Goal: Task Accomplishment & Management: Manage account settings

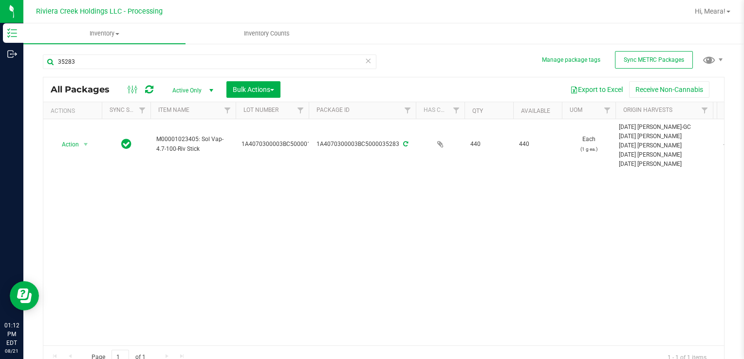
click at [378, 272] on div "Action Action Create package Edit attributes Global inventory Locate package Pa…" at bounding box center [383, 232] width 681 height 226
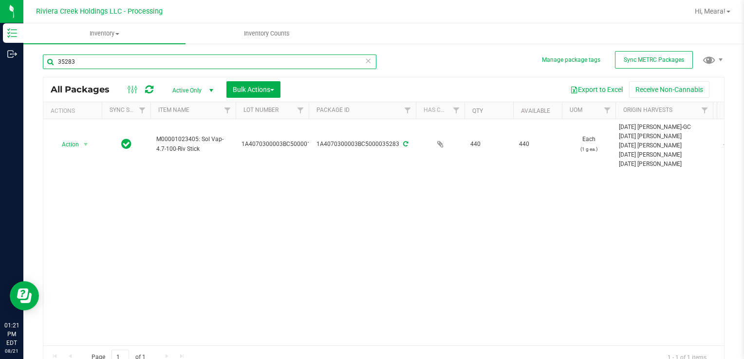
drag, startPoint x: 86, startPoint y: 64, endPoint x: -2, endPoint y: 62, distance: 87.6
click at [0, 62] on html "Inventory Outbound 01:21 PM EDT [DATE] 08/21 Riviera Creek Holdings LLC - Proce…" at bounding box center [372, 179] width 744 height 359
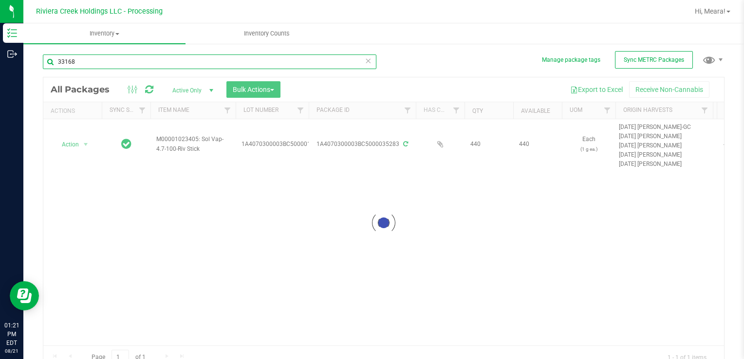
type input "33168"
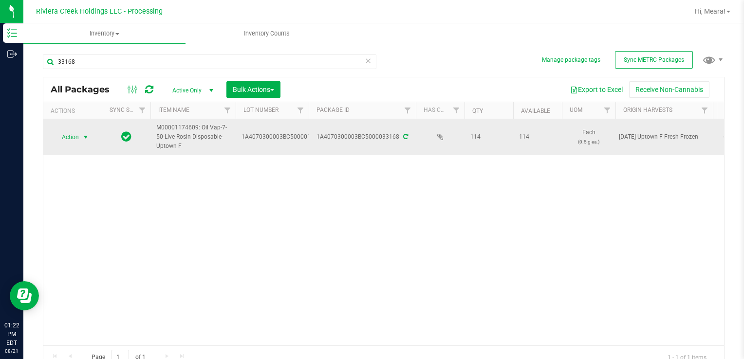
click at [74, 137] on span "Action" at bounding box center [66, 137] width 26 height 14
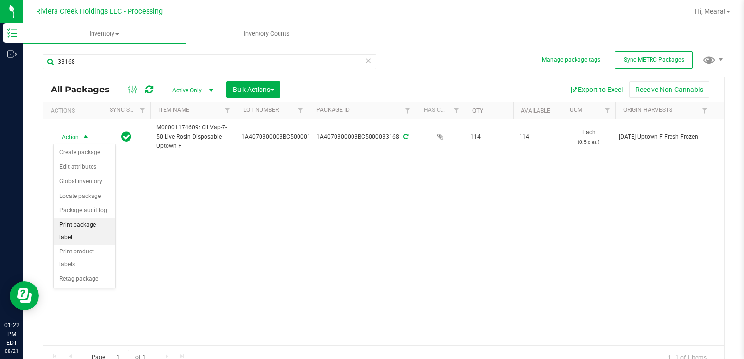
click at [100, 227] on li "Print package label" at bounding box center [85, 231] width 62 height 27
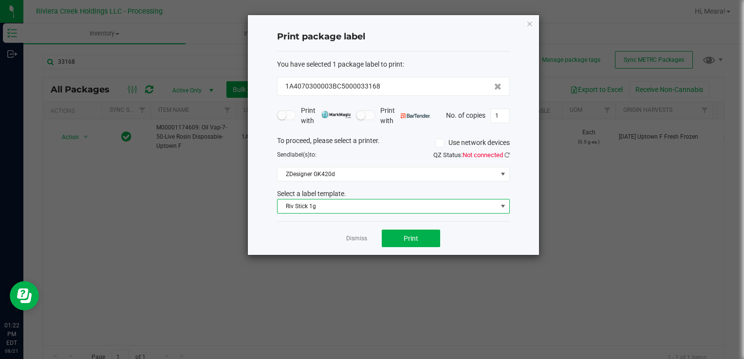
click at [295, 209] on span "Riv Stick 1g" at bounding box center [387, 207] width 220 height 14
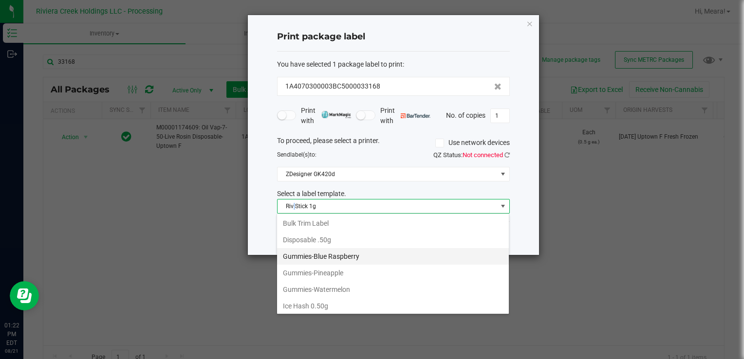
scroll to position [231, 0]
click at [330, 249] on li "Disposable .50g" at bounding box center [393, 257] width 232 height 17
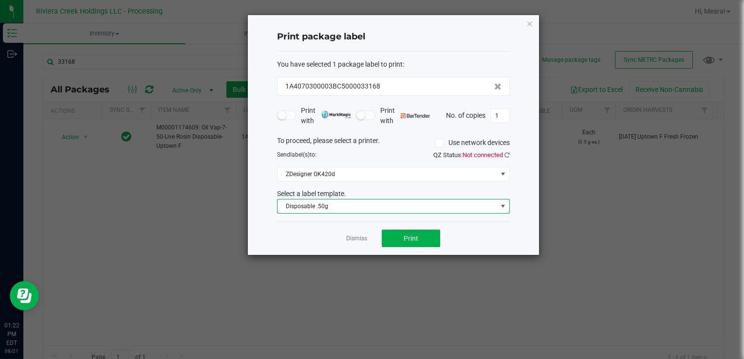
click at [418, 227] on div "Dismiss Print" at bounding box center [393, 238] width 233 height 34
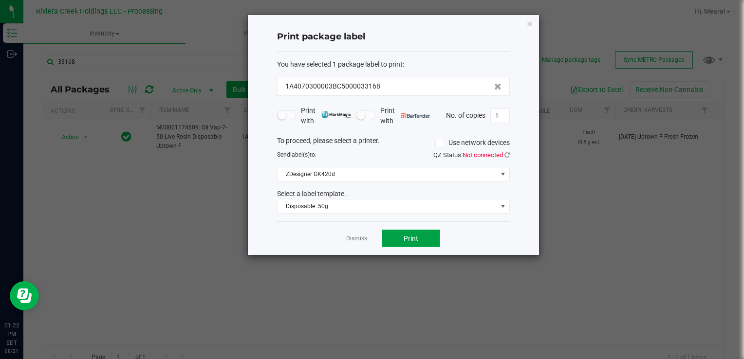
click at [412, 232] on button "Print" at bounding box center [411, 239] width 58 height 18
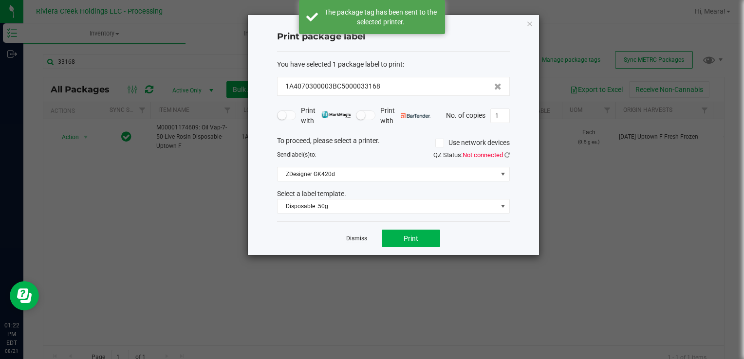
click at [360, 235] on link "Dismiss" at bounding box center [356, 239] width 21 height 8
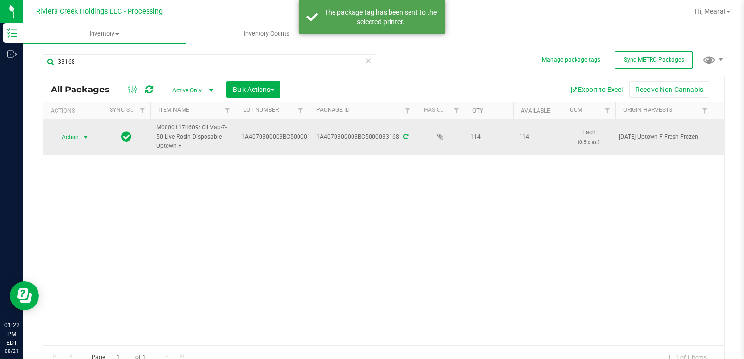
click at [63, 129] on td "Action Action Create package Edit attributes Global inventory Locate package Pa…" at bounding box center [72, 137] width 58 height 36
click at [71, 138] on span "Action" at bounding box center [66, 137] width 26 height 14
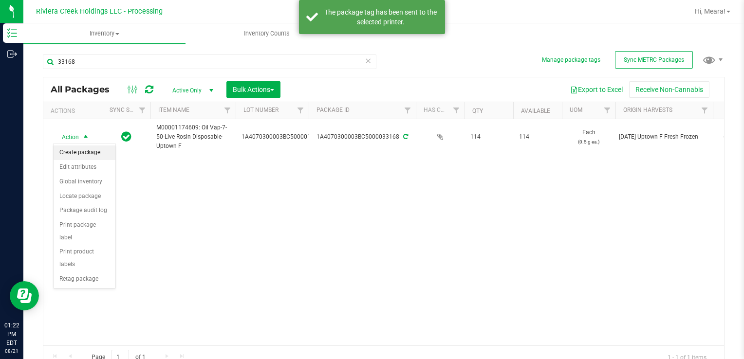
click at [82, 149] on li "Create package" at bounding box center [85, 153] width 62 height 15
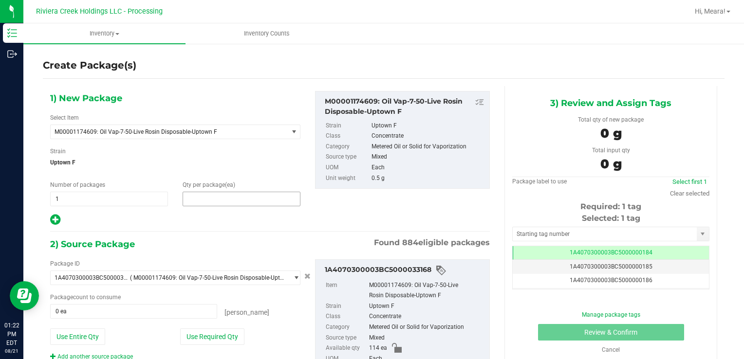
click at [201, 202] on span at bounding box center [242, 199] width 118 height 15
type input "10"
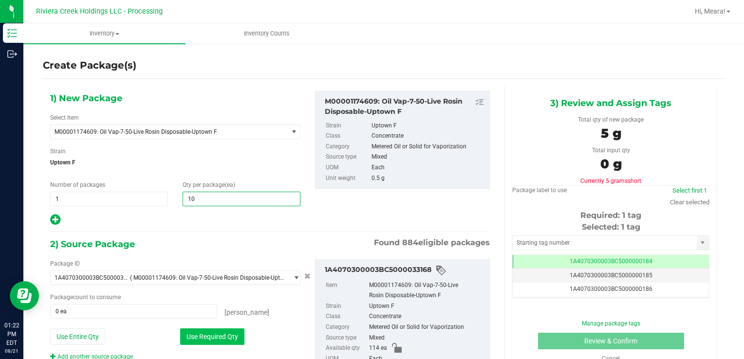
type input "10"
click at [192, 343] on button "Use Required Qty" at bounding box center [212, 337] width 64 height 17
type input "10 ea"
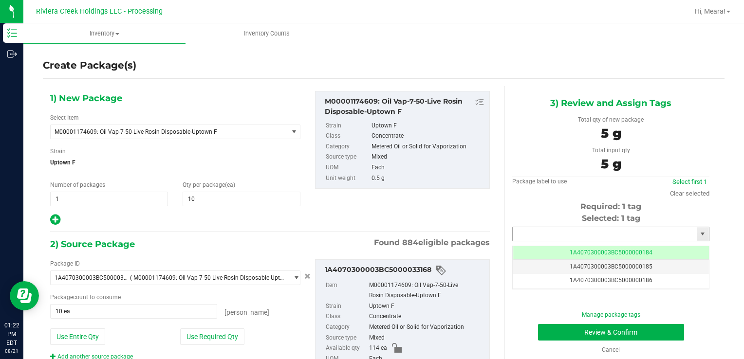
click at [535, 237] on input "text" at bounding box center [605, 234] width 184 height 14
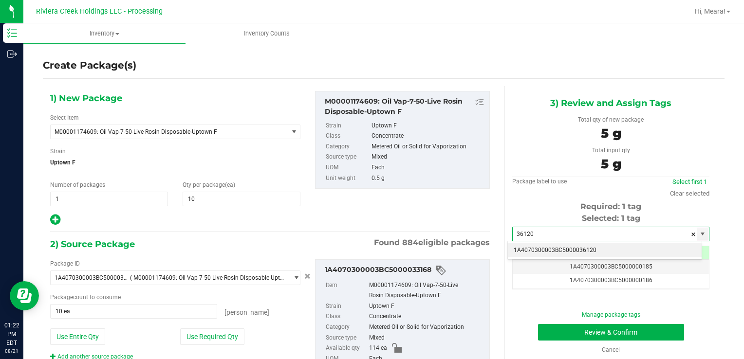
click at [533, 249] on li "1A4070300003BC5000036120" at bounding box center [605, 250] width 194 height 15
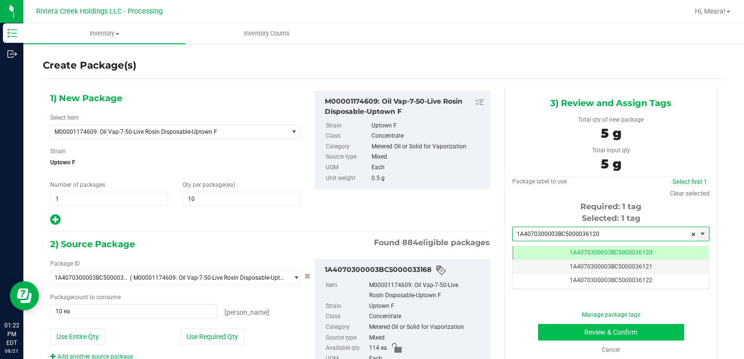
type input "1A4070300003BC5000036120"
click at [558, 332] on button "Review & Confirm" at bounding box center [611, 332] width 146 height 17
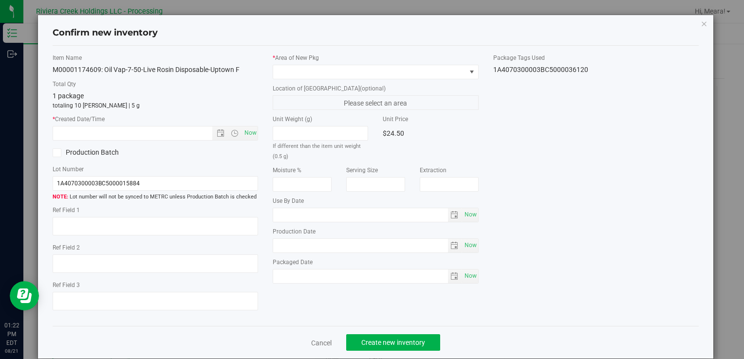
type input "[DATE]"
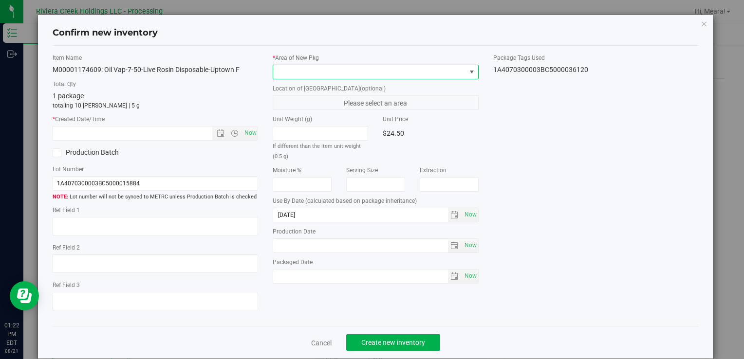
click at [384, 69] on span at bounding box center [369, 72] width 192 height 14
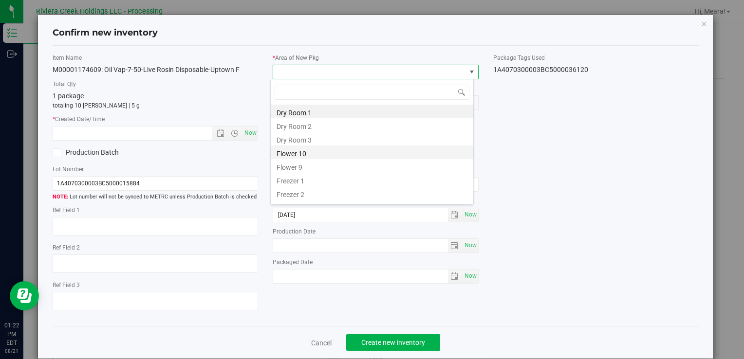
click at [317, 155] on li "Flower 10" at bounding box center [372, 153] width 203 height 14
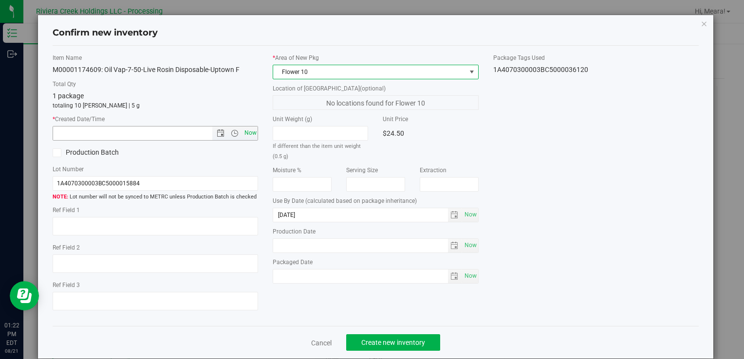
click at [247, 132] on span "Now" at bounding box center [250, 133] width 17 height 14
type input "[DATE] 1:22 PM"
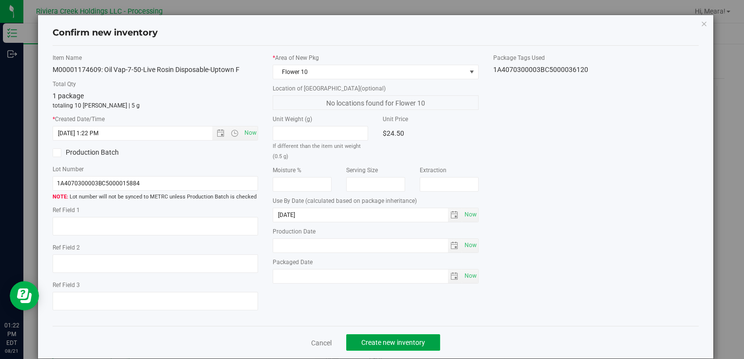
click at [380, 339] on span "Create new inventory" at bounding box center [393, 343] width 64 height 8
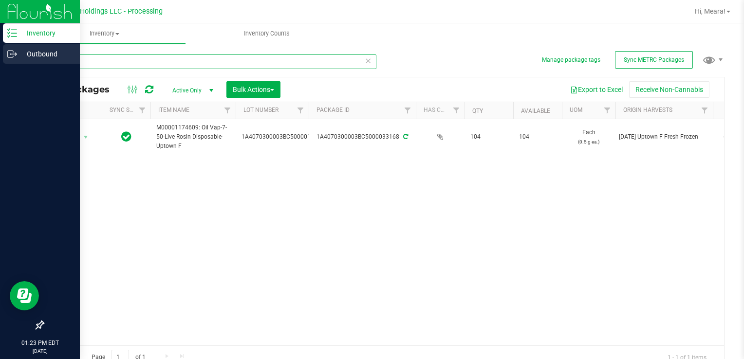
drag, startPoint x: 101, startPoint y: 58, endPoint x: 29, endPoint y: 61, distance: 71.6
click at [14, 60] on div "Inventory Outbound 01:23 PM EDT [DATE] 08/21 Riviera Creek Holdings LLC - Proce…" at bounding box center [372, 179] width 744 height 359
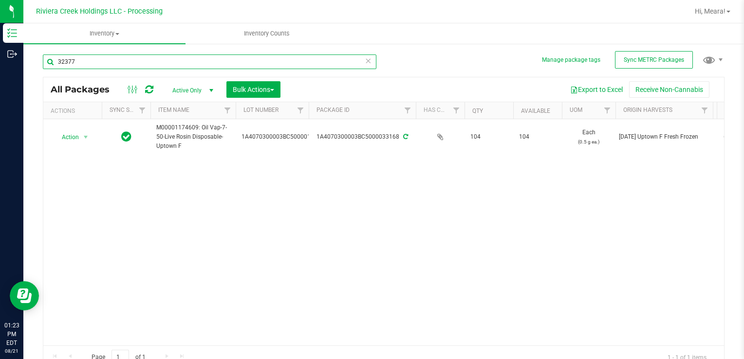
type input "32377"
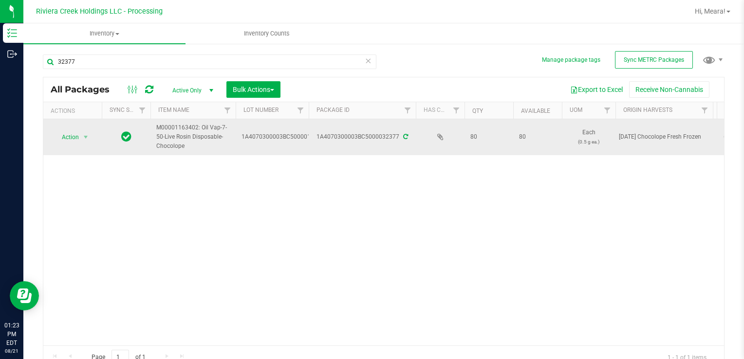
click at [65, 132] on span "Action" at bounding box center [66, 137] width 26 height 14
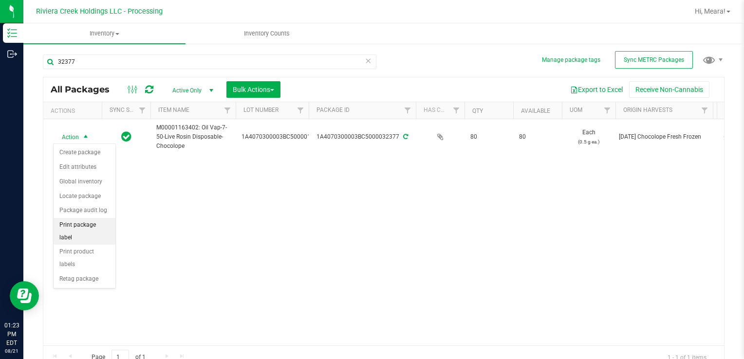
click at [111, 221] on li "Print package label" at bounding box center [85, 231] width 62 height 27
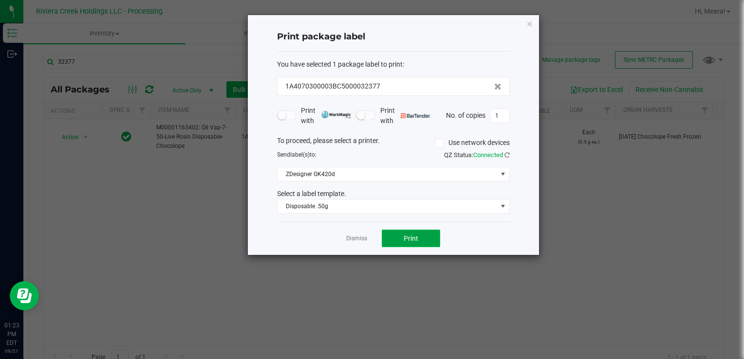
click at [389, 234] on button "Print" at bounding box center [411, 239] width 58 height 18
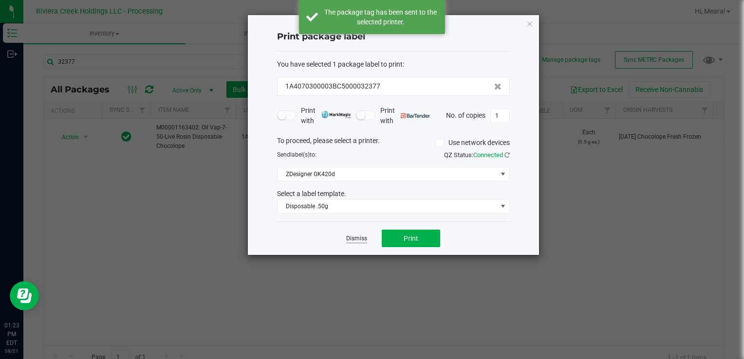
click at [358, 238] on link "Dismiss" at bounding box center [356, 239] width 21 height 8
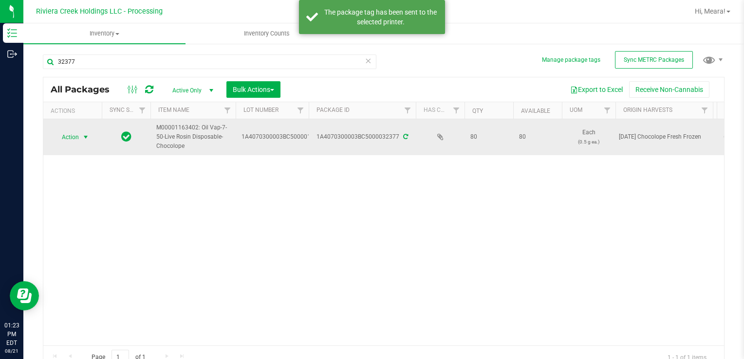
click at [58, 136] on span "Action" at bounding box center [66, 137] width 26 height 14
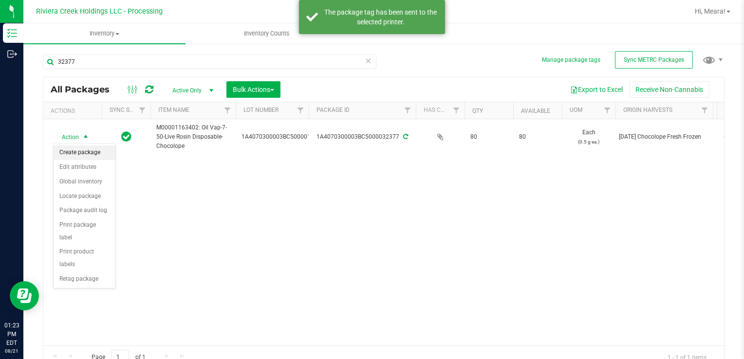
click at [78, 152] on li "Create package" at bounding box center [85, 153] width 62 height 15
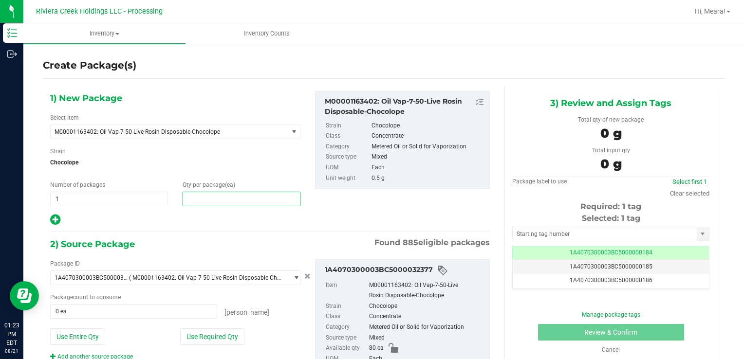
click at [191, 194] on span at bounding box center [242, 199] width 118 height 15
type input "20"
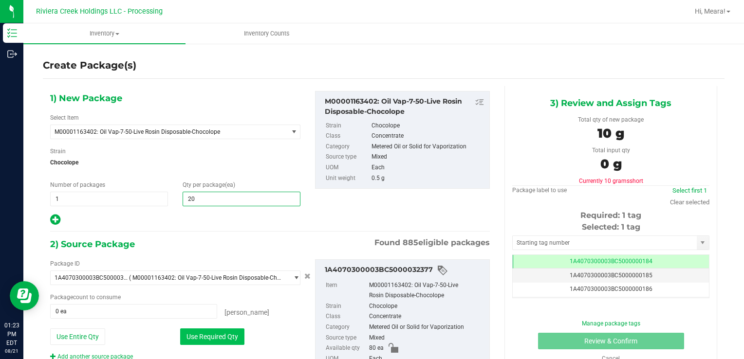
type input "20"
click at [189, 329] on button "Use Required Qty" at bounding box center [212, 337] width 64 height 17
type input "20 ea"
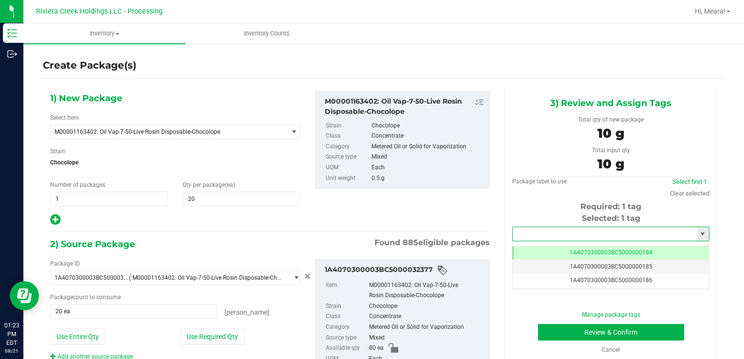
click at [531, 238] on input "text" at bounding box center [605, 234] width 184 height 14
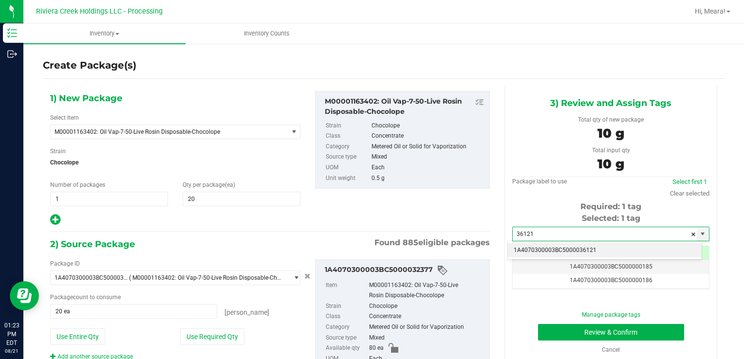
click at [544, 252] on li "1A4070300003BC5000036121" at bounding box center [605, 250] width 194 height 15
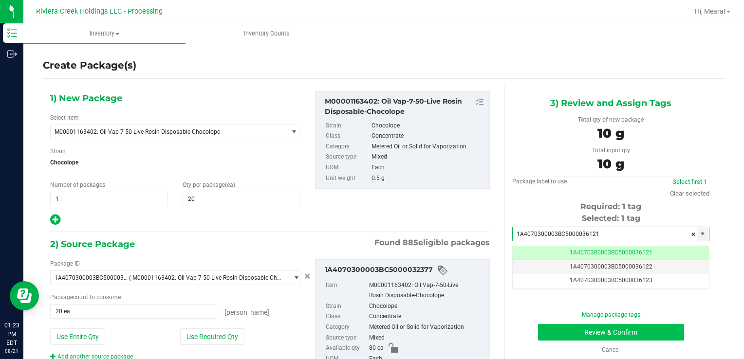
type input "1A4070300003BC5000036121"
click at [547, 334] on button "Review & Confirm" at bounding box center [611, 332] width 146 height 17
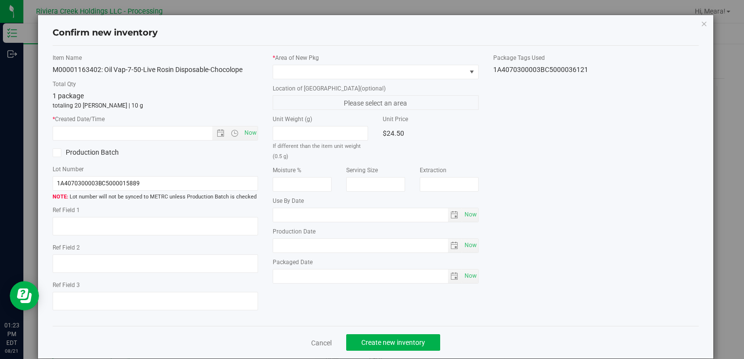
type input "[DATE]"
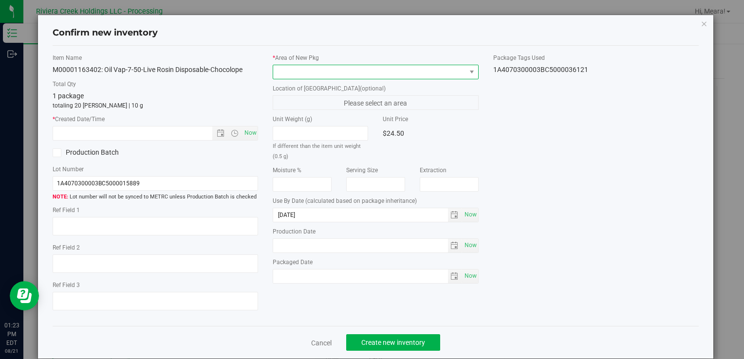
click at [444, 67] on span at bounding box center [369, 72] width 192 height 14
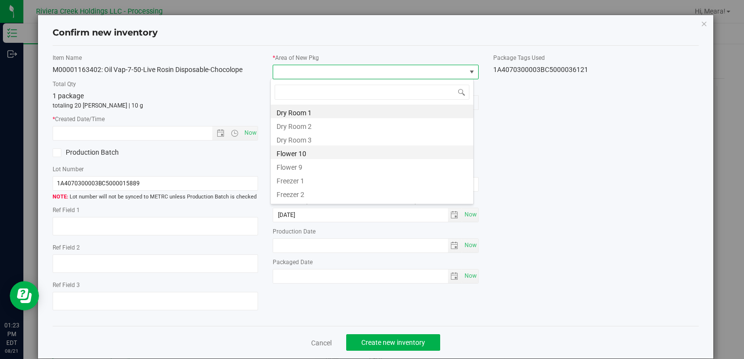
click at [297, 157] on li "Flower 10" at bounding box center [372, 153] width 203 height 14
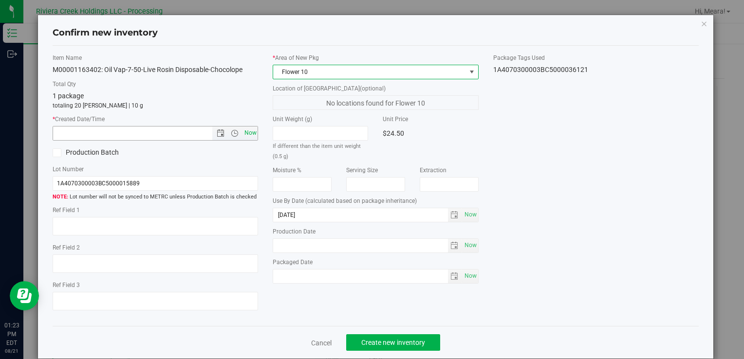
click at [249, 137] on span "Now" at bounding box center [250, 133] width 17 height 14
type input "[DATE] 1:23 PM"
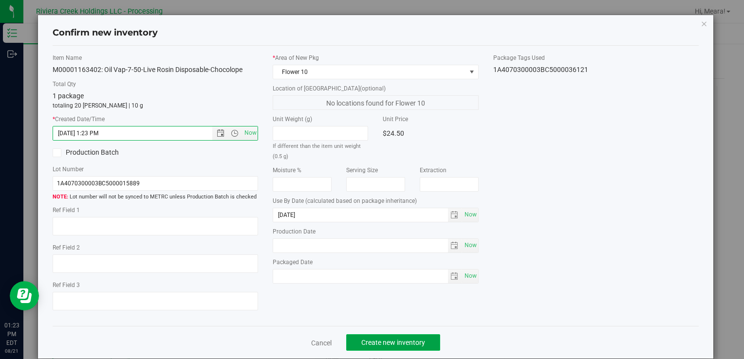
click at [425, 343] on button "Create new inventory" at bounding box center [393, 342] width 94 height 17
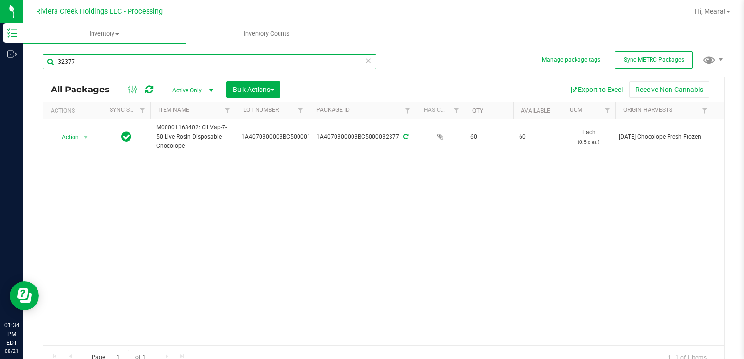
drag, startPoint x: 31, startPoint y: 64, endPoint x: 100, endPoint y: 75, distance: 69.5
click at [27, 64] on div "Manage package tags Sync METRC Packages 32377 All Packages Active Only Active O…" at bounding box center [383, 191] width 720 height 297
type input "34744"
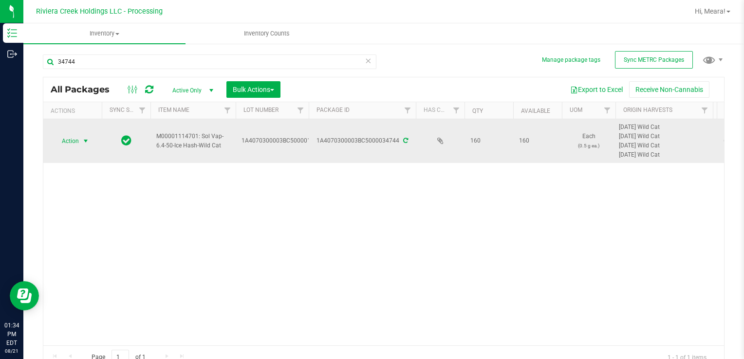
click at [73, 145] on span "Action" at bounding box center [66, 141] width 26 height 14
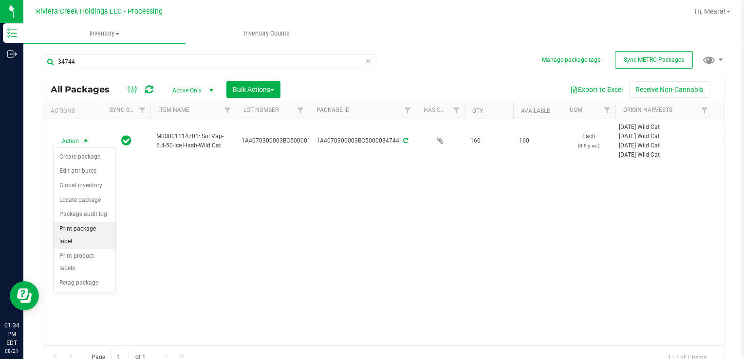
click at [104, 227] on li "Print package label" at bounding box center [85, 235] width 62 height 27
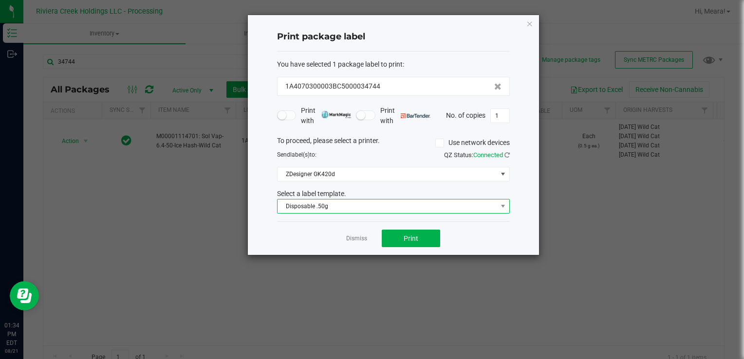
click at [354, 209] on span "Disposable .50g" at bounding box center [387, 207] width 220 height 14
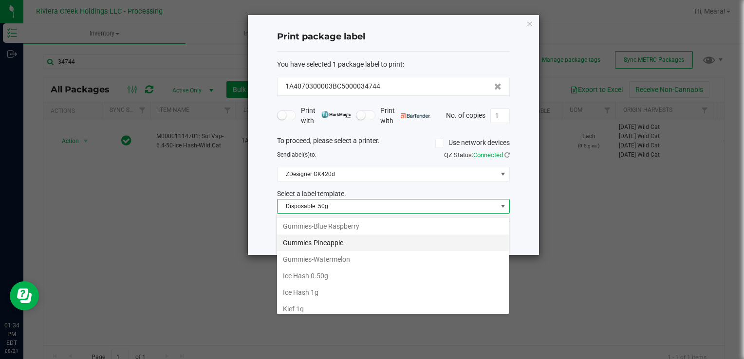
scroll to position [327, 0]
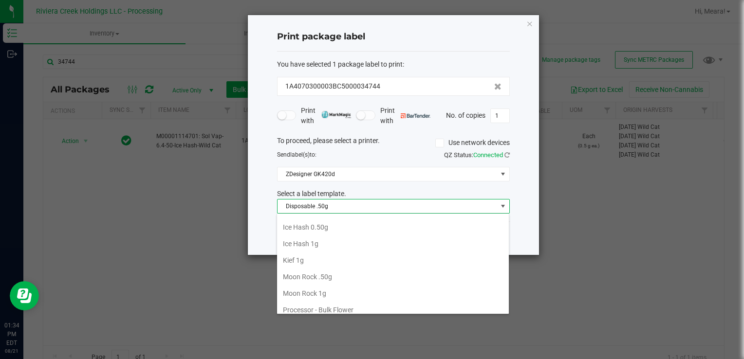
drag, startPoint x: 341, startPoint y: 224, endPoint x: 345, endPoint y: 221, distance: 5.2
click at [341, 223] on li "Ice Hash 0.50g" at bounding box center [393, 227] width 232 height 17
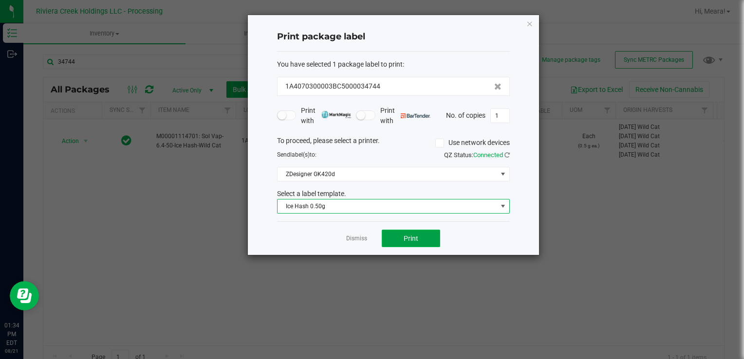
click at [414, 235] on span "Print" at bounding box center [411, 239] width 15 height 8
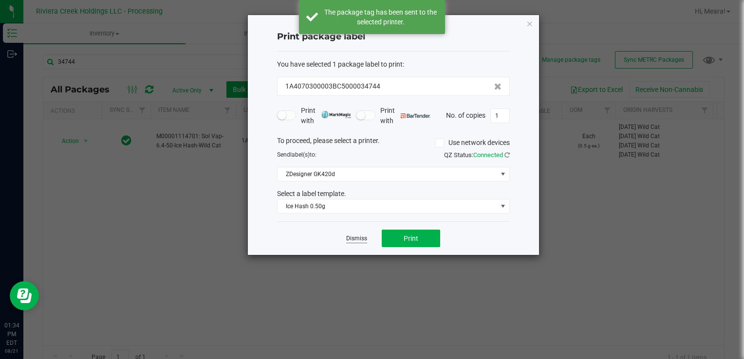
click at [350, 237] on link "Dismiss" at bounding box center [356, 239] width 21 height 8
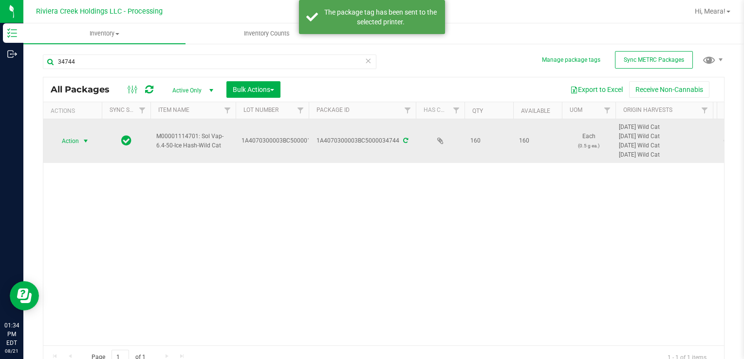
click at [75, 142] on span "Action" at bounding box center [66, 141] width 26 height 14
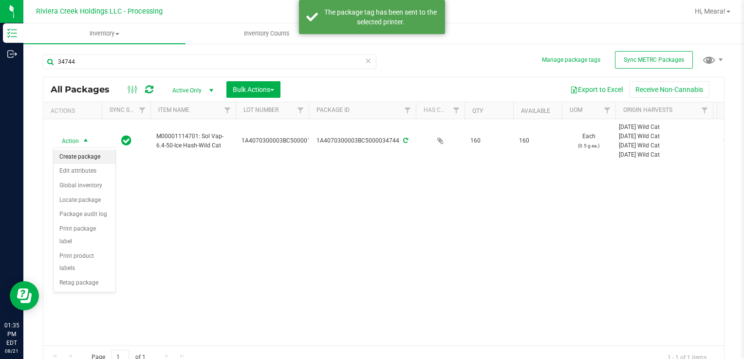
click at [90, 155] on li "Create package" at bounding box center [85, 157] width 62 height 15
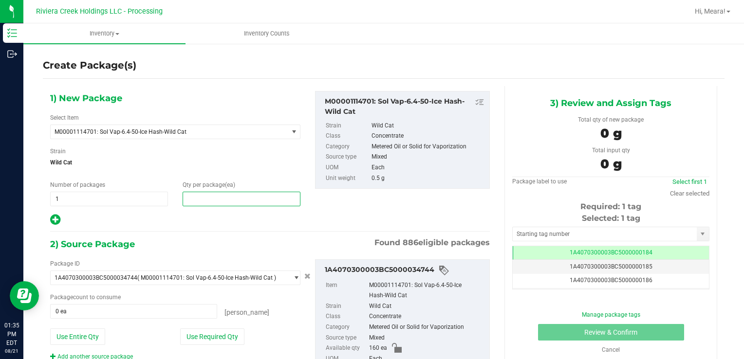
click at [252, 199] on span at bounding box center [242, 199] width 118 height 15
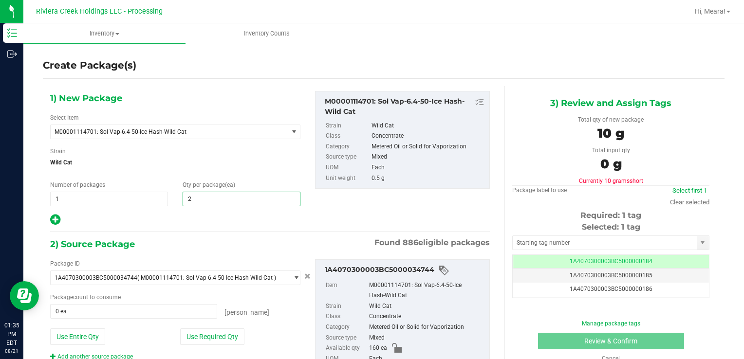
type input "20"
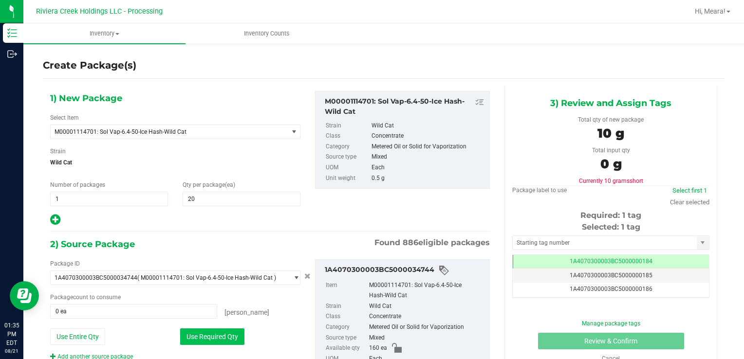
click at [185, 337] on button "Use Required Qty" at bounding box center [212, 337] width 64 height 17
type input "20 ea"
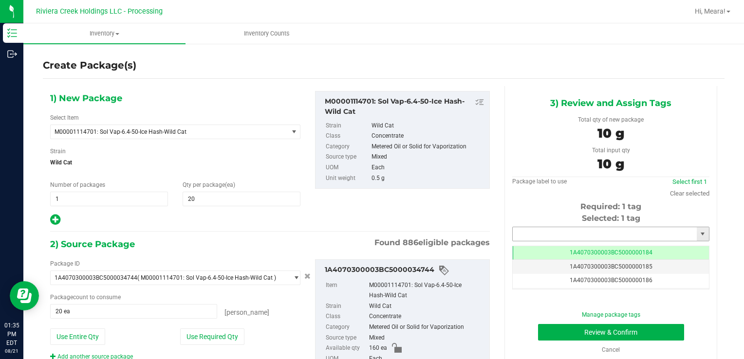
click at [554, 235] on input "text" at bounding box center [605, 234] width 184 height 14
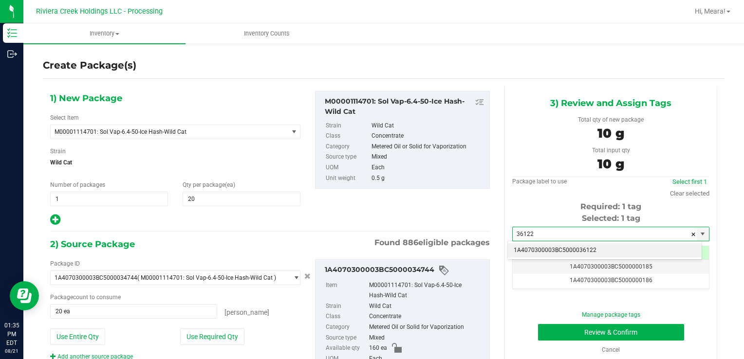
click at [552, 247] on li "1A4070300003BC5000036122" at bounding box center [605, 250] width 194 height 15
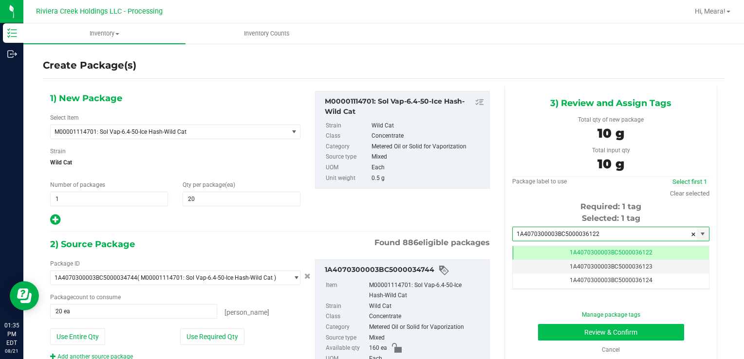
type input "1A4070300003BC5000036122"
click at [552, 330] on button "Review & Confirm" at bounding box center [611, 332] width 146 height 17
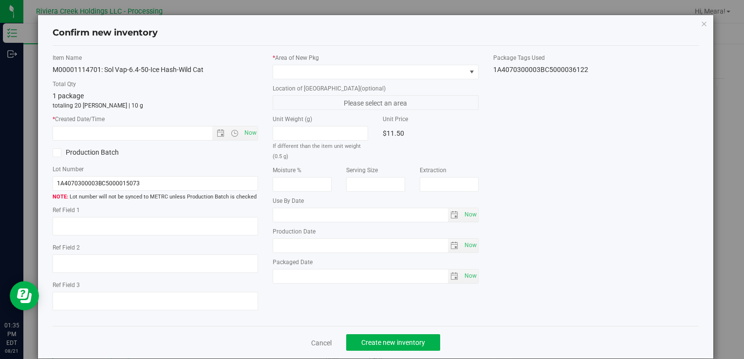
type input "[DATE]"
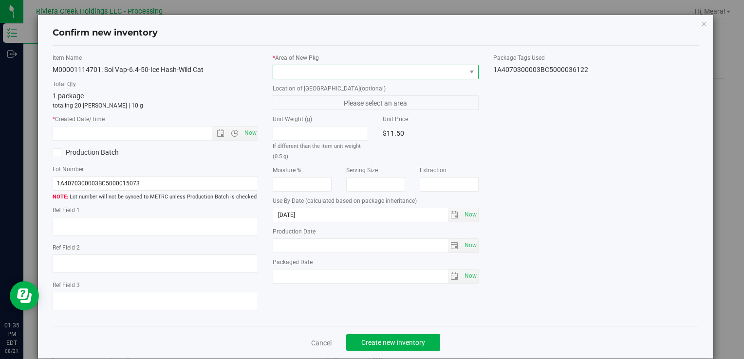
click at [411, 73] on span at bounding box center [369, 72] width 192 height 14
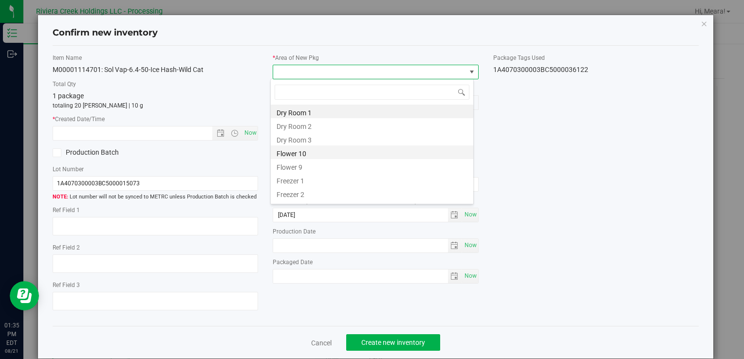
click at [296, 157] on li "Flower 10" at bounding box center [372, 153] width 203 height 14
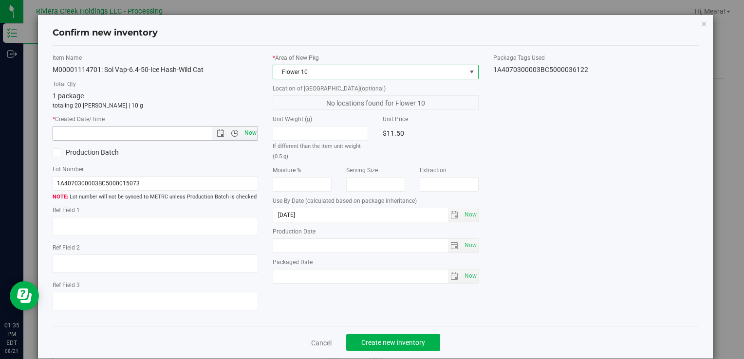
click at [248, 138] on span "Now" at bounding box center [250, 133] width 17 height 14
type input "[DATE] 1:35 PM"
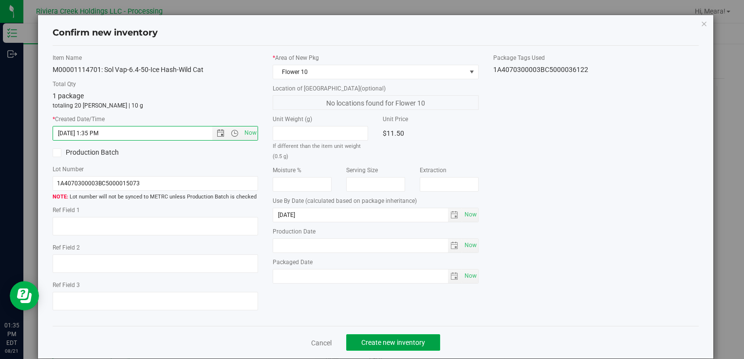
click at [396, 341] on span "Create new inventory" at bounding box center [393, 343] width 64 height 8
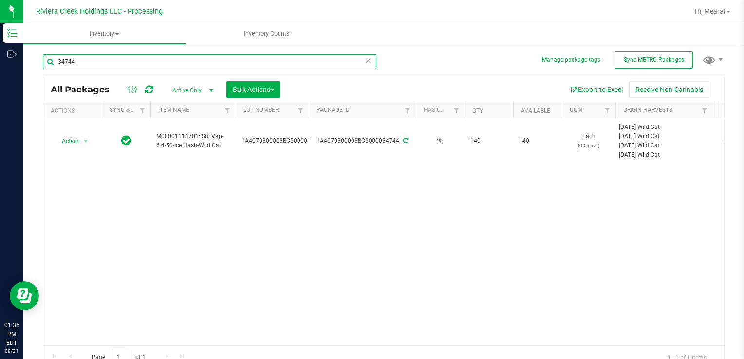
drag, startPoint x: 100, startPoint y: 67, endPoint x: 25, endPoint y: 66, distance: 74.5
click at [25, 66] on div "Manage package tags Sync METRC Packages 34744 All Packages Active Only Active O…" at bounding box center [383, 191] width 720 height 297
type input "35375"
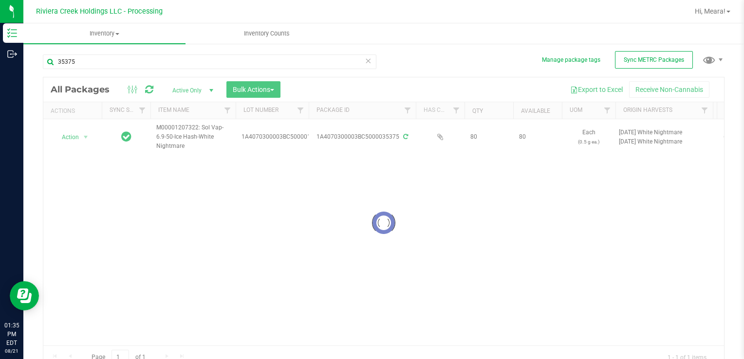
drag, startPoint x: 74, startPoint y: 140, endPoint x: 76, endPoint y: 133, distance: 7.0
click at [74, 138] on div at bounding box center [383, 223] width 681 height 292
drag, startPoint x: 79, startPoint y: 139, endPoint x: 93, endPoint y: 161, distance: 25.9
click at [78, 139] on div at bounding box center [383, 223] width 681 height 292
click at [75, 136] on div at bounding box center [383, 223] width 681 height 292
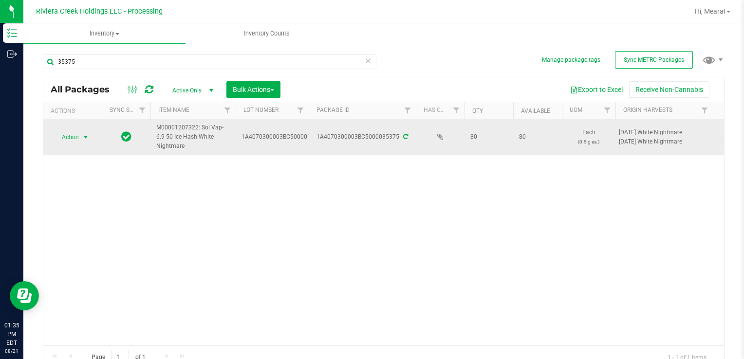
click at [74, 136] on span "Action" at bounding box center [66, 137] width 26 height 14
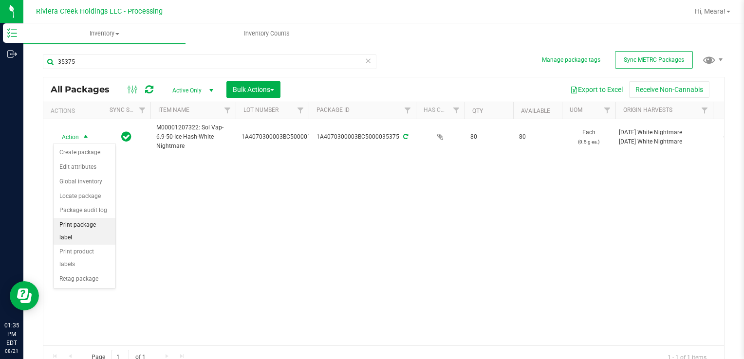
click at [101, 225] on li "Print package label" at bounding box center [85, 231] width 62 height 27
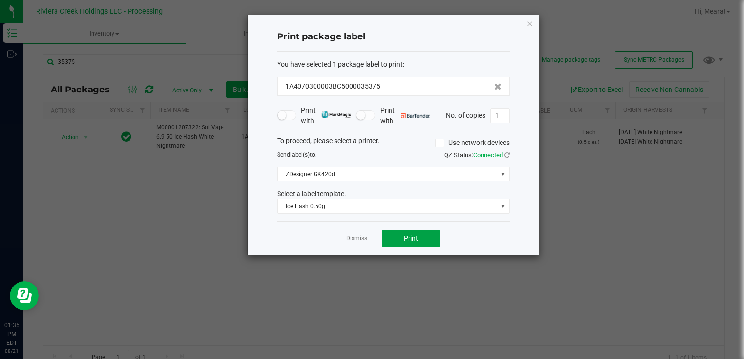
click at [405, 235] on span "Print" at bounding box center [411, 239] width 15 height 8
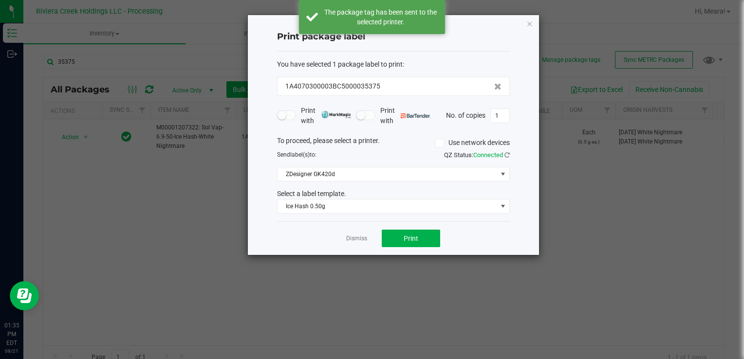
click at [354, 237] on link "Dismiss" at bounding box center [356, 239] width 21 height 8
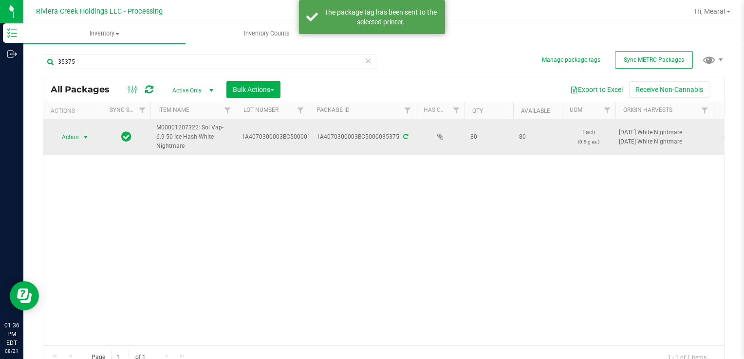
click at [78, 136] on span "Action" at bounding box center [66, 137] width 26 height 14
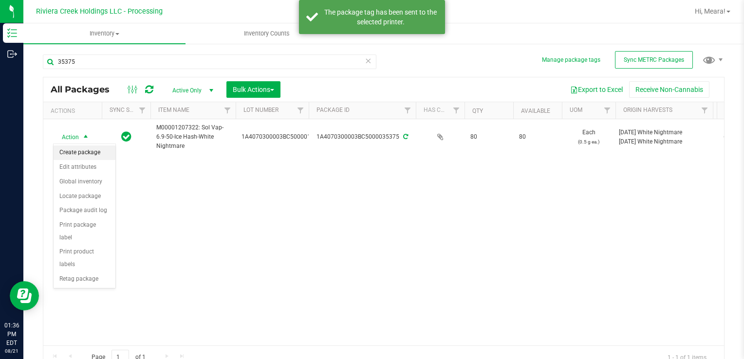
click at [96, 151] on li "Create package" at bounding box center [85, 153] width 62 height 15
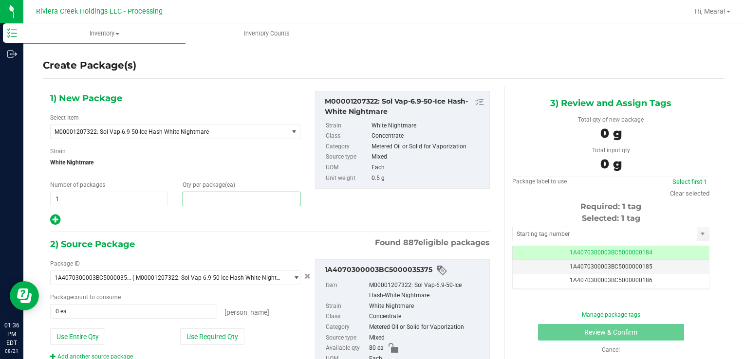
click at [253, 196] on span at bounding box center [242, 199] width 118 height 15
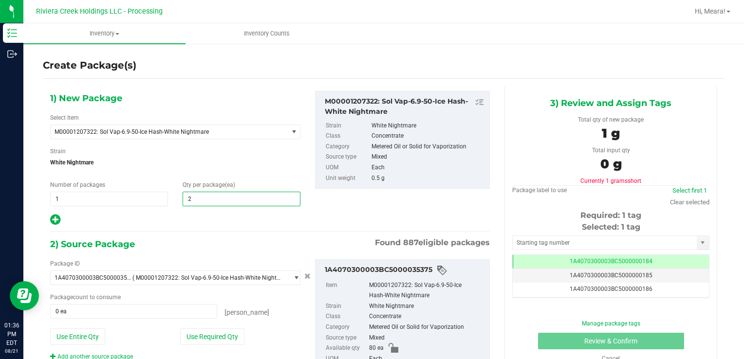
type input "20"
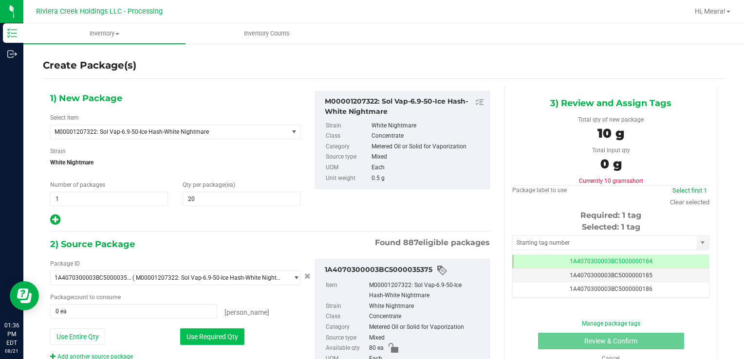
click at [190, 333] on button "Use Required Qty" at bounding box center [212, 337] width 64 height 17
type input "20 ea"
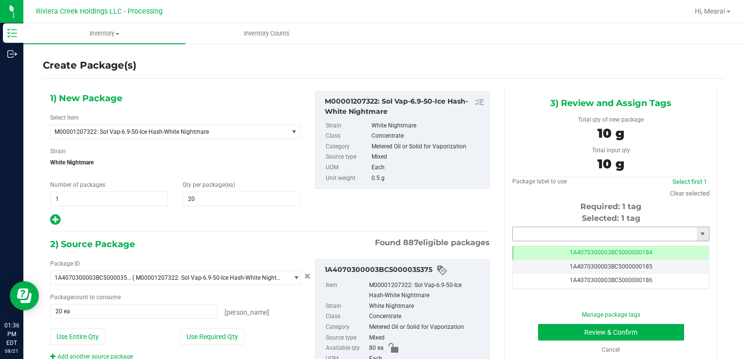
click at [561, 232] on input "text" at bounding box center [605, 234] width 184 height 14
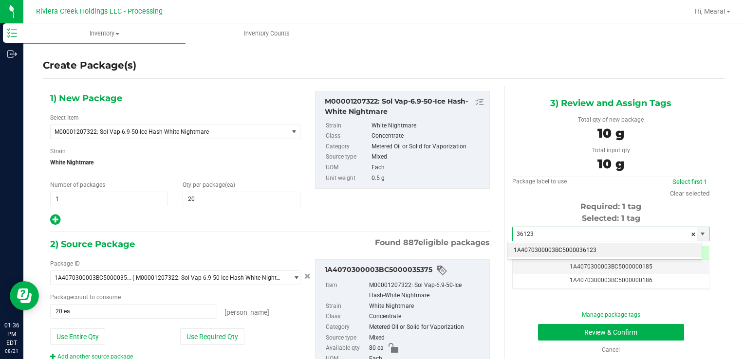
click at [562, 254] on li "1A4070300003BC5000036123" at bounding box center [605, 250] width 194 height 15
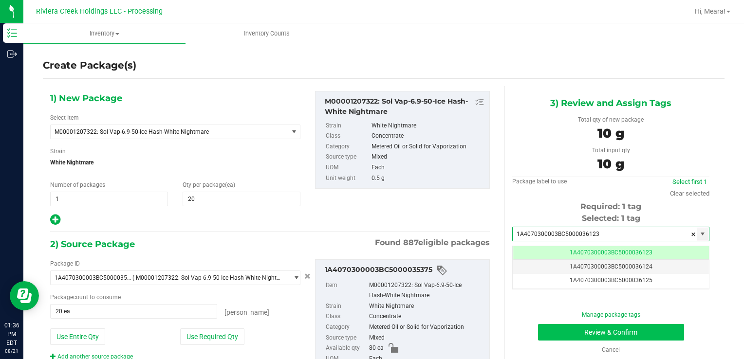
type input "1A4070300003BC5000036123"
click at [551, 329] on button "Review & Confirm" at bounding box center [611, 332] width 146 height 17
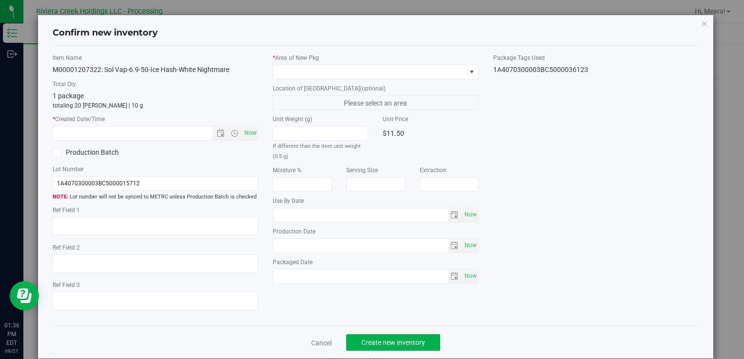
type input "[DATE]"
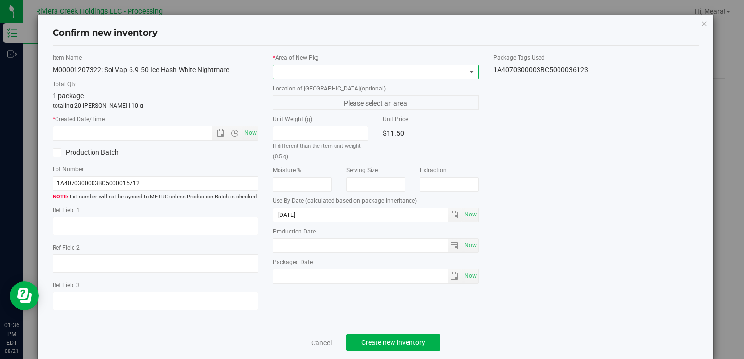
drag, startPoint x: 407, startPoint y: 70, endPoint x: 397, endPoint y: 75, distance: 11.1
click at [407, 70] on span at bounding box center [369, 72] width 192 height 14
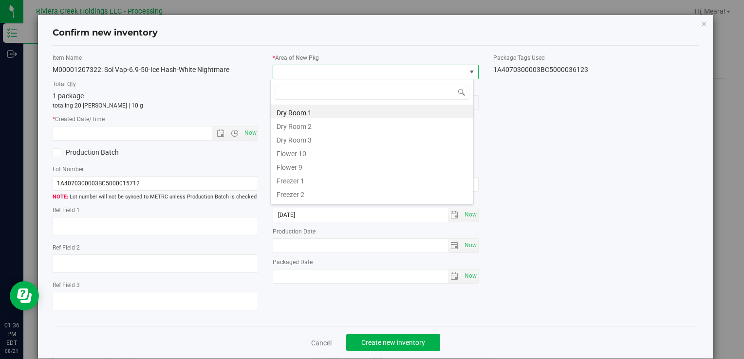
drag, startPoint x: 308, startPoint y: 153, endPoint x: 297, endPoint y: 153, distance: 10.2
click at [307, 153] on li "Flower 10" at bounding box center [372, 153] width 203 height 14
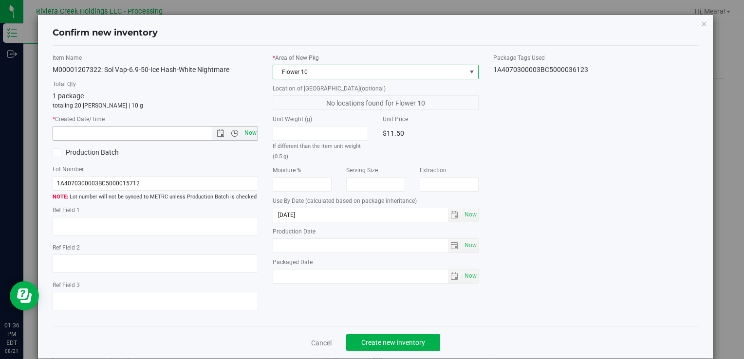
click at [249, 131] on span "Now" at bounding box center [250, 133] width 17 height 14
type input "[DATE] 1:36 PM"
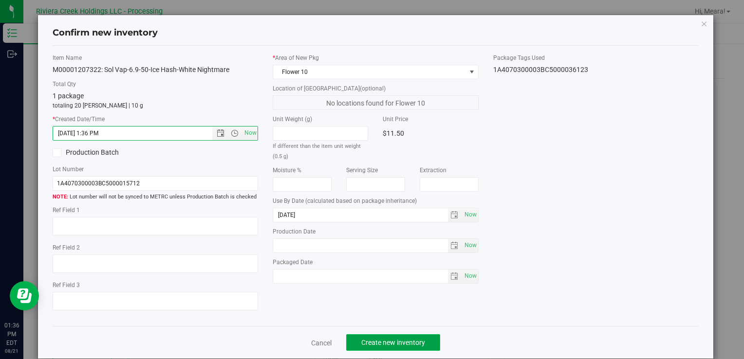
click at [389, 338] on button "Create new inventory" at bounding box center [393, 342] width 94 height 17
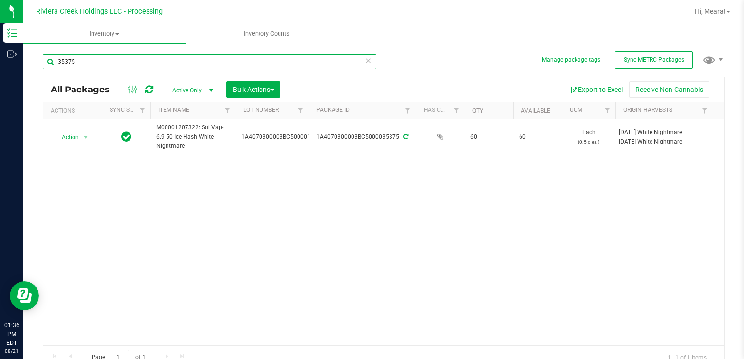
drag, startPoint x: 97, startPoint y: 65, endPoint x: 295, endPoint y: 95, distance: 199.9
click at [0, 54] on html "Inventory Outbound 01:36 PM EDT [DATE] 08/21 Riviera Creek Holdings LLC - Proce…" at bounding box center [372, 179] width 744 height 359
type input "35379"
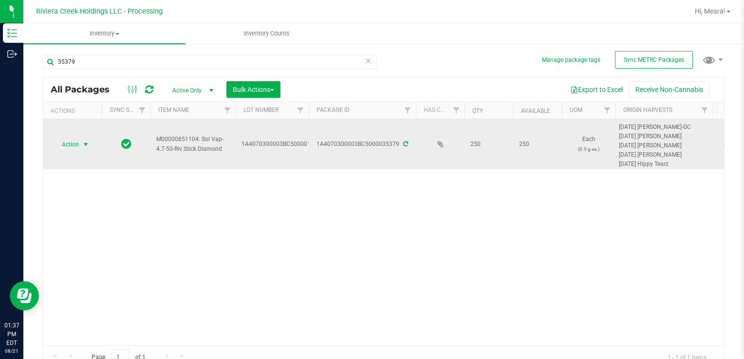
click at [81, 141] on span "select" at bounding box center [86, 145] width 12 height 14
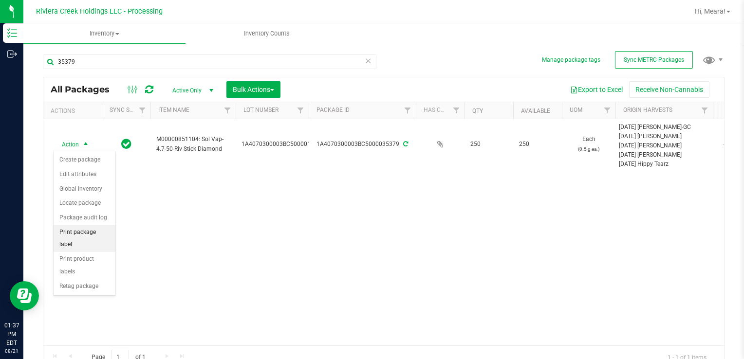
click at [102, 226] on li "Print package label" at bounding box center [85, 238] width 62 height 27
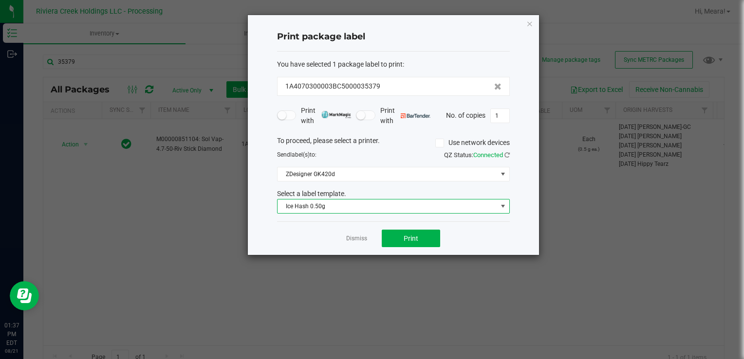
click at [318, 205] on span "Ice Hash 0.50g" at bounding box center [387, 207] width 220 height 14
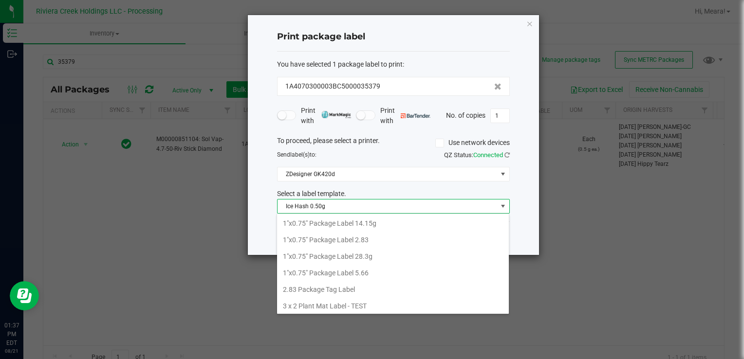
scroll to position [48664, 48445]
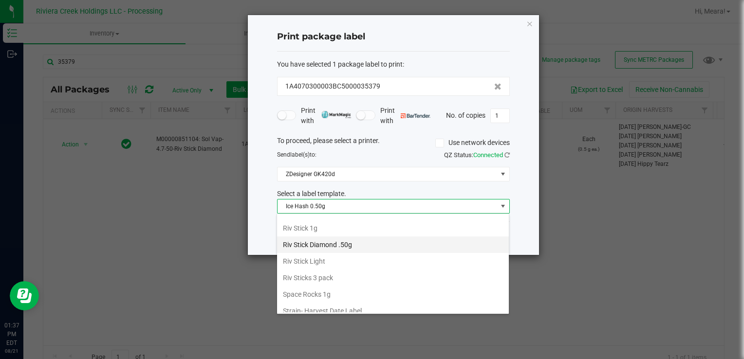
click at [337, 237] on li "Riv Stick Diamond .50g" at bounding box center [393, 245] width 232 height 17
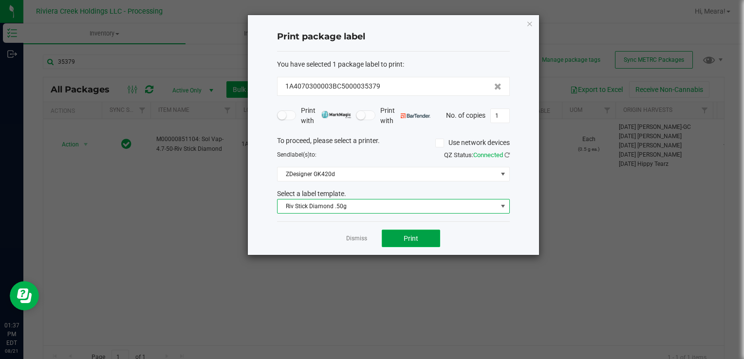
click at [415, 237] on span "Print" at bounding box center [411, 239] width 15 height 8
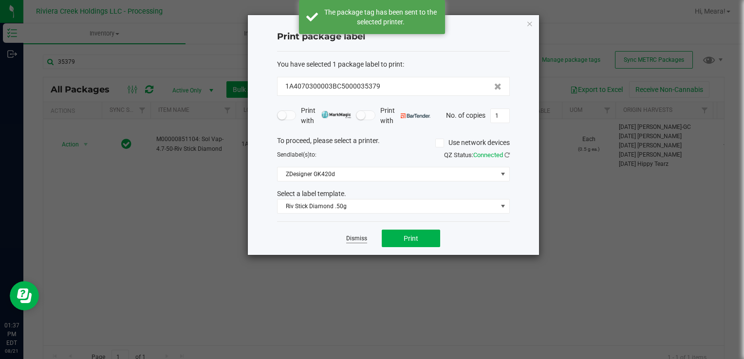
click at [352, 242] on link "Dismiss" at bounding box center [356, 239] width 21 height 8
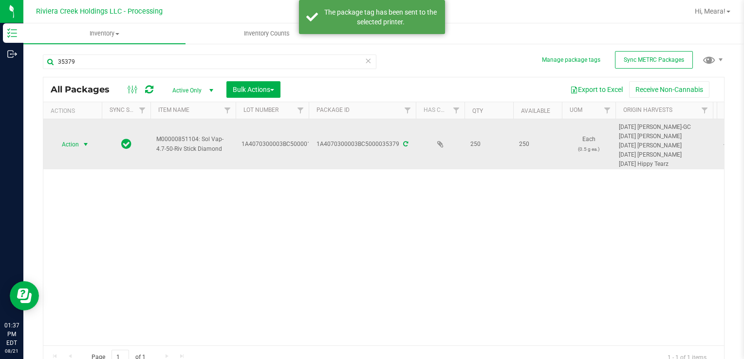
click at [69, 146] on span "Action" at bounding box center [66, 145] width 26 height 14
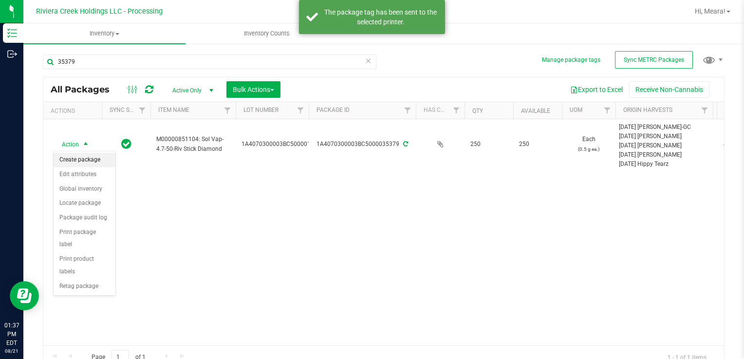
click at [90, 164] on li "Create package" at bounding box center [85, 160] width 62 height 15
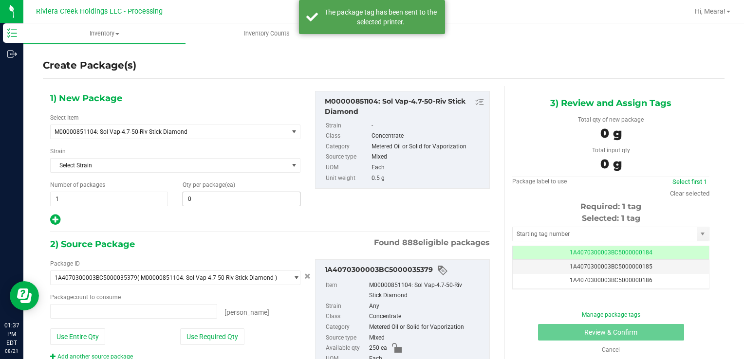
type input "0 ea"
click at [222, 196] on span at bounding box center [242, 199] width 118 height 15
type input "20"
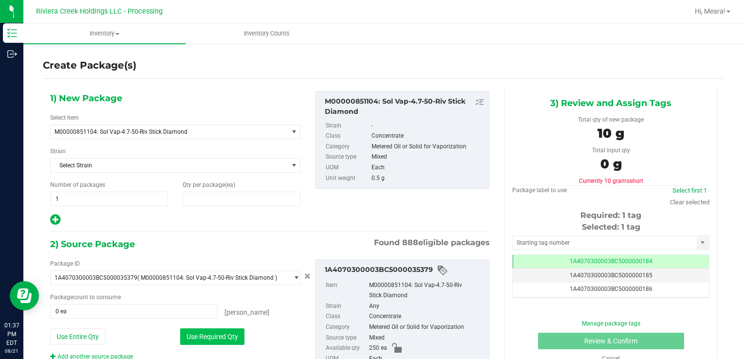
type input "20"
click at [193, 329] on div "Package ID 1A4070300003BC5000035379 ( M00000851104: Sol Vap-4.7-50-Riv Stick Di…" at bounding box center [175, 310] width 265 height 102
click at [198, 330] on button "Use Required Qty" at bounding box center [212, 337] width 64 height 17
type input "20 ea"
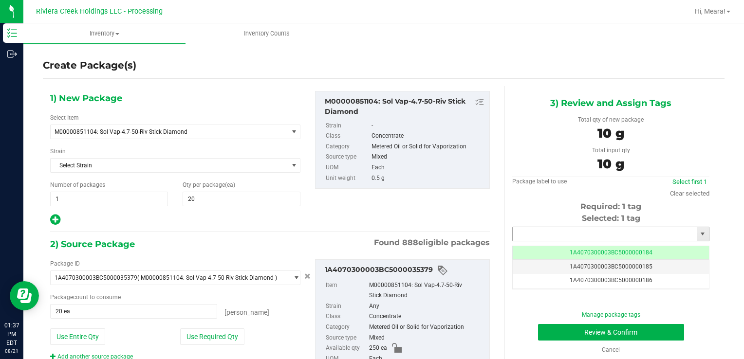
click at [539, 234] on input "text" at bounding box center [605, 234] width 184 height 14
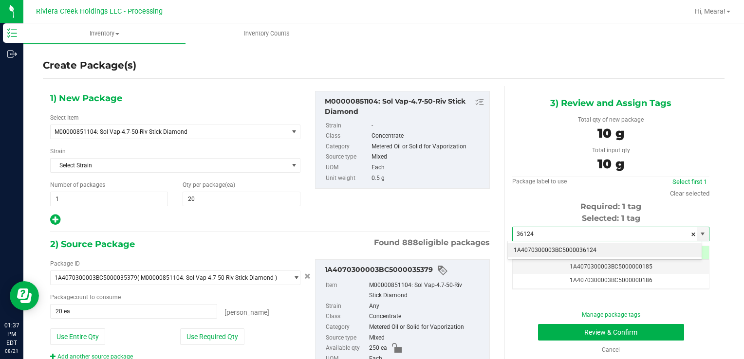
click at [537, 254] on li "1A4070300003BC5000036124" at bounding box center [605, 250] width 194 height 15
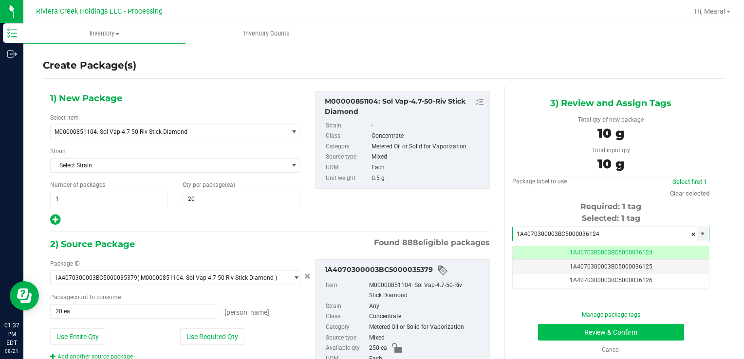
type input "1A4070300003BC5000036124"
click at [565, 339] on button "Review & Confirm" at bounding box center [611, 332] width 146 height 17
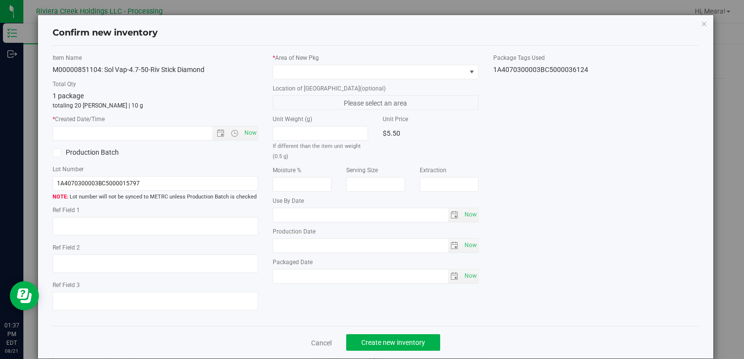
type input "[DATE]"
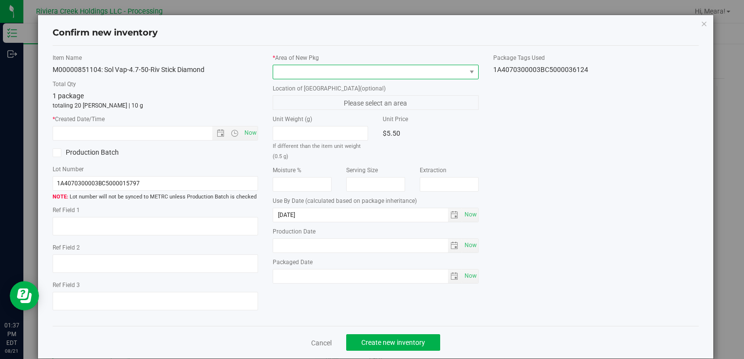
click at [381, 76] on span at bounding box center [369, 72] width 192 height 14
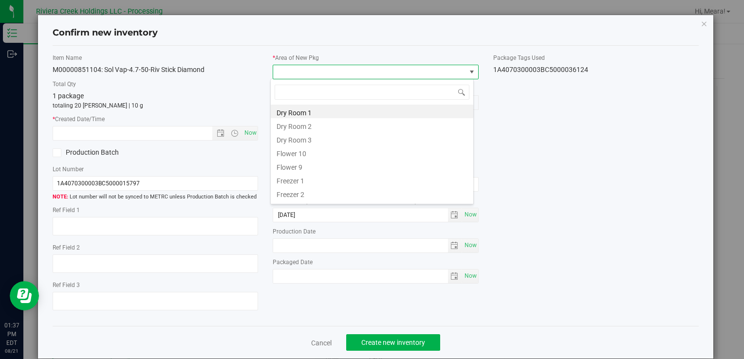
click at [306, 153] on li "Flower 10" at bounding box center [372, 153] width 203 height 14
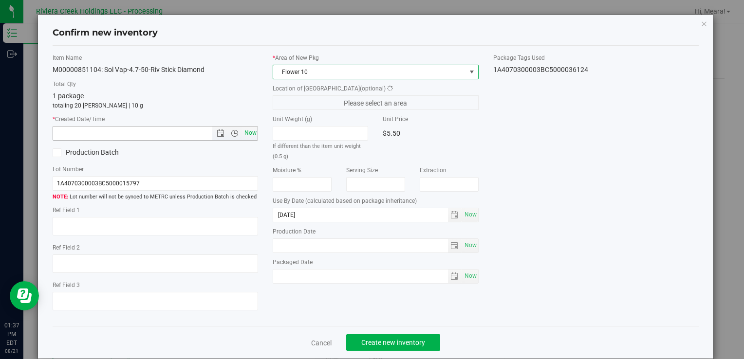
click at [250, 136] on span "Now" at bounding box center [250, 133] width 17 height 14
type input "[DATE] 1:37 PM"
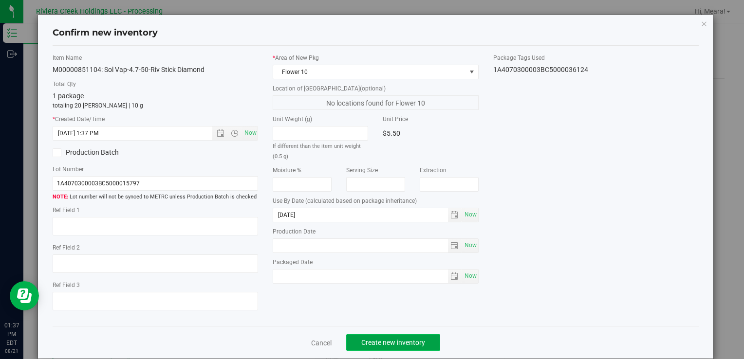
click at [405, 342] on span "Create new inventory" at bounding box center [393, 343] width 64 height 8
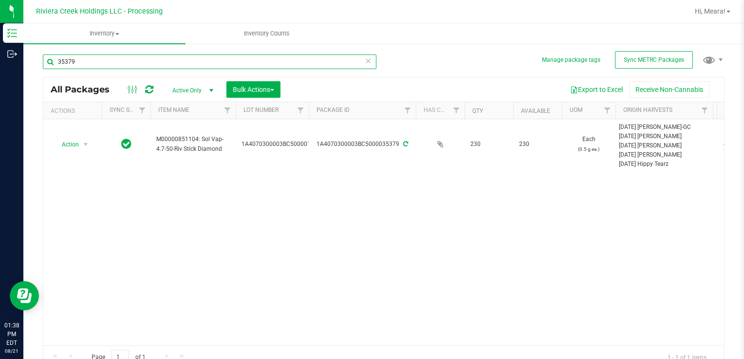
drag, startPoint x: 76, startPoint y: 63, endPoint x: 54, endPoint y: 59, distance: 22.2
click at [53, 59] on input "35379" at bounding box center [209, 62] width 333 height 15
type input "35380"
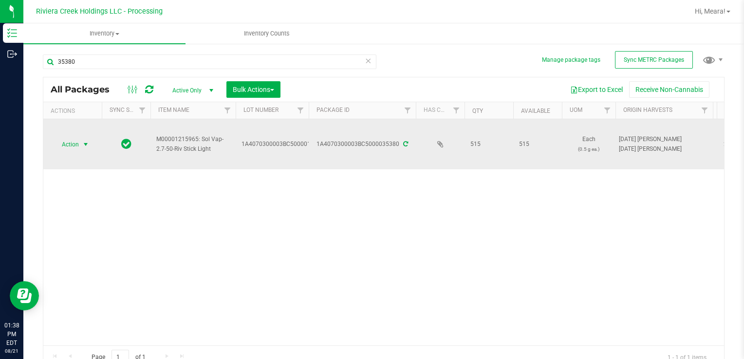
click at [86, 144] on span "select" at bounding box center [86, 145] width 8 height 8
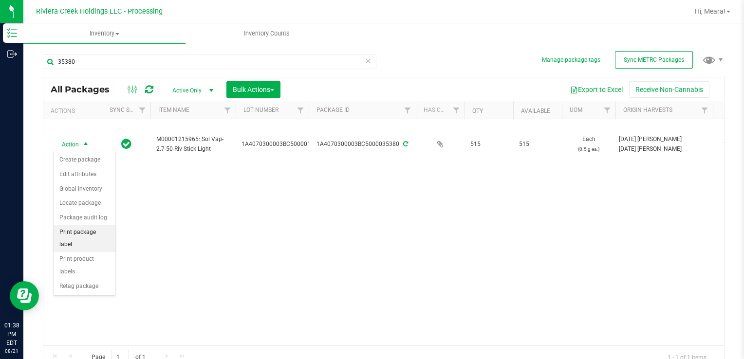
click at [108, 230] on li "Print package label" at bounding box center [85, 238] width 62 height 27
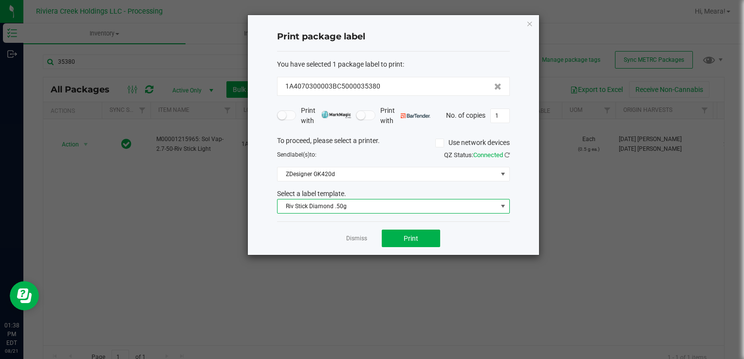
click at [326, 207] on span "Riv Stick Diamond .50g" at bounding box center [387, 207] width 220 height 14
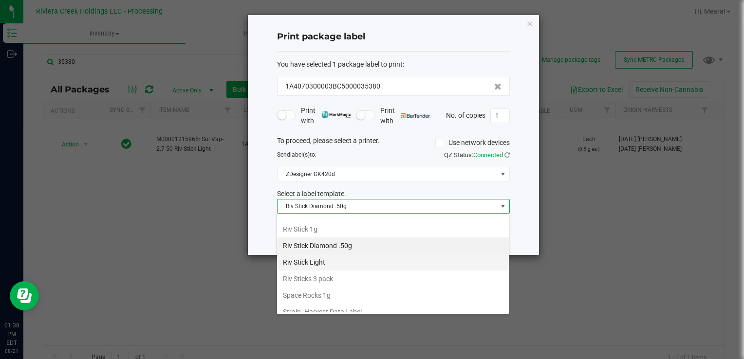
scroll to position [459, 0]
click at [332, 256] on li "Riv Stick Light" at bounding box center [393, 261] width 232 height 17
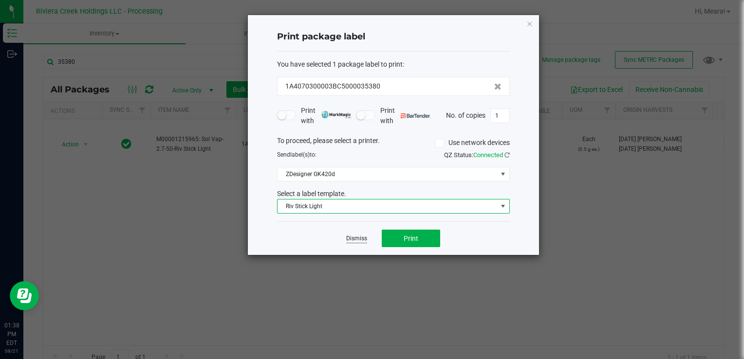
click at [352, 239] on link "Dismiss" at bounding box center [356, 239] width 21 height 8
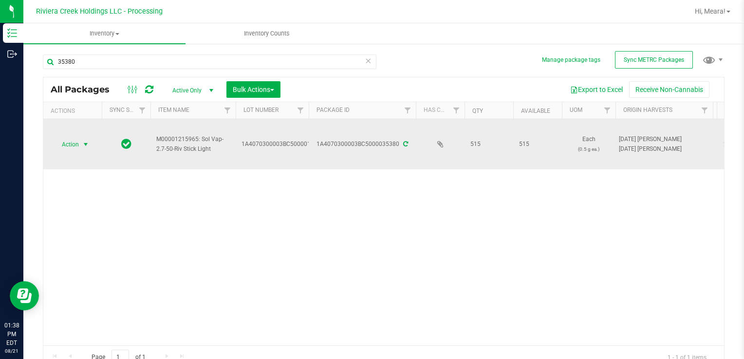
click at [92, 141] on div "Action Action Create package Edit attributes Global inventory Locate package Pa…" at bounding box center [72, 145] width 47 height 14
click at [87, 147] on span "select" at bounding box center [86, 145] width 8 height 8
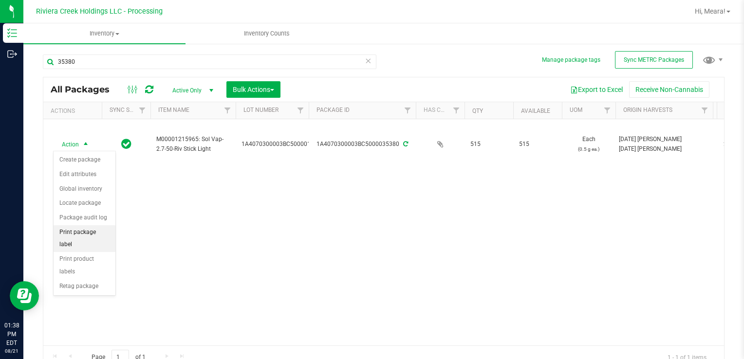
click at [101, 233] on li "Print package label" at bounding box center [85, 238] width 62 height 27
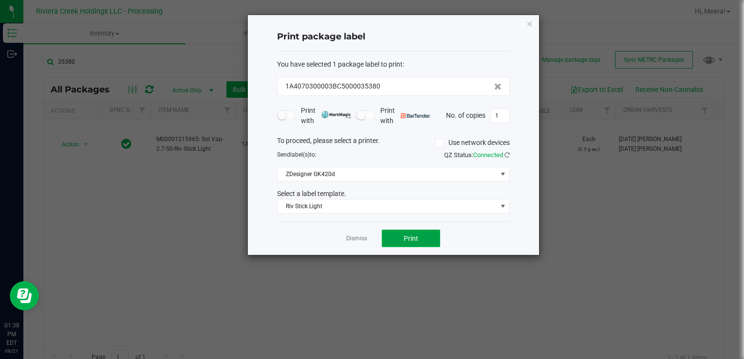
click at [405, 232] on button "Print" at bounding box center [411, 239] width 58 height 18
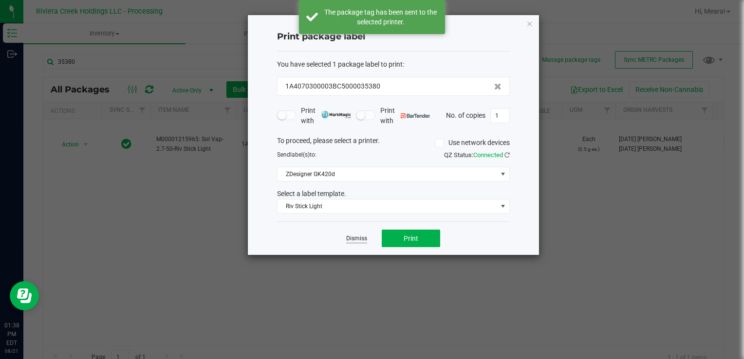
click at [358, 236] on link "Dismiss" at bounding box center [356, 239] width 21 height 8
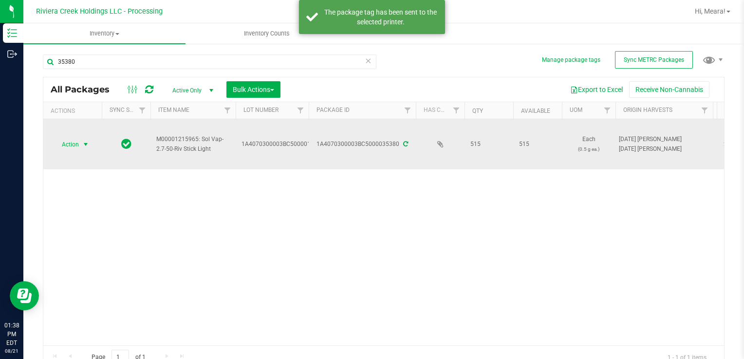
click at [82, 147] on span "select" at bounding box center [86, 145] width 8 height 8
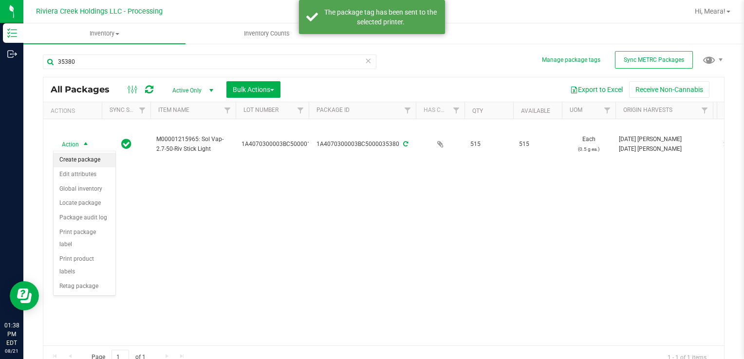
click at [84, 161] on li "Create package" at bounding box center [85, 160] width 62 height 15
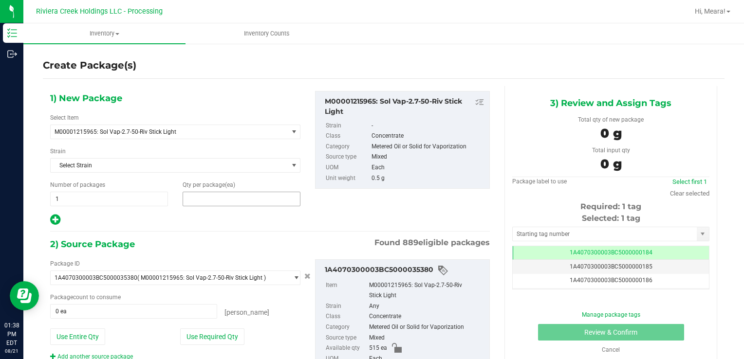
click at [225, 202] on span at bounding box center [242, 199] width 118 height 15
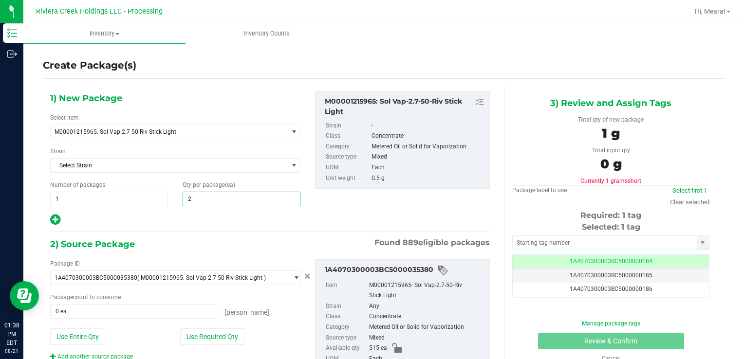
type input "20"
click at [193, 330] on button "Use Required Qty" at bounding box center [212, 337] width 64 height 17
type input "20 ea"
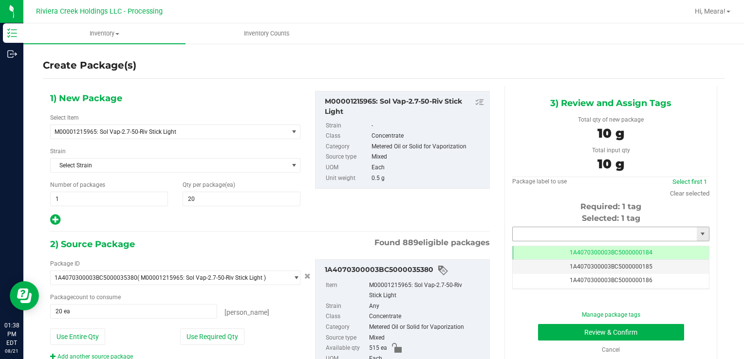
click at [609, 233] on input "text" at bounding box center [605, 234] width 184 height 14
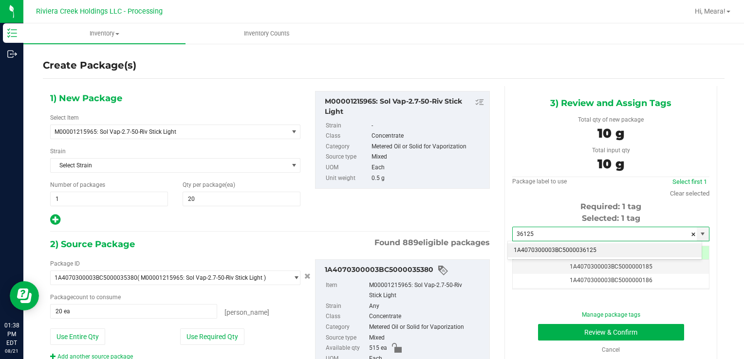
click at [570, 248] on li "1A4070300003BC5000036125" at bounding box center [605, 250] width 194 height 15
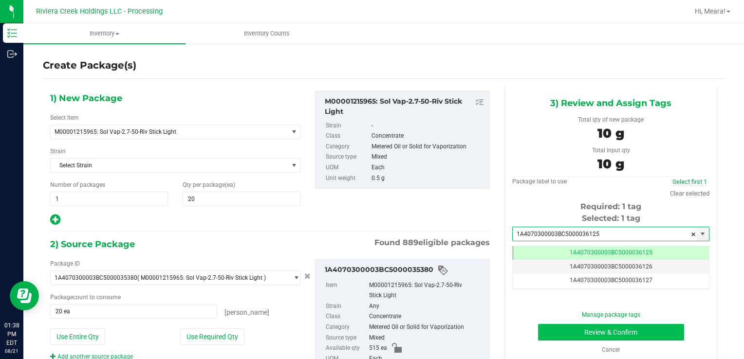
type input "1A4070300003BC5000036125"
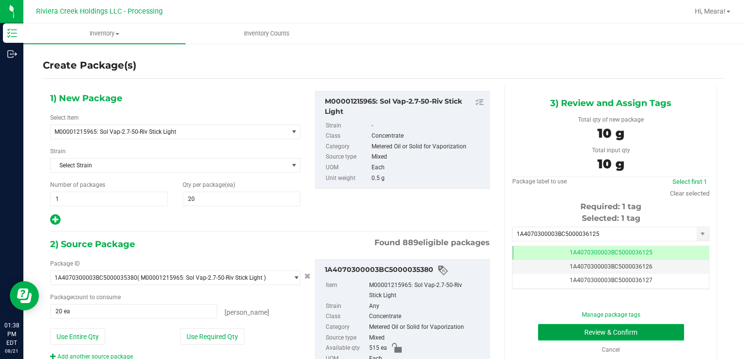
click at [559, 333] on button "Review & Confirm" at bounding box center [611, 332] width 146 height 17
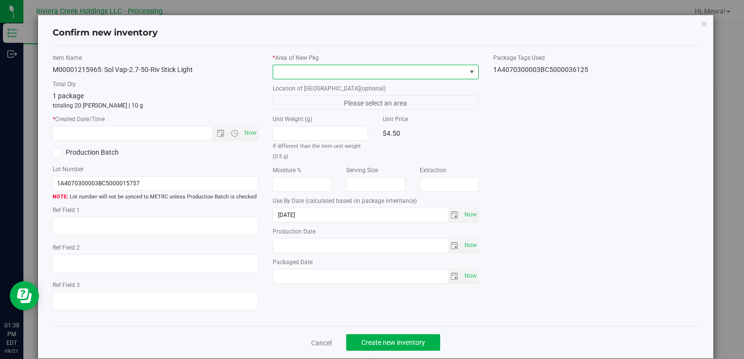
click at [378, 69] on span at bounding box center [369, 72] width 192 height 14
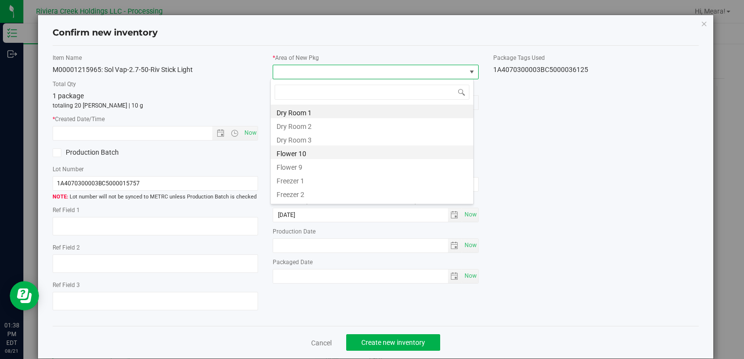
click at [305, 153] on li "Flower 10" at bounding box center [372, 153] width 203 height 14
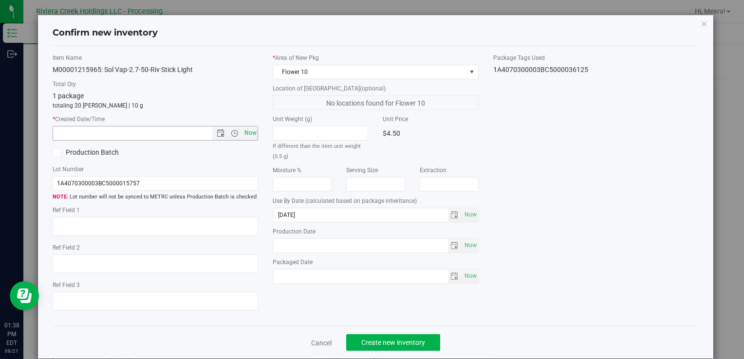
click at [247, 131] on span "Now" at bounding box center [250, 133] width 17 height 14
type input "[DATE] 1:38 PM"
click at [393, 336] on button "Create new inventory" at bounding box center [393, 342] width 94 height 17
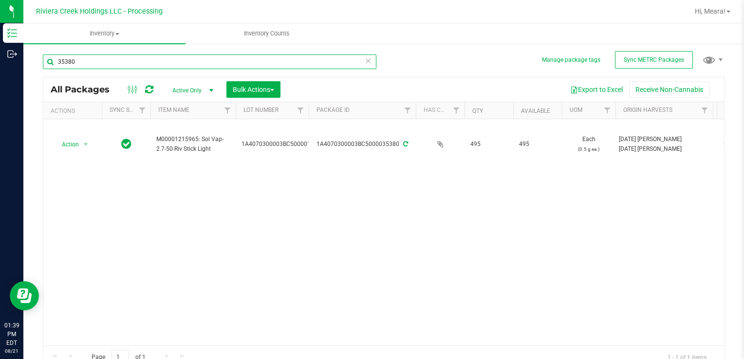
drag, startPoint x: 123, startPoint y: 64, endPoint x: 58, endPoint y: 73, distance: 65.3
click at [58, 73] on div "35380" at bounding box center [209, 66] width 333 height 22
type input "36025"
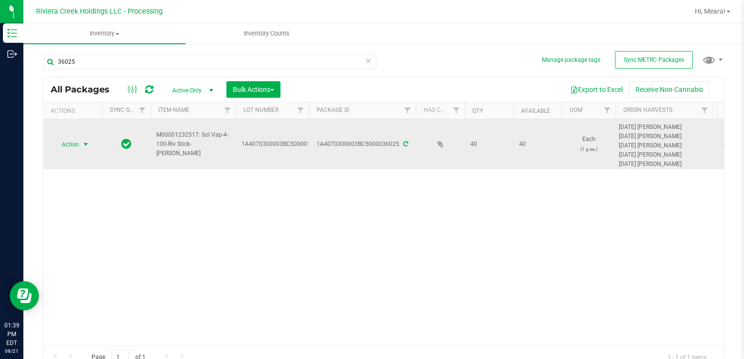
click at [76, 150] on span "Action" at bounding box center [66, 145] width 26 height 14
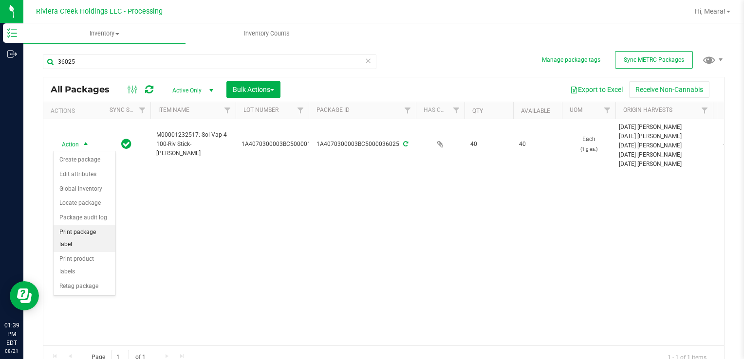
click at [107, 225] on li "Print package label" at bounding box center [85, 238] width 62 height 27
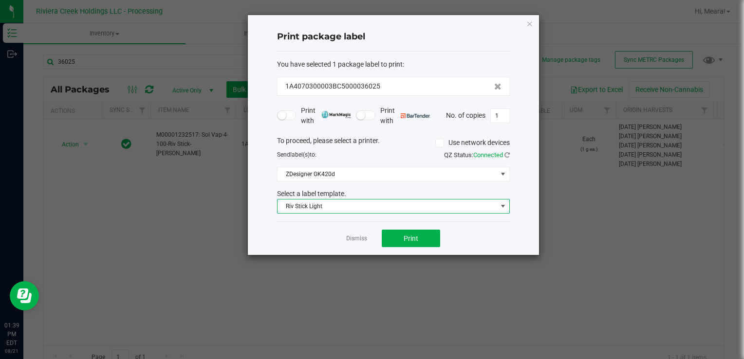
click at [402, 208] on span "Riv Stick Light" at bounding box center [387, 207] width 220 height 14
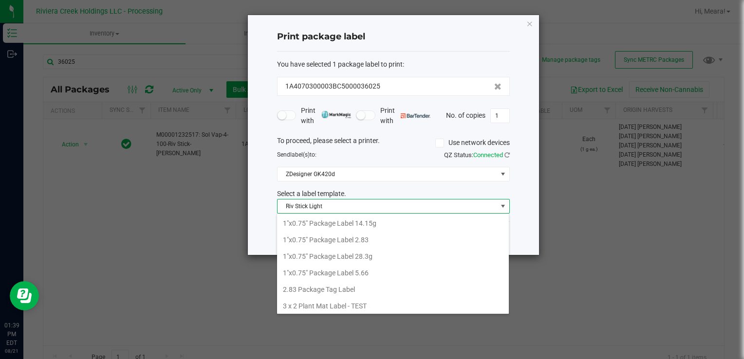
scroll to position [14, 233]
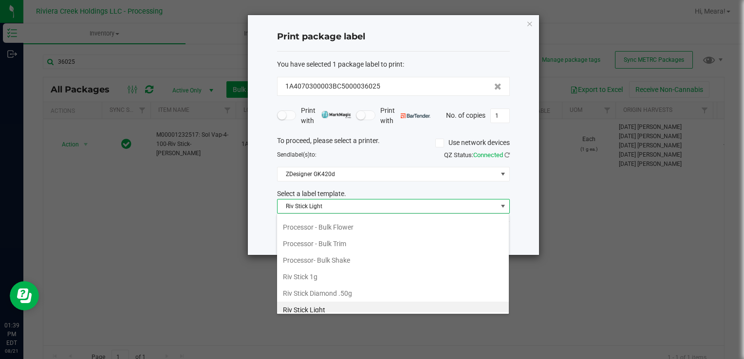
click at [336, 269] on li "Riv Stick 1g" at bounding box center [393, 277] width 232 height 17
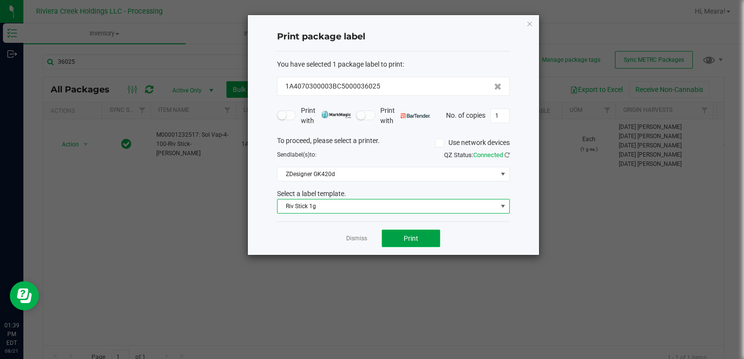
click at [436, 235] on button "Print" at bounding box center [411, 239] width 58 height 18
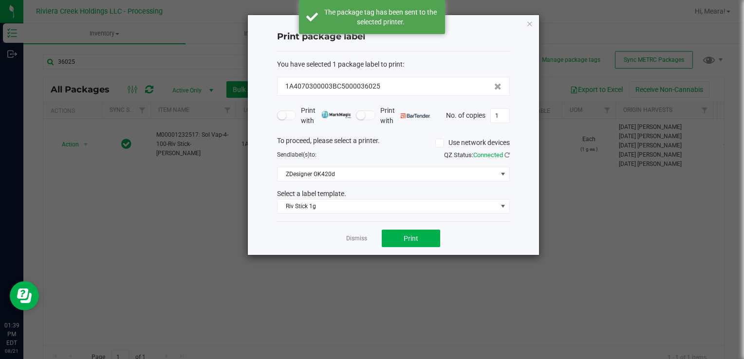
click at [357, 238] on link "Dismiss" at bounding box center [356, 239] width 21 height 8
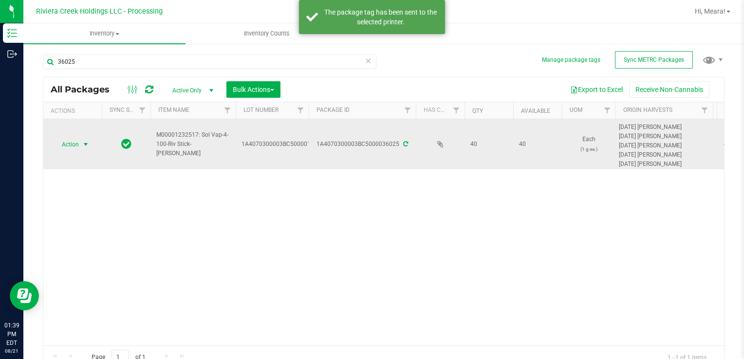
click at [51, 135] on td "Action Action Create package Edit attributes Global inventory Locate package Pa…" at bounding box center [72, 144] width 58 height 50
click at [69, 144] on span "Action" at bounding box center [66, 145] width 26 height 14
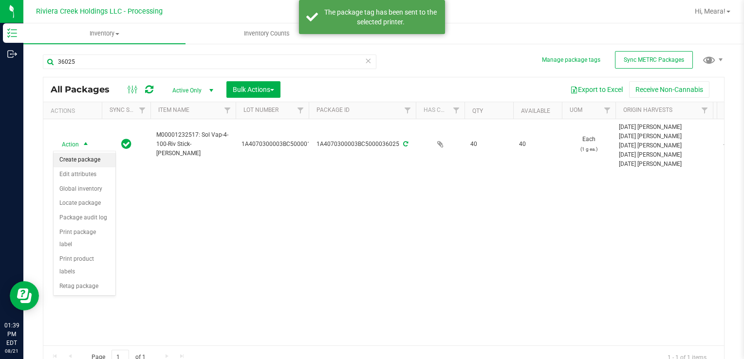
click at [87, 163] on li "Create package" at bounding box center [85, 160] width 62 height 15
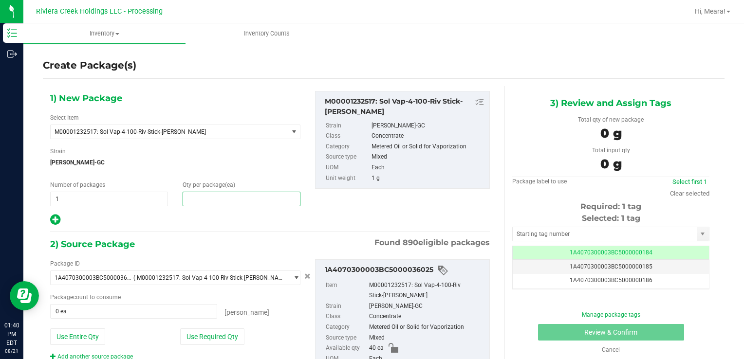
click at [236, 192] on span at bounding box center [242, 199] width 118 height 15
type input "20"
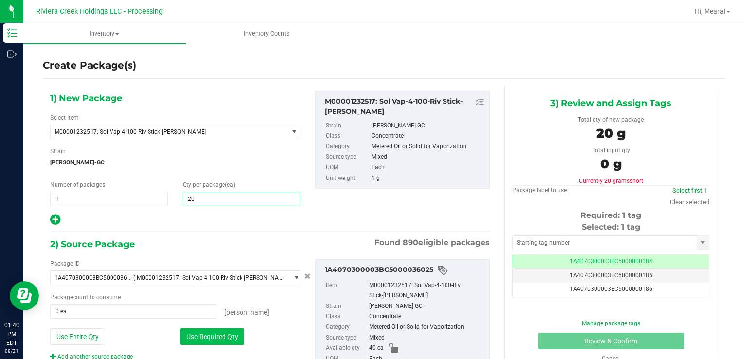
click at [194, 339] on button "Use Required Qty" at bounding box center [212, 337] width 64 height 17
type input "20"
type input "20 ea"
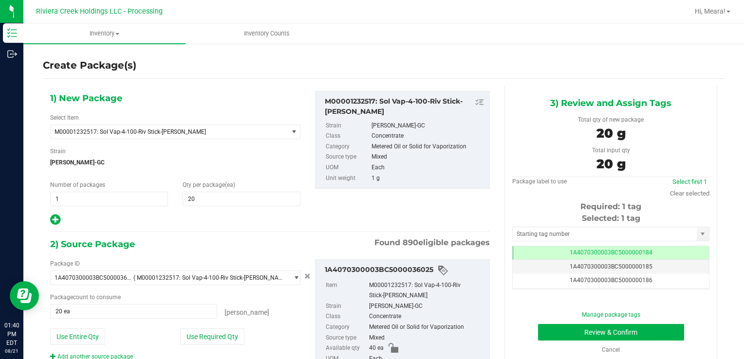
click at [532, 225] on div "Selected: 1 tag Tag 1A4070300003BC5000000184 1A4070300003BC5000000185 1A4070300…" at bounding box center [610, 251] width 197 height 77
click at [532, 230] on input "text" at bounding box center [605, 234] width 184 height 14
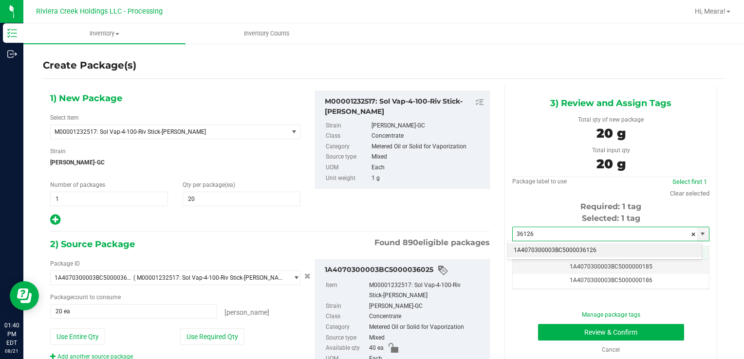
click at [560, 252] on li "1A4070300003BC5000036126" at bounding box center [605, 250] width 194 height 15
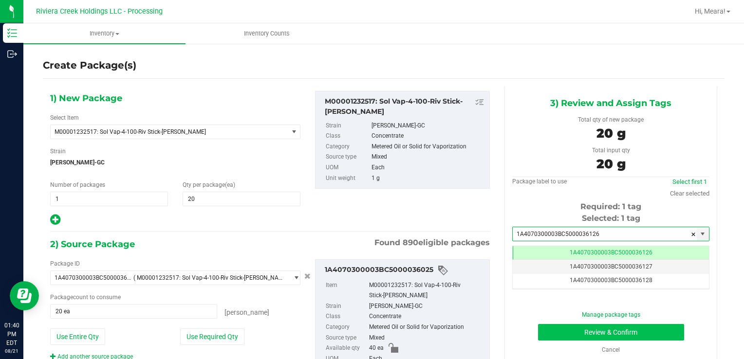
type input "1A4070300003BC5000036126"
click at [547, 332] on button "Review & Confirm" at bounding box center [611, 332] width 146 height 17
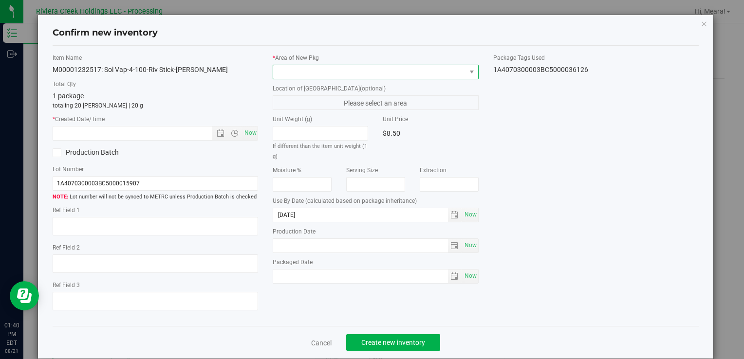
click at [391, 67] on span at bounding box center [369, 72] width 192 height 14
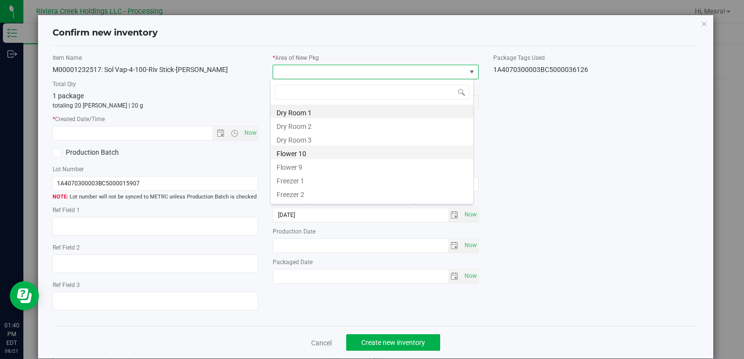
click at [310, 153] on li "Flower 10" at bounding box center [372, 153] width 203 height 14
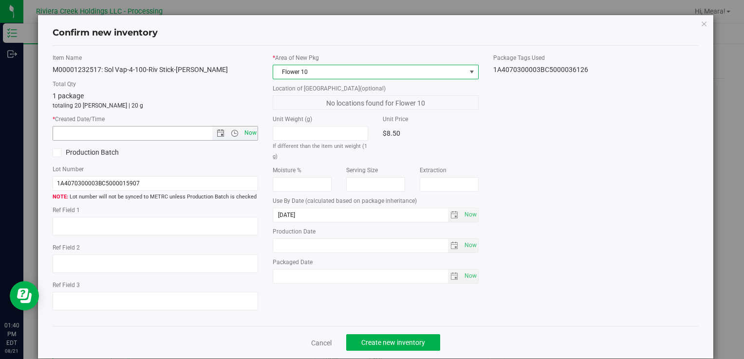
click at [249, 135] on span "Now" at bounding box center [250, 133] width 17 height 14
type input "[DATE] 1:40 PM"
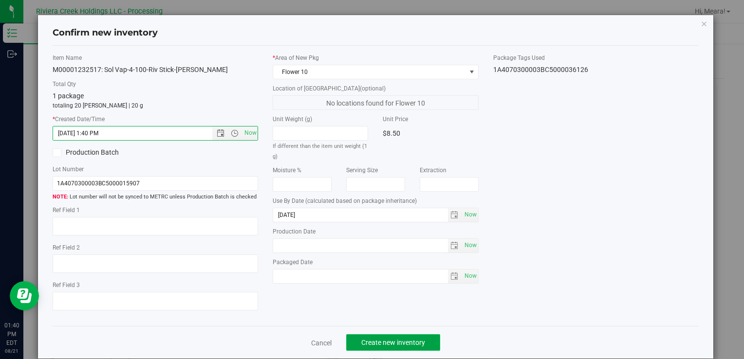
click at [401, 340] on span "Create new inventory" at bounding box center [393, 343] width 64 height 8
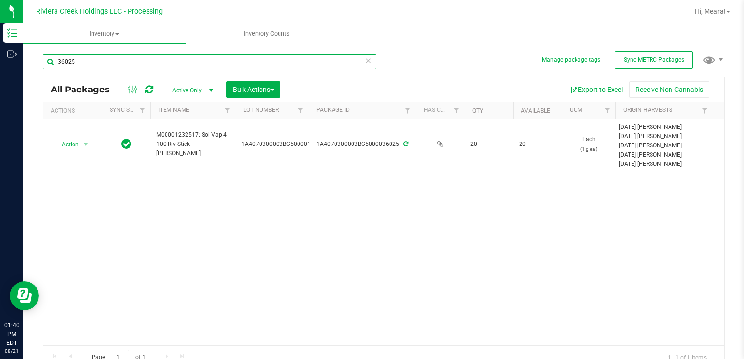
drag, startPoint x: 92, startPoint y: 63, endPoint x: 35, endPoint y: 67, distance: 57.1
click at [35, 67] on div "Manage package tags Sync METRC Packages 36025 All Packages Active Only Active O…" at bounding box center [383, 191] width 720 height 297
type input "35283"
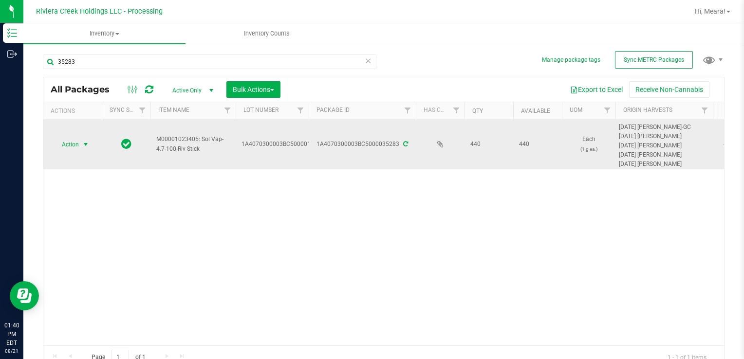
click at [83, 138] on span "select" at bounding box center [86, 145] width 12 height 14
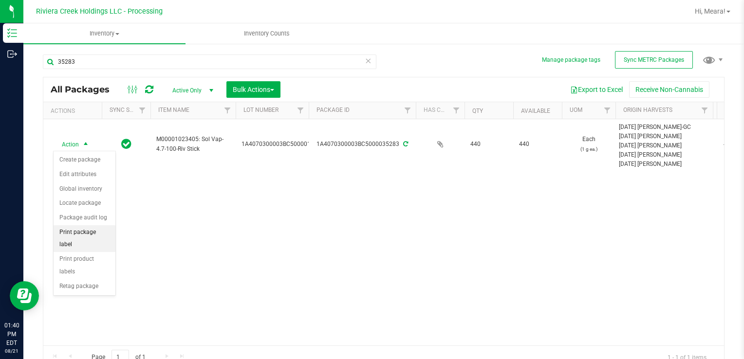
click at [105, 227] on li "Print package label" at bounding box center [85, 238] width 62 height 27
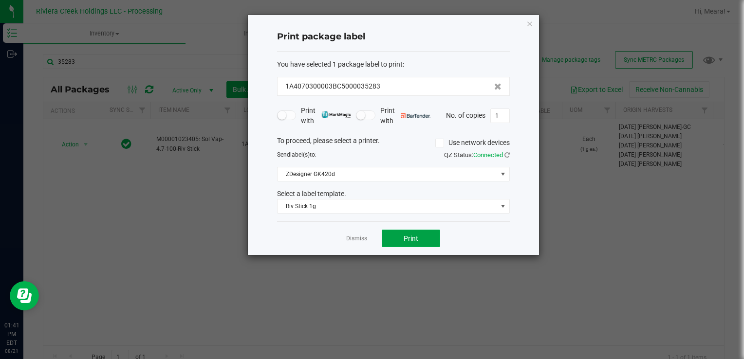
click at [410, 242] on button "Print" at bounding box center [411, 239] width 58 height 18
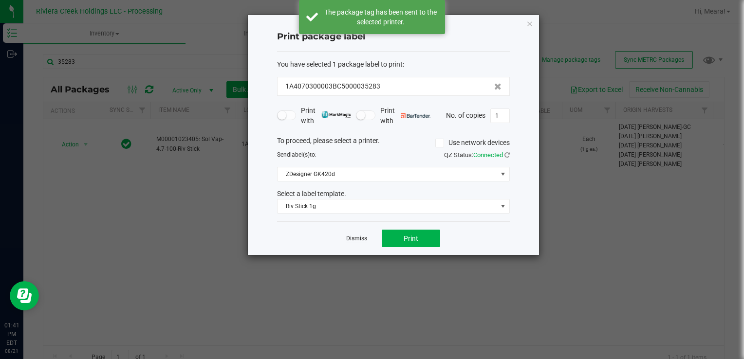
click at [362, 238] on link "Dismiss" at bounding box center [356, 239] width 21 height 8
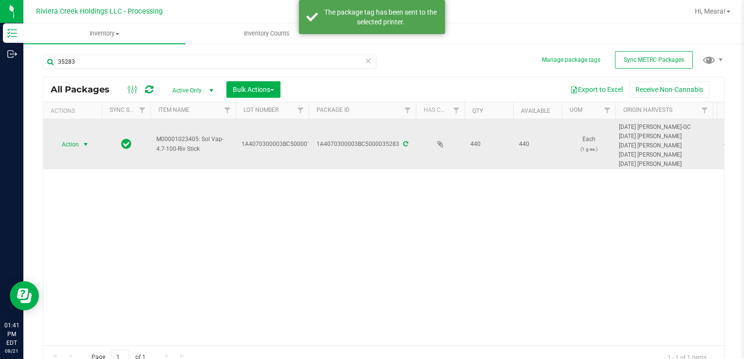
click at [72, 143] on span "Action" at bounding box center [66, 145] width 26 height 14
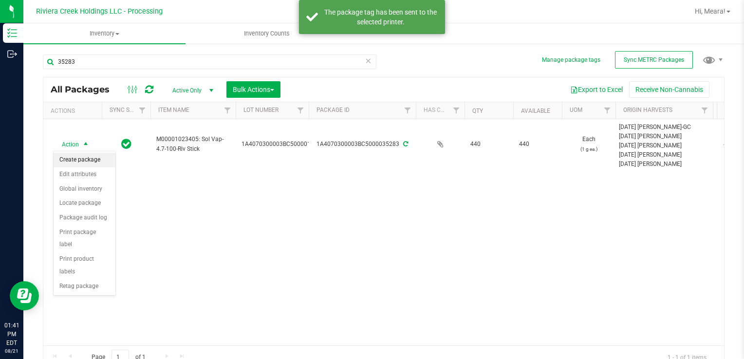
click at [90, 160] on li "Create package" at bounding box center [85, 160] width 62 height 15
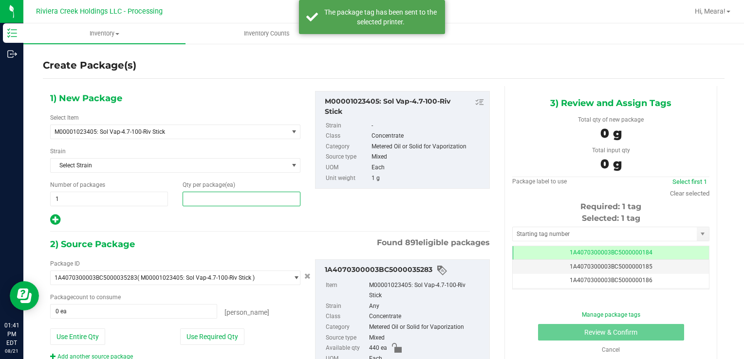
click at [257, 198] on span at bounding box center [242, 199] width 118 height 15
type input "20"
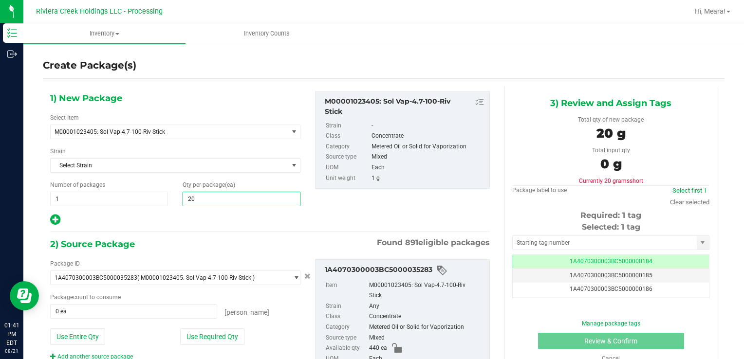
type input "20"
drag, startPoint x: 227, startPoint y: 331, endPoint x: 236, endPoint y: 318, distance: 15.0
click at [228, 331] on button "Use Required Qty" at bounding box center [212, 337] width 64 height 17
type input "20 ea"
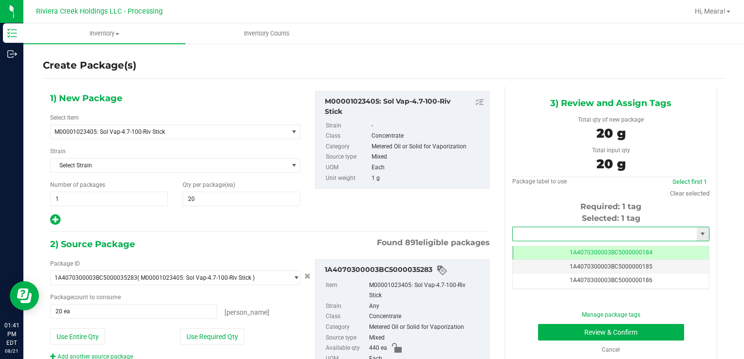
click at [565, 231] on input "text" at bounding box center [605, 234] width 184 height 14
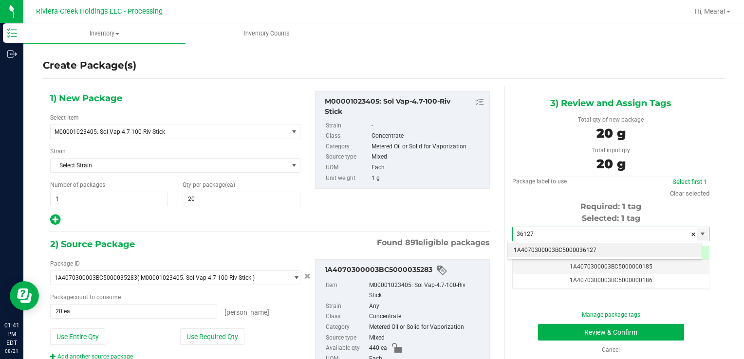
click at [563, 247] on li "1A4070300003BC5000036127" at bounding box center [605, 250] width 194 height 15
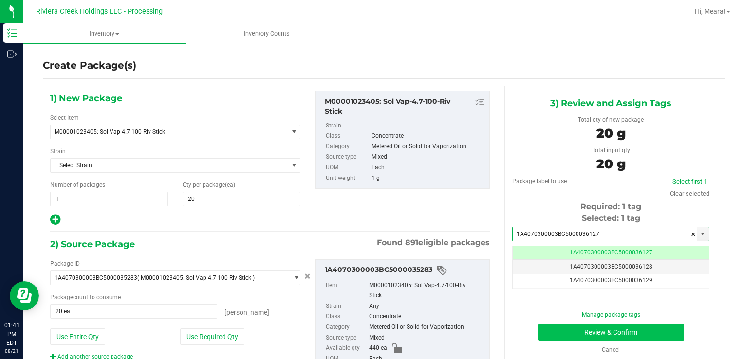
type input "1A4070300003BC5000036127"
click at [568, 330] on button "Review & Confirm" at bounding box center [611, 332] width 146 height 17
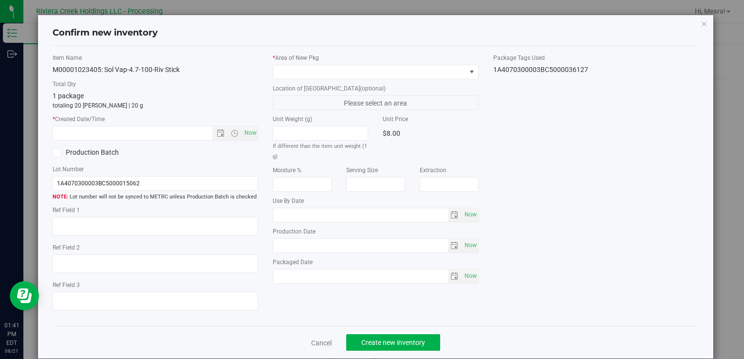
type input "[DATE]"
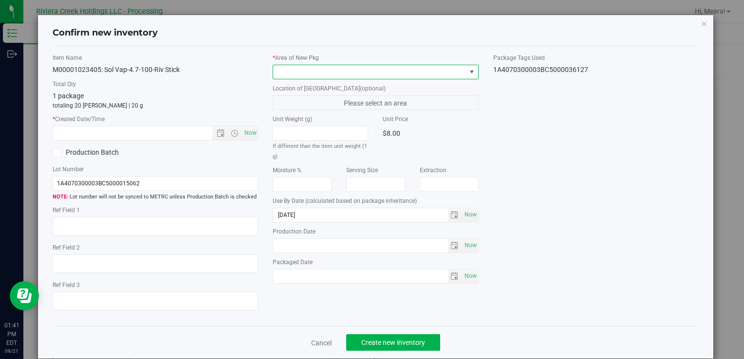
click at [424, 71] on span at bounding box center [369, 72] width 192 height 14
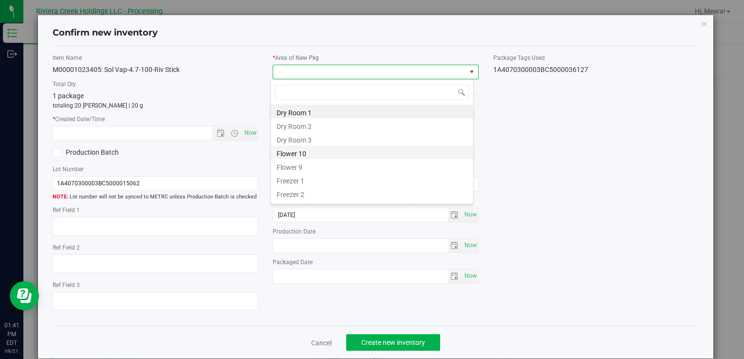
click at [299, 154] on li "Flower 10" at bounding box center [372, 153] width 203 height 14
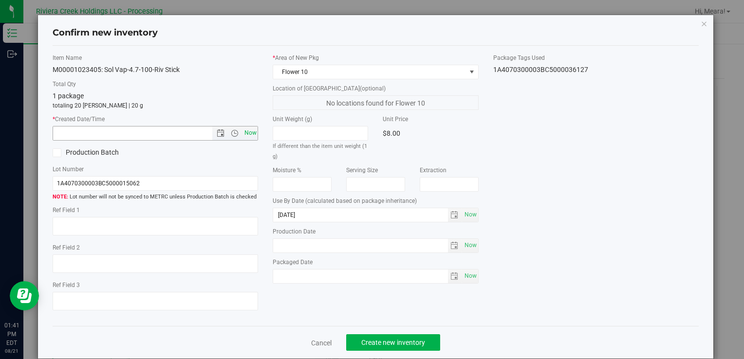
click at [254, 136] on span "Now" at bounding box center [250, 133] width 17 height 14
type input "[DATE] 1:41 PM"
click at [418, 340] on span "Create new inventory" at bounding box center [393, 343] width 64 height 8
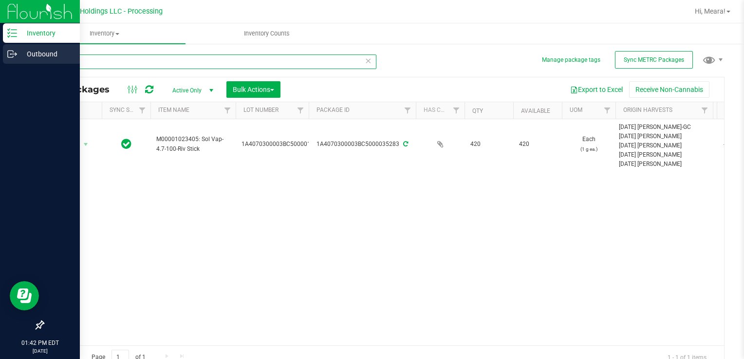
drag, startPoint x: 43, startPoint y: 54, endPoint x: 11, endPoint y: 54, distance: 32.1
click at [3, 45] on div "Inventory Outbound 01:42 PM EDT [DATE] 08/21 Riviera Creek Holdings LLC - Proce…" at bounding box center [372, 179] width 744 height 359
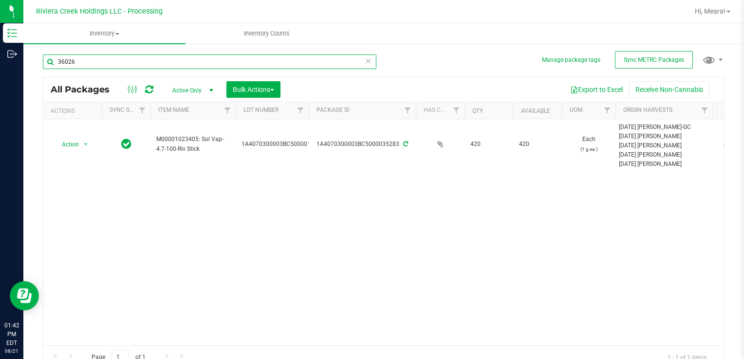
type input "36026"
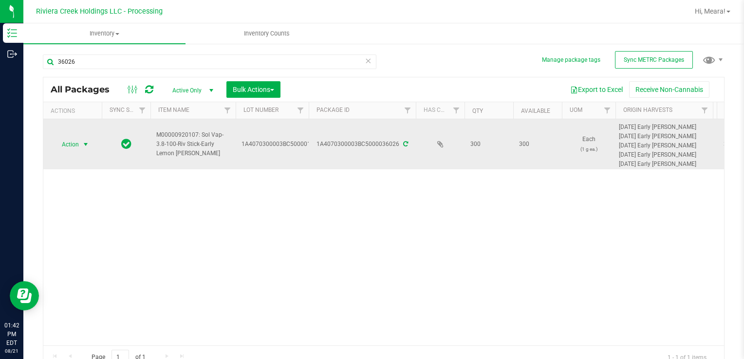
click at [84, 141] on span "select" at bounding box center [86, 145] width 8 height 8
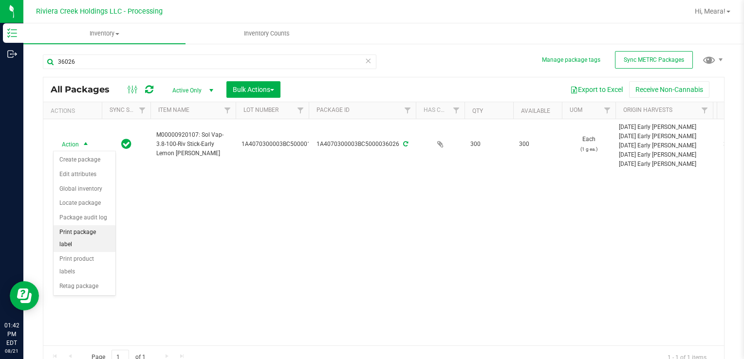
click at [92, 233] on li "Print package label" at bounding box center [85, 238] width 62 height 27
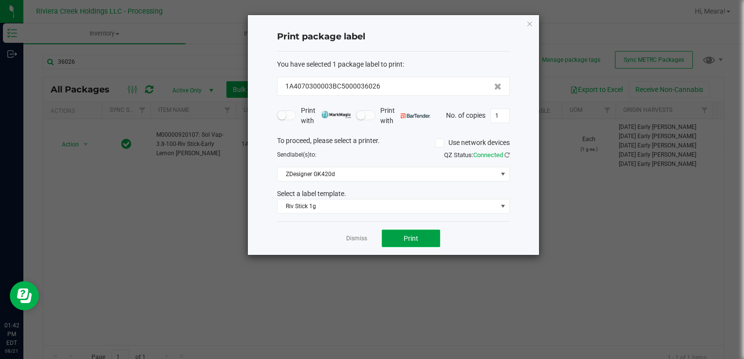
click at [399, 236] on button "Print" at bounding box center [411, 239] width 58 height 18
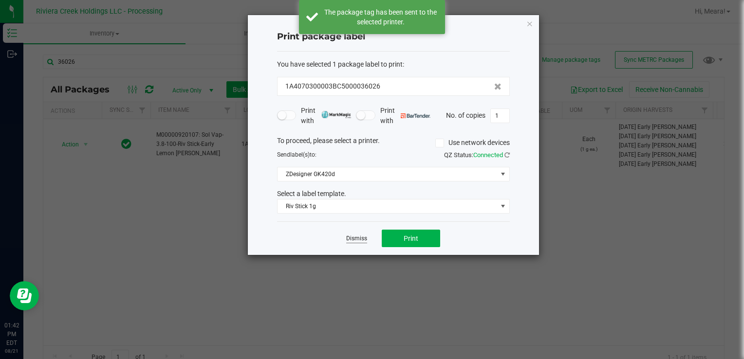
click at [362, 238] on link "Dismiss" at bounding box center [356, 239] width 21 height 8
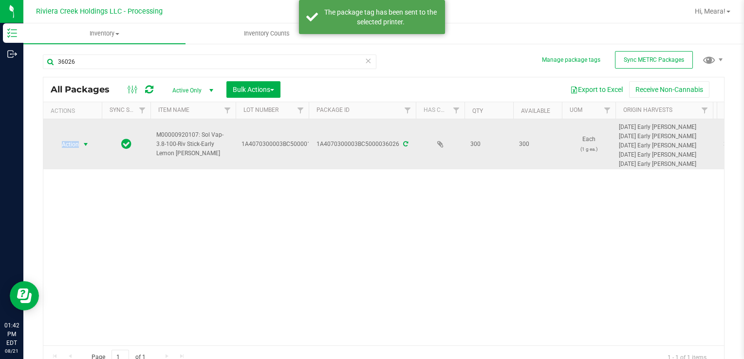
click at [88, 138] on td "Action Action Create package Edit attributes Global inventory Locate package Pa…" at bounding box center [72, 144] width 58 height 50
drag, startPoint x: 88, startPoint y: 138, endPoint x: 81, endPoint y: 147, distance: 11.2
click at [81, 147] on span "select" at bounding box center [86, 145] width 12 height 14
drag, startPoint x: 86, startPoint y: 157, endPoint x: 74, endPoint y: 128, distance: 31.5
click at [80, 147] on body "Inventory Outbound 01:42 PM EDT [DATE] 08/21 Riviera Creek Holdings LLC - Proce…" at bounding box center [372, 179] width 744 height 359
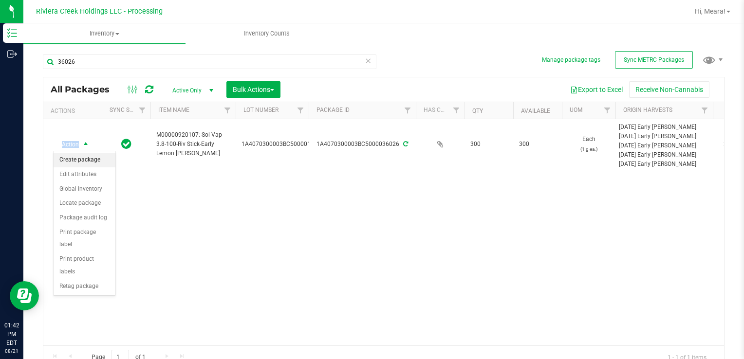
click at [95, 162] on li "Create package" at bounding box center [85, 160] width 62 height 15
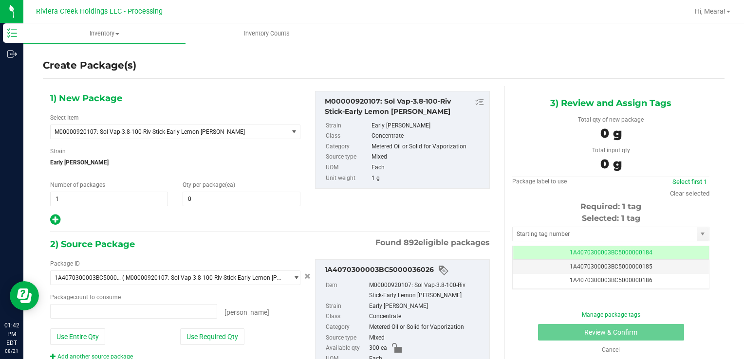
type input "0 ea"
click at [225, 193] on span at bounding box center [242, 199] width 118 height 15
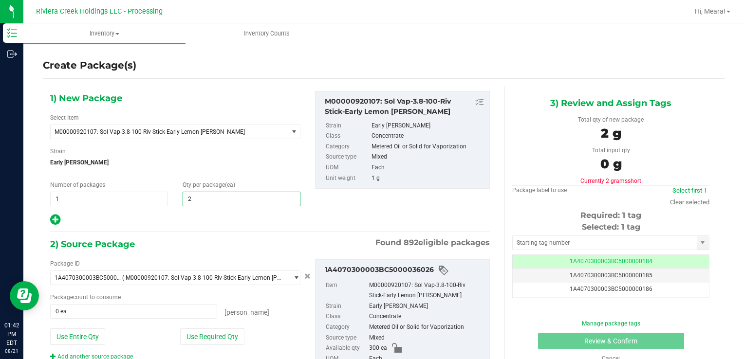
type input "20"
click at [197, 329] on button "Use Required Qty" at bounding box center [212, 337] width 64 height 17
type input "20 ea"
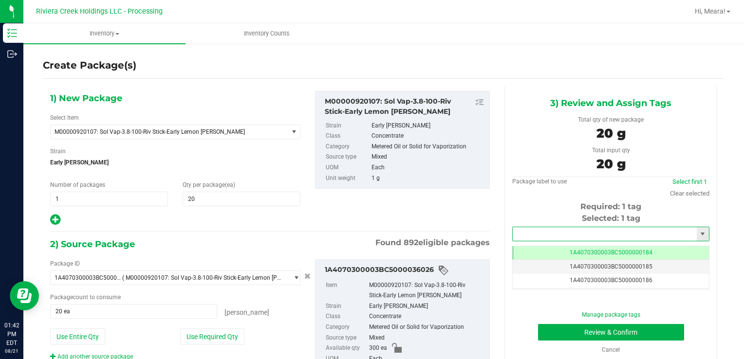
drag, startPoint x: 553, startPoint y: 236, endPoint x: 549, endPoint y: 229, distance: 7.6
click at [552, 236] on input "text" at bounding box center [605, 234] width 184 height 14
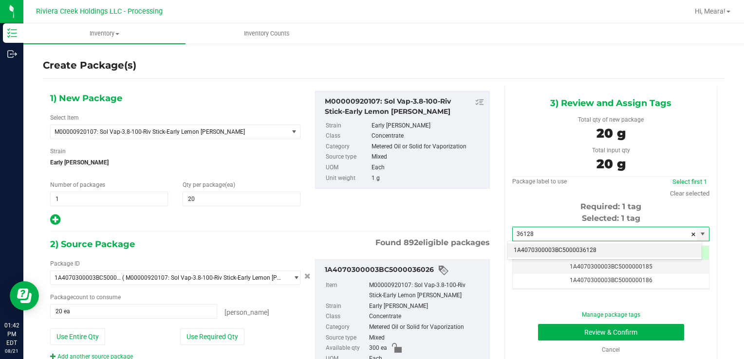
click at [535, 248] on li "1A4070300003BC5000036128" at bounding box center [605, 250] width 194 height 15
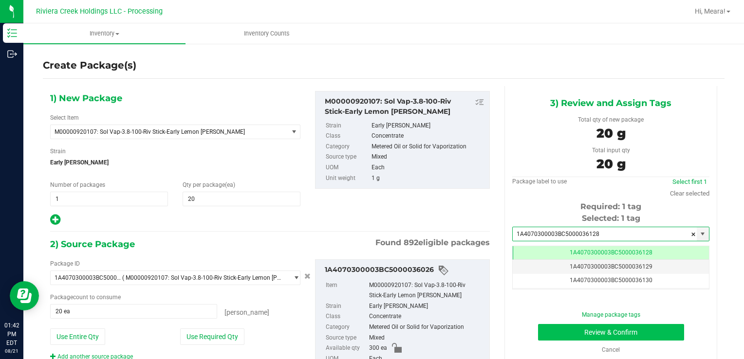
type input "1A4070300003BC5000036128"
click at [557, 328] on button "Review & Confirm" at bounding box center [611, 332] width 146 height 17
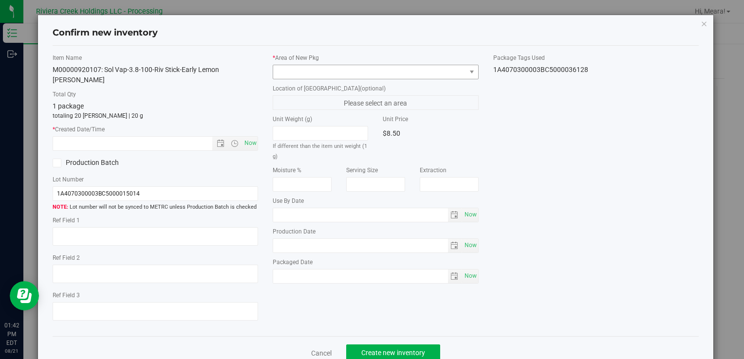
type input "[DATE]"
click at [422, 70] on span at bounding box center [369, 72] width 192 height 14
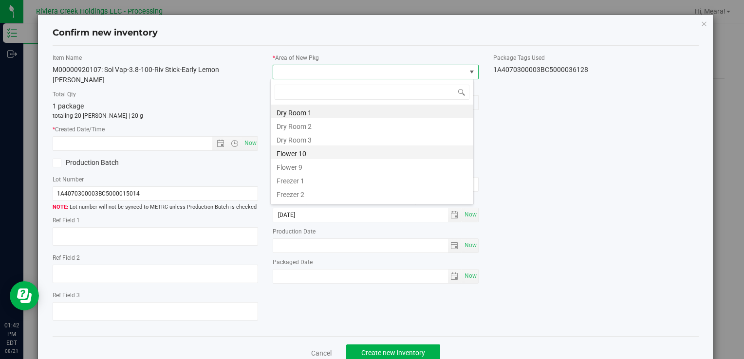
click at [295, 156] on li "Flower 10" at bounding box center [372, 153] width 203 height 14
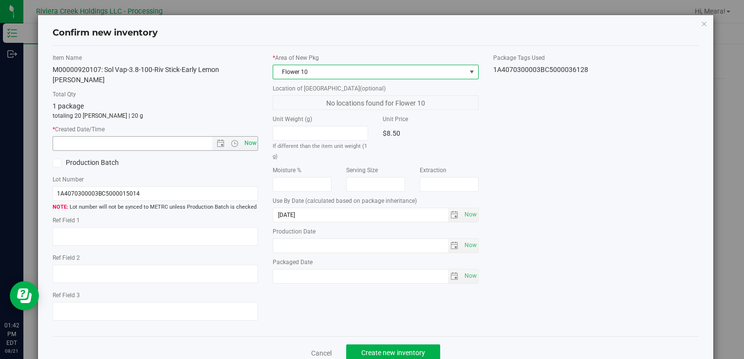
click at [247, 137] on span "Now" at bounding box center [250, 143] width 17 height 14
type input "[DATE] 1:42 PM"
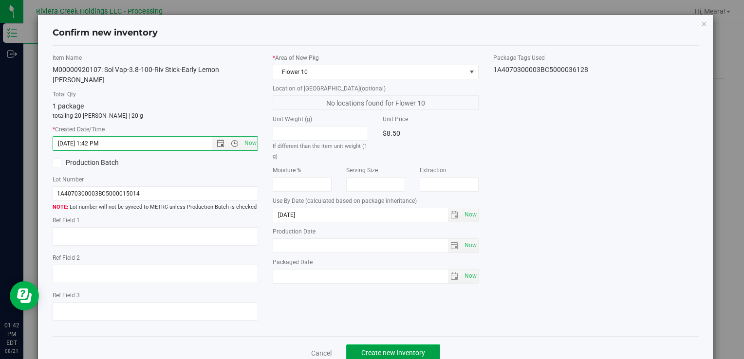
click at [402, 349] on span "Create new inventory" at bounding box center [393, 353] width 64 height 8
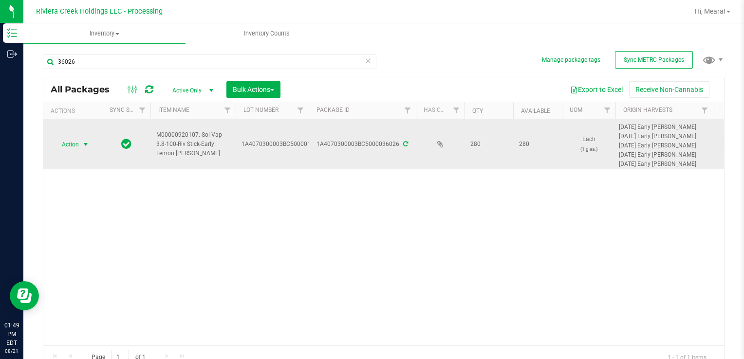
click at [78, 144] on span "Action" at bounding box center [66, 145] width 26 height 14
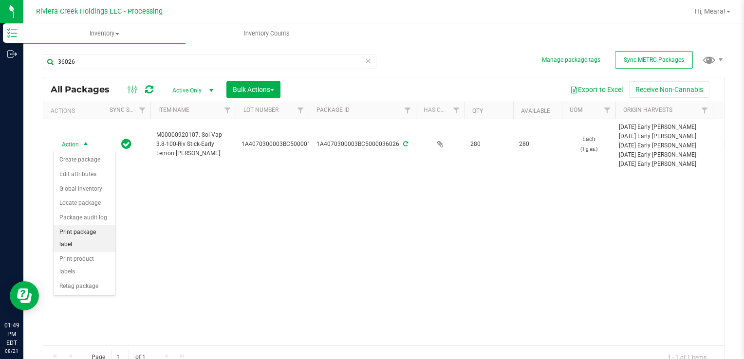
click at [109, 229] on li "Print package label" at bounding box center [85, 238] width 62 height 27
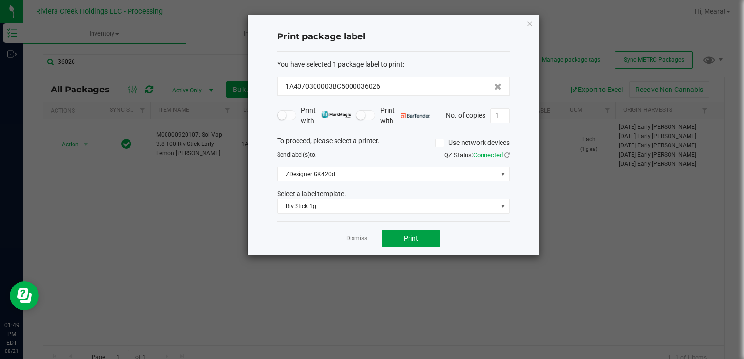
click at [421, 239] on button "Print" at bounding box center [411, 239] width 58 height 18
click at [350, 237] on div at bounding box center [393, 135] width 291 height 240
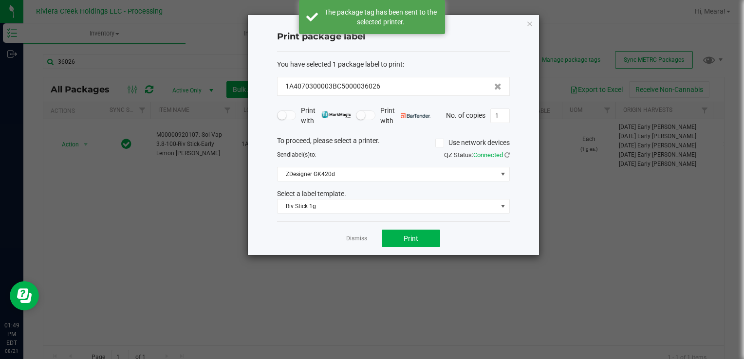
drag, startPoint x: 353, startPoint y: 240, endPoint x: 226, endPoint y: 212, distance: 130.2
click at [353, 239] on link "Dismiss" at bounding box center [356, 239] width 21 height 8
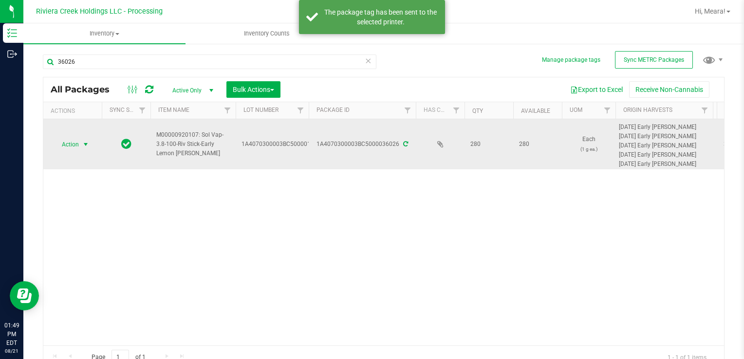
click at [77, 146] on span "Action" at bounding box center [66, 145] width 26 height 14
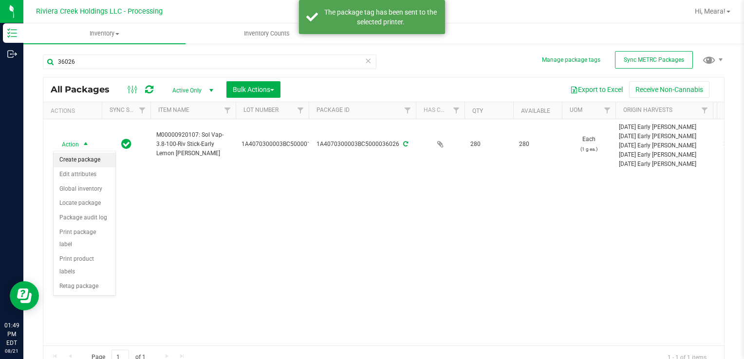
click at [91, 163] on li "Create package" at bounding box center [85, 160] width 62 height 15
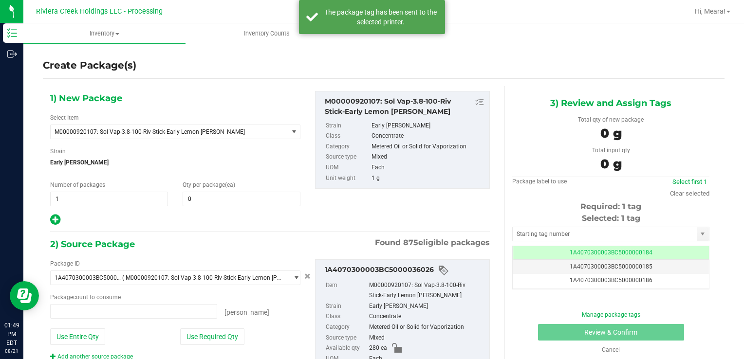
type input "0 ea"
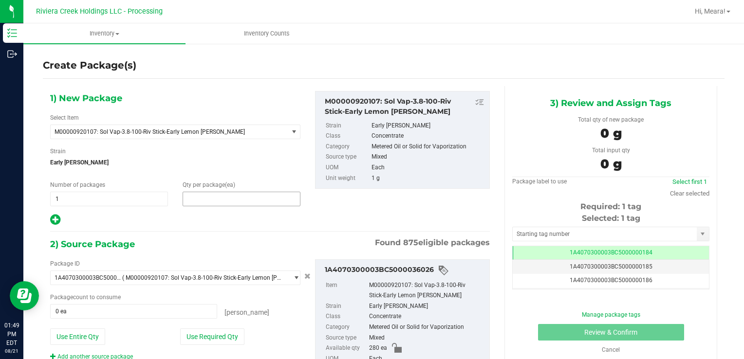
click at [203, 203] on span at bounding box center [242, 199] width 118 height 15
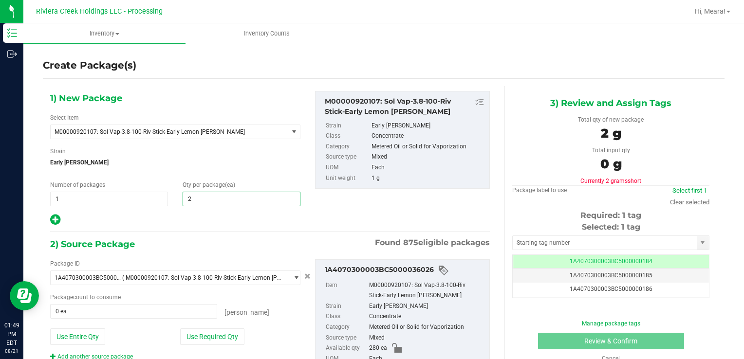
type input "20"
click at [191, 334] on button "Use Required Qty" at bounding box center [212, 337] width 64 height 17
type input "20 ea"
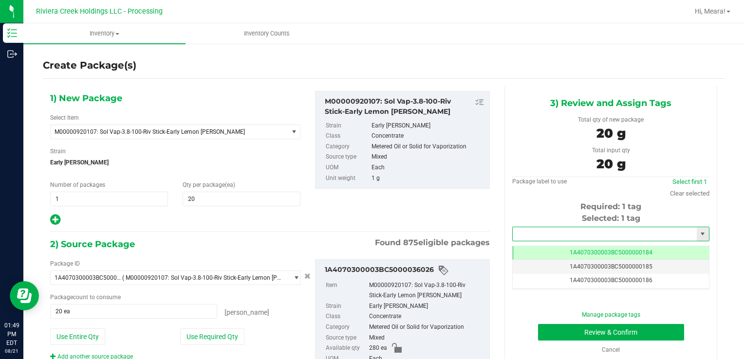
drag, startPoint x: 539, startPoint y: 233, endPoint x: 530, endPoint y: 222, distance: 14.5
click at [539, 233] on input "text" at bounding box center [605, 234] width 184 height 14
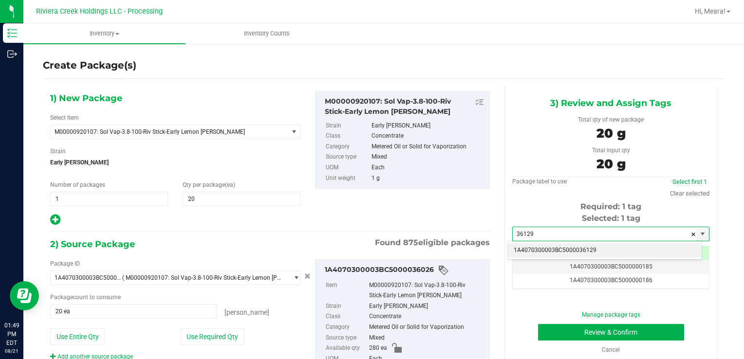
click at [543, 254] on li "1A4070300003BC5000036129" at bounding box center [605, 250] width 194 height 15
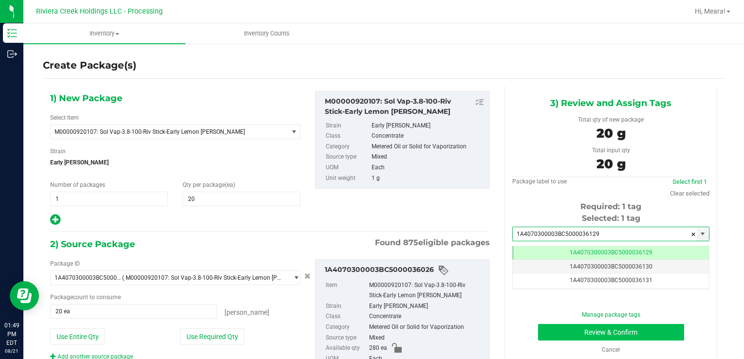
type input "1A4070300003BC5000036129"
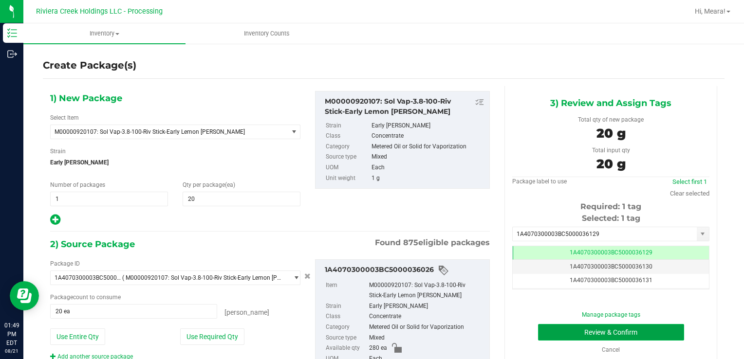
click at [555, 329] on button "Review & Confirm" at bounding box center [611, 332] width 146 height 17
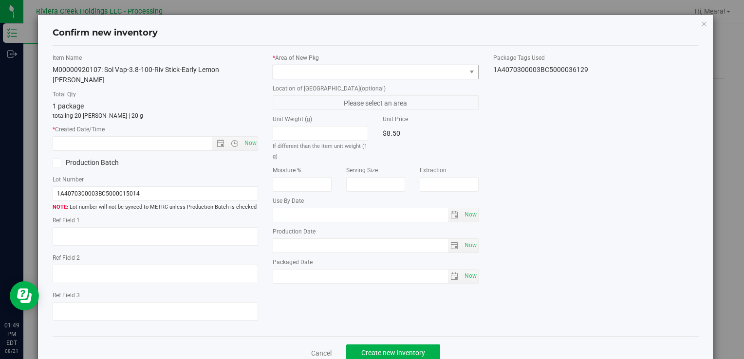
type input "[DATE]"
drag, startPoint x: 459, startPoint y: 71, endPoint x: 446, endPoint y: 76, distance: 13.7
click at [459, 71] on span at bounding box center [369, 72] width 192 height 14
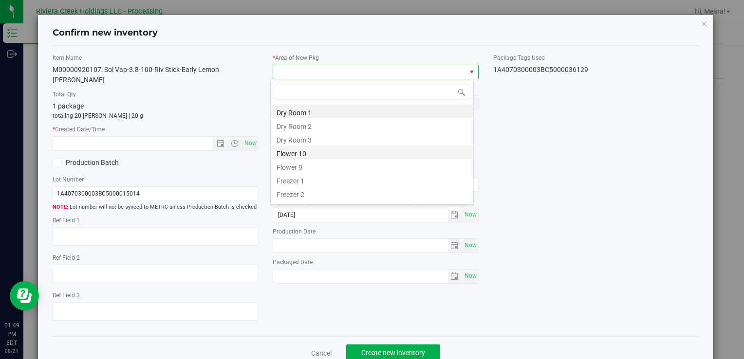
click at [301, 149] on li "Flower 10" at bounding box center [372, 153] width 203 height 14
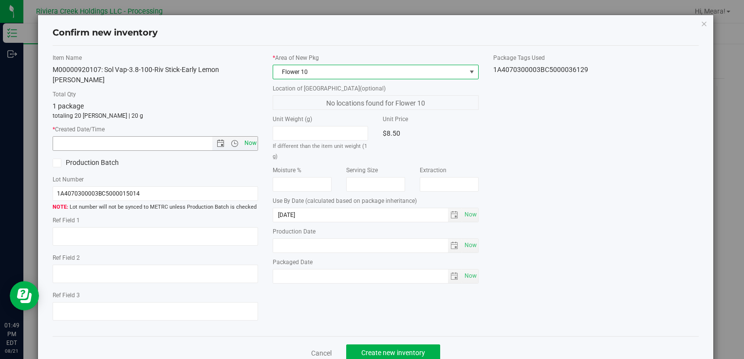
click at [247, 136] on span "Now" at bounding box center [250, 143] width 17 height 14
type input "[DATE] 1:49 PM"
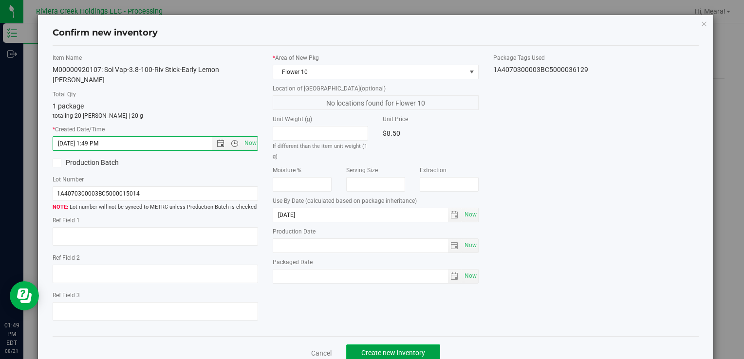
click at [399, 349] on span "Create new inventory" at bounding box center [393, 353] width 64 height 8
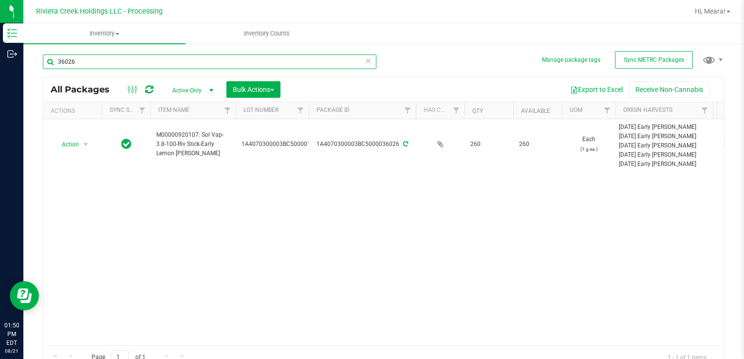
drag, startPoint x: 97, startPoint y: 62, endPoint x: 41, endPoint y: 62, distance: 56.0
click at [41, 62] on div "Manage package tags Sync METRC Packages 36026 All Packages Active Only Active O…" at bounding box center [383, 191] width 720 height 297
type input "35283"
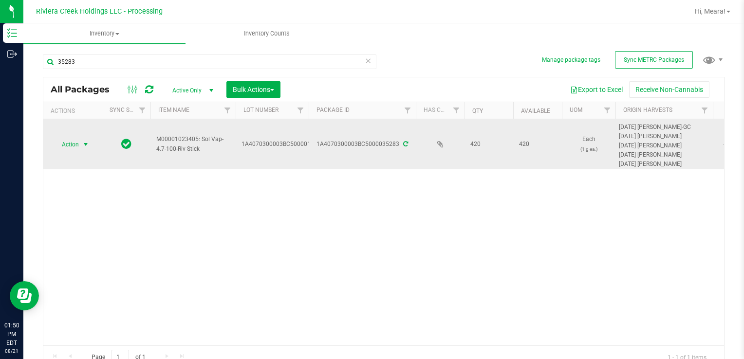
click at [73, 145] on span "Action" at bounding box center [66, 145] width 26 height 14
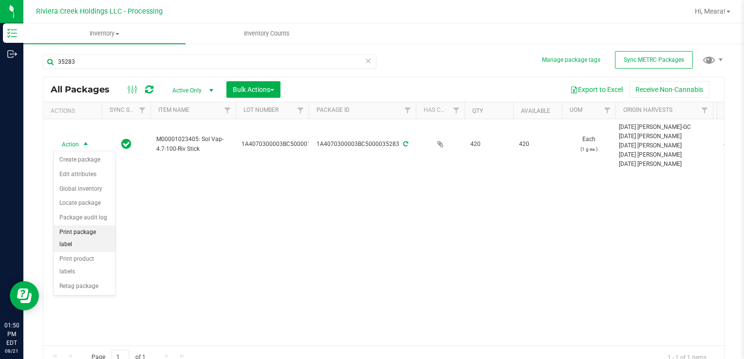
click at [111, 229] on li "Print package label" at bounding box center [85, 238] width 62 height 27
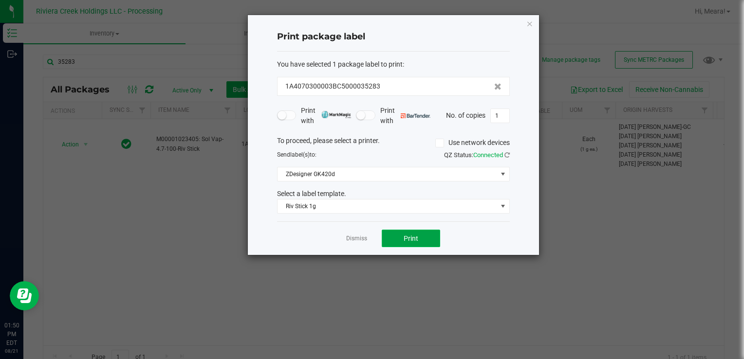
click at [415, 237] on span "Print" at bounding box center [411, 239] width 15 height 8
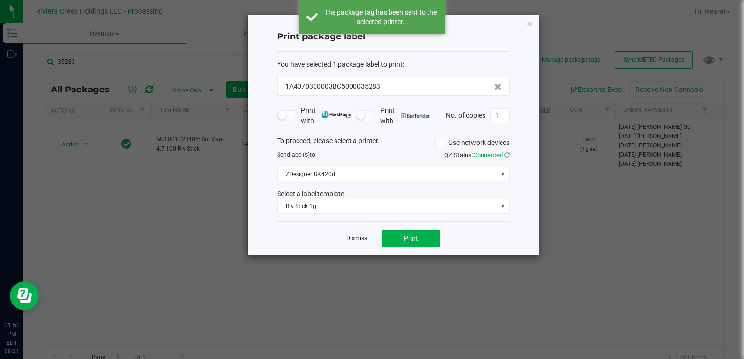
drag, startPoint x: 358, startPoint y: 240, endPoint x: 312, endPoint y: 223, distance: 49.7
click at [357, 239] on link "Dismiss" at bounding box center [356, 239] width 21 height 8
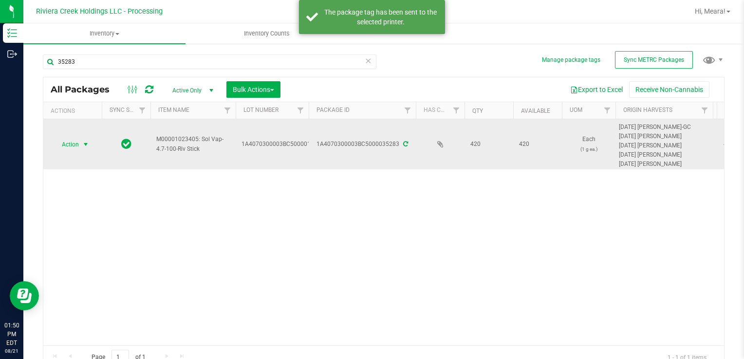
click at [61, 142] on span "Action" at bounding box center [66, 145] width 26 height 14
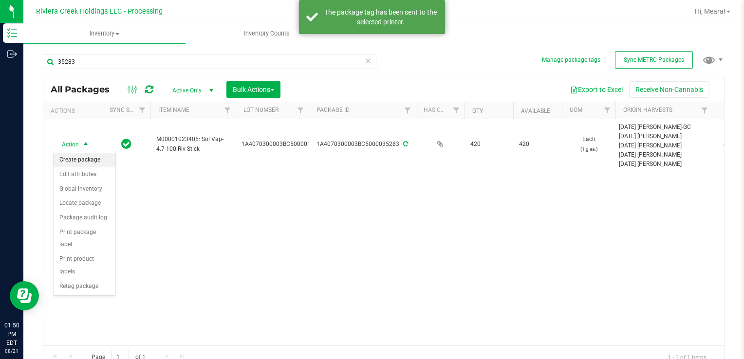
click at [86, 156] on li "Create package" at bounding box center [85, 160] width 62 height 15
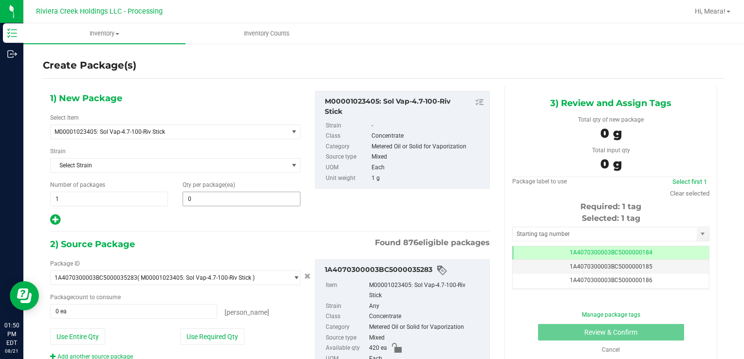
click at [235, 194] on span "0 0" at bounding box center [242, 199] width 118 height 15
type input "20"
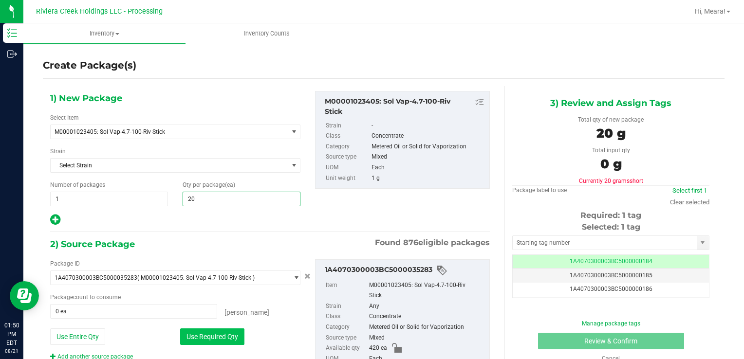
type input "20"
drag, startPoint x: 190, startPoint y: 332, endPoint x: 193, endPoint y: 325, distance: 7.7
click at [191, 332] on button "Use Required Qty" at bounding box center [212, 337] width 64 height 17
type input "20 ea"
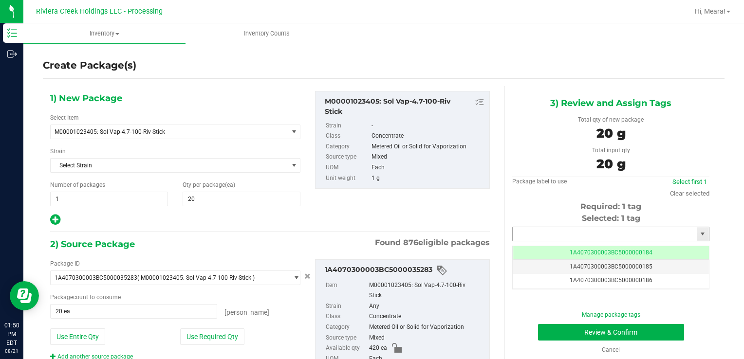
click at [544, 237] on input "text" at bounding box center [605, 234] width 184 height 14
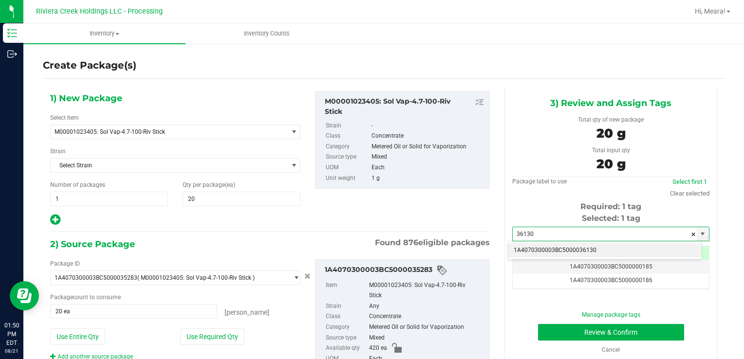
click at [540, 255] on li "1A4070300003BC5000036130" at bounding box center [605, 250] width 194 height 15
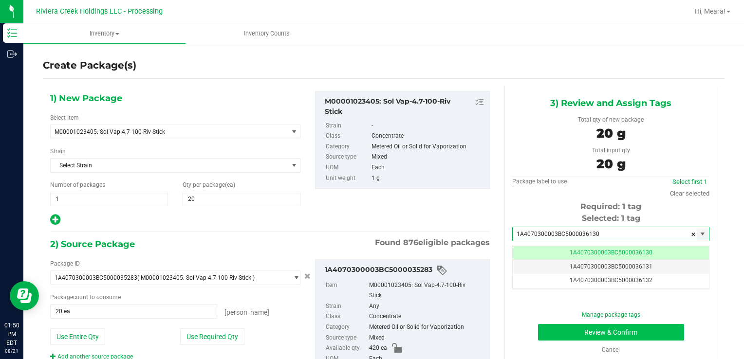
type input "1A4070300003BC5000036130"
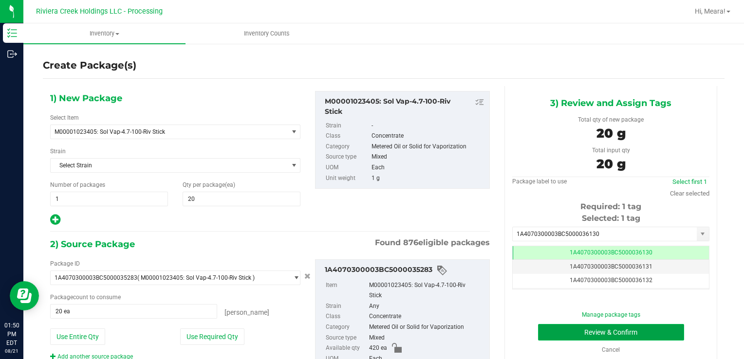
click at [559, 332] on button "Review & Confirm" at bounding box center [611, 332] width 146 height 17
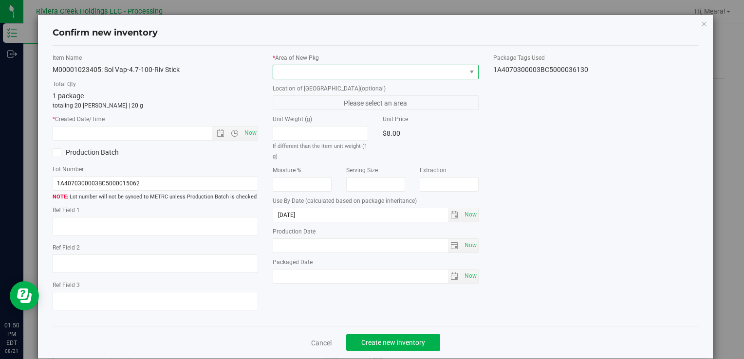
click at [407, 67] on span at bounding box center [369, 72] width 192 height 14
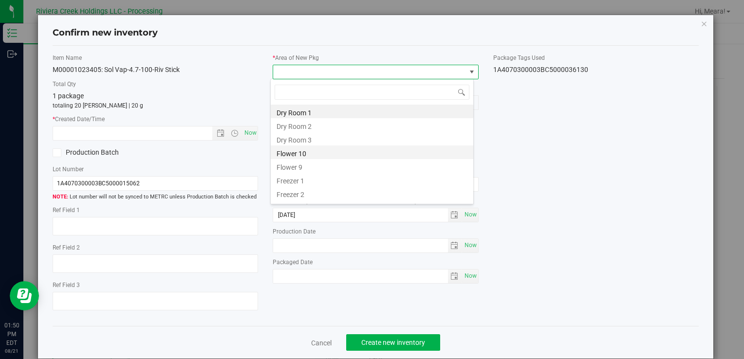
click at [309, 157] on li "Flower 10" at bounding box center [372, 153] width 203 height 14
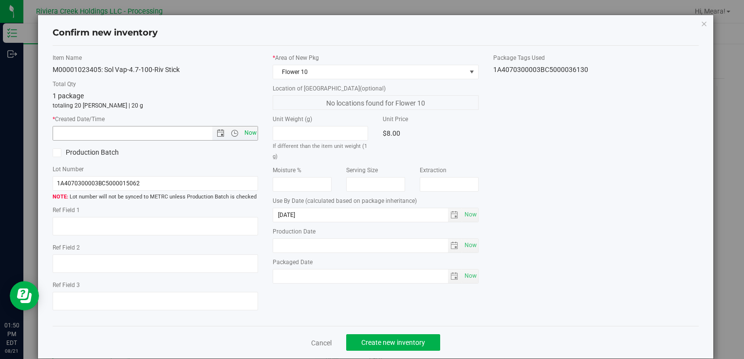
click at [249, 134] on span "Now" at bounding box center [250, 133] width 17 height 14
type input "[DATE] 1:50 PM"
click at [380, 339] on span "Create new inventory" at bounding box center [393, 343] width 64 height 8
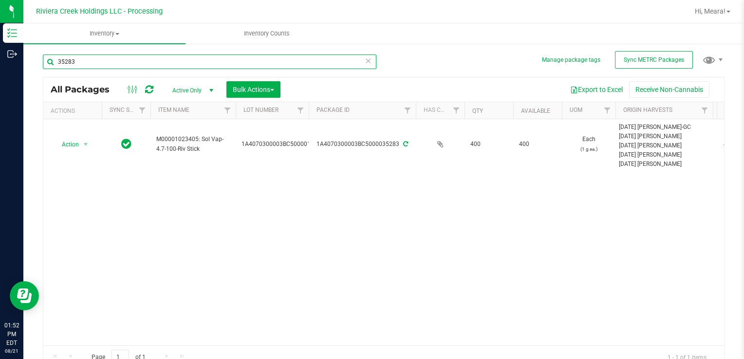
click at [93, 63] on input "35283" at bounding box center [209, 62] width 333 height 15
type input "35380"
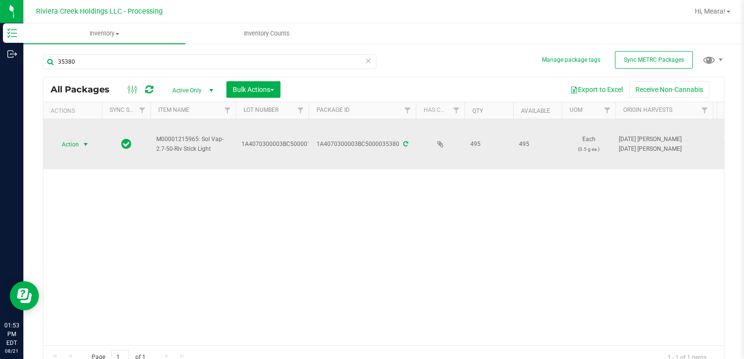
click at [76, 140] on span "Action" at bounding box center [66, 145] width 26 height 14
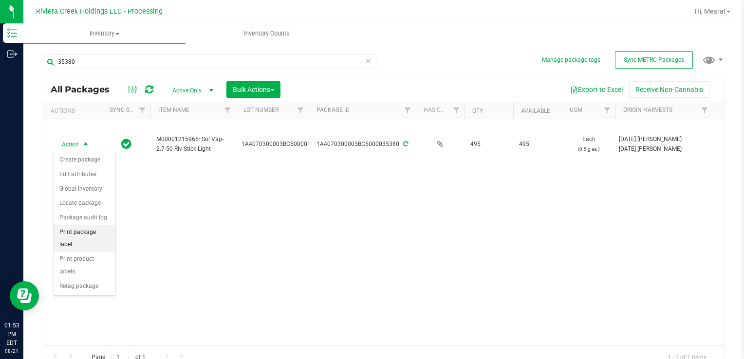
click at [103, 235] on li "Print package label" at bounding box center [85, 238] width 62 height 27
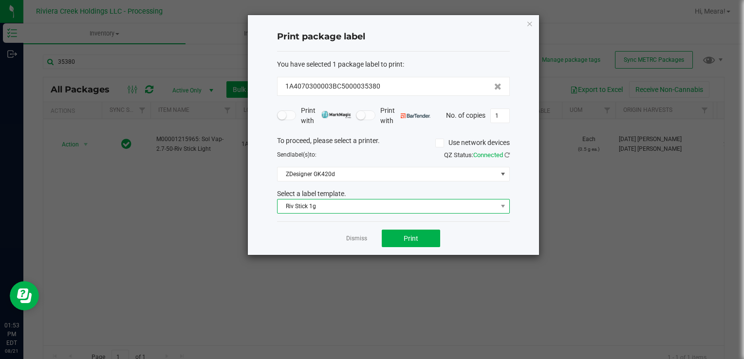
click at [313, 203] on span "Riv Stick 1g" at bounding box center [387, 207] width 220 height 14
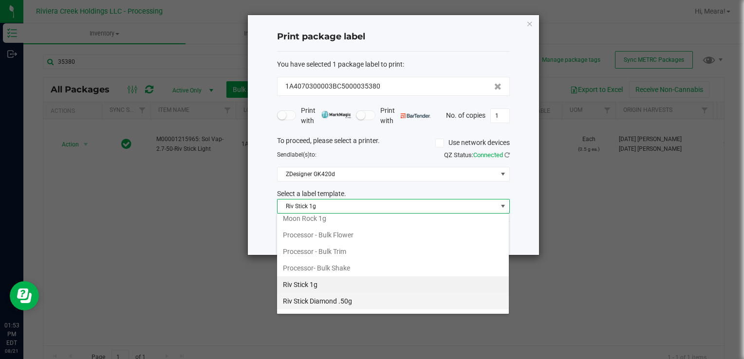
scroll to position [426, 0]
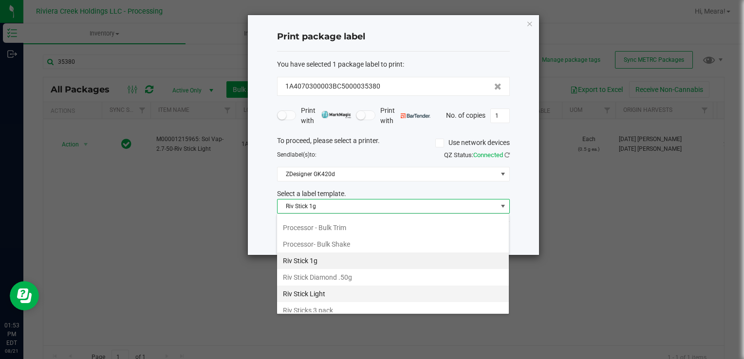
click at [335, 286] on li "Riv Stick Light" at bounding box center [393, 294] width 232 height 17
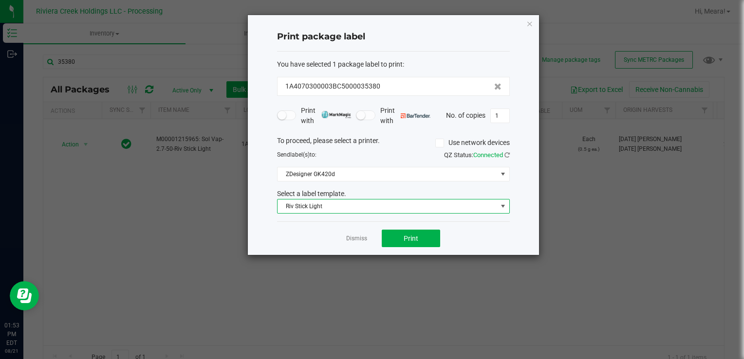
click at [390, 247] on div "Dismiss Print" at bounding box center [393, 238] width 233 height 34
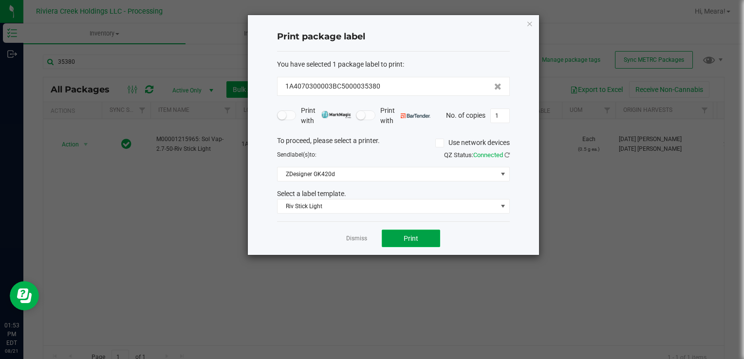
click at [387, 240] on button "Print" at bounding box center [411, 239] width 58 height 18
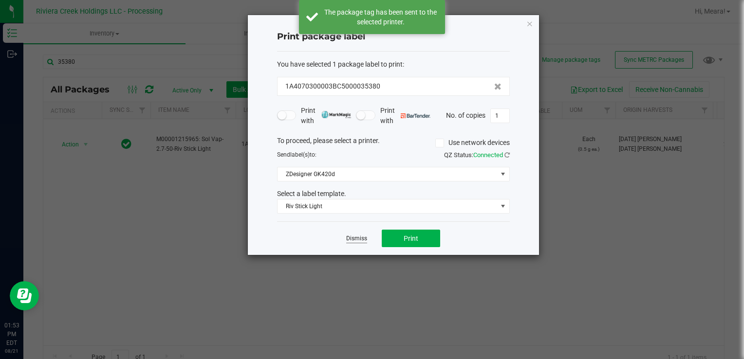
click at [352, 237] on link "Dismiss" at bounding box center [356, 239] width 21 height 8
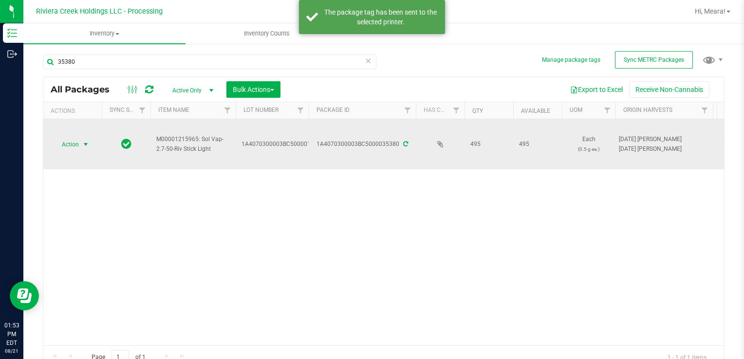
click at [75, 141] on span "Action" at bounding box center [66, 145] width 26 height 14
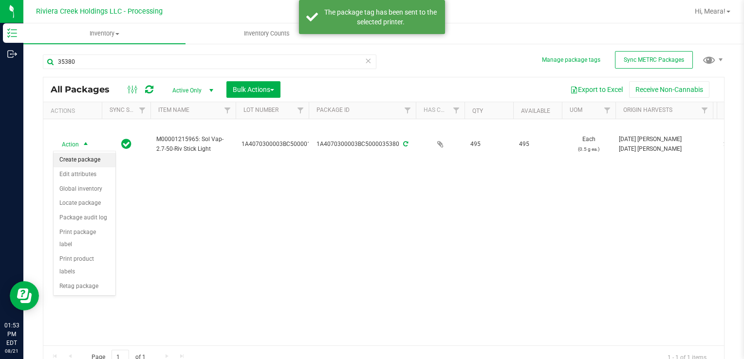
click at [81, 156] on li "Create package" at bounding box center [85, 160] width 62 height 15
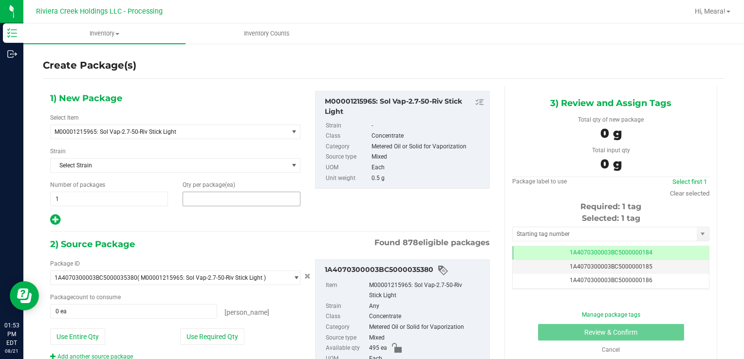
click at [207, 203] on span at bounding box center [242, 199] width 118 height 15
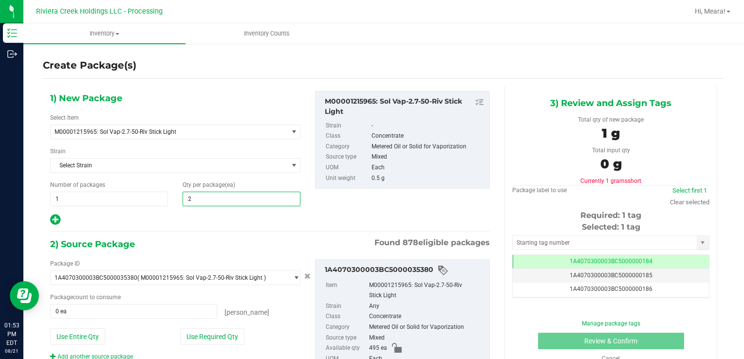
type input "20"
click at [194, 332] on button "Use Required Qty" at bounding box center [212, 337] width 64 height 17
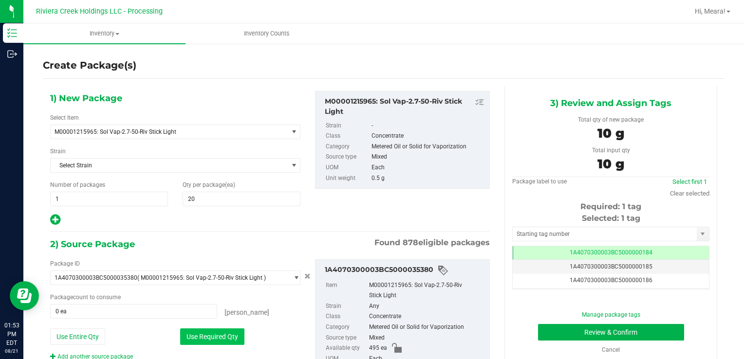
type input "20 ea"
click at [547, 232] on input "text" at bounding box center [605, 234] width 184 height 14
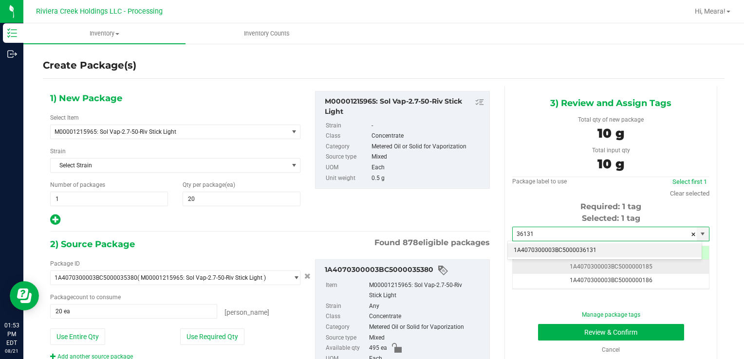
drag, startPoint x: 550, startPoint y: 249, endPoint x: 547, endPoint y: 261, distance: 11.9
click at [549, 249] on li "1A4070300003BC5000036131" at bounding box center [605, 250] width 194 height 15
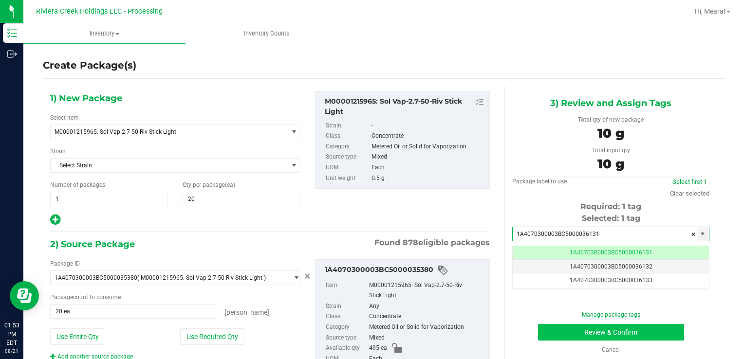
type input "1A4070300003BC5000036131"
click at [548, 331] on button "Review & Confirm" at bounding box center [611, 332] width 146 height 17
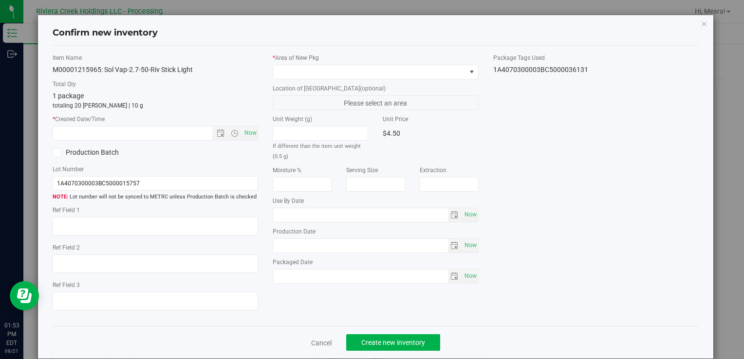
type input "[DATE]"
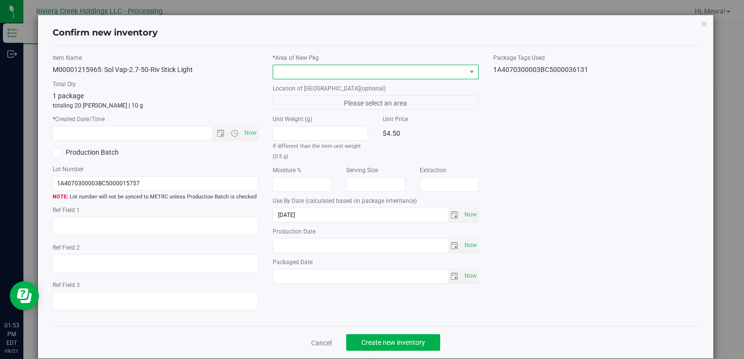
click at [395, 75] on span at bounding box center [369, 72] width 192 height 14
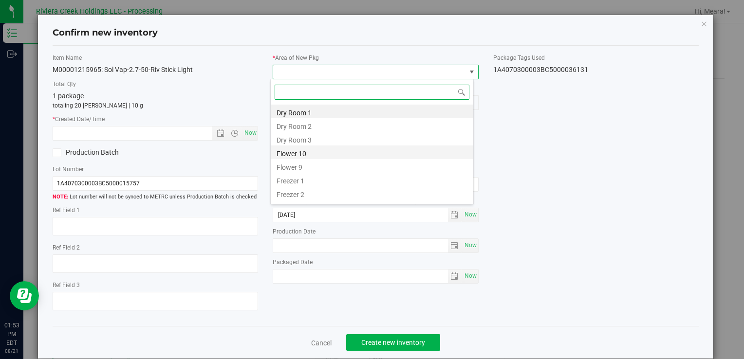
click at [317, 156] on li "Flower 10" at bounding box center [372, 153] width 203 height 14
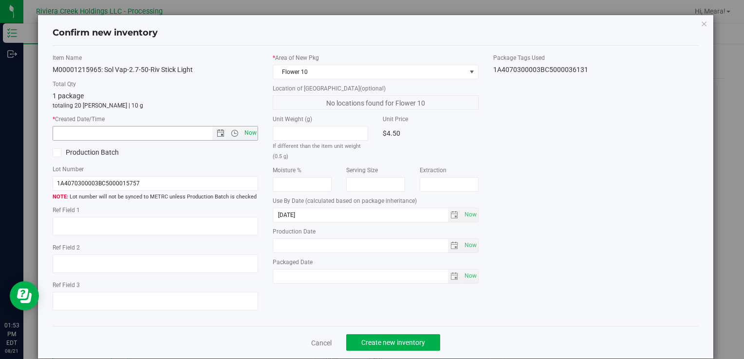
click at [253, 134] on span "Now" at bounding box center [155, 133] width 205 height 15
click at [242, 126] on div "* Created Date/Time Now" at bounding box center [155, 128] width 205 height 26
drag, startPoint x: 243, startPoint y: 128, endPoint x: 264, endPoint y: 146, distance: 27.9
click at [246, 131] on span "Now" at bounding box center [250, 133] width 17 height 14
type input "[DATE] 1:53 PM"
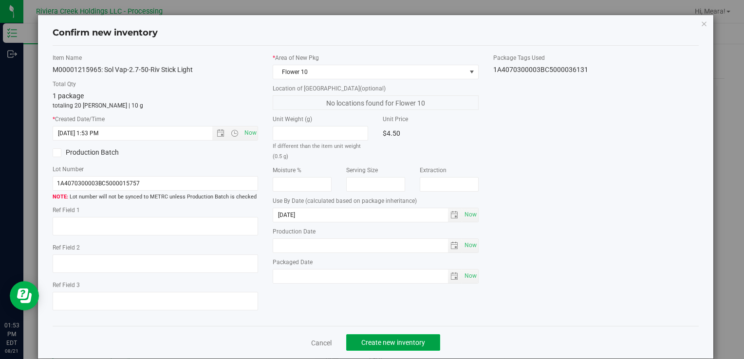
click at [370, 342] on span "Create new inventory" at bounding box center [393, 343] width 64 height 8
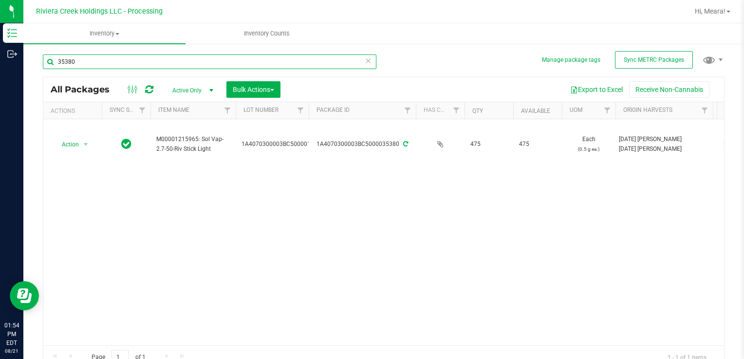
drag, startPoint x: 88, startPoint y: 62, endPoint x: 539, endPoint y: 339, distance: 529.7
click at [14, 65] on div "Inventory Outbound 01:54 PM EDT [DATE] 08/21 Riviera Creek Holdings LLC - Proce…" at bounding box center [372, 179] width 744 height 359
type input "35379"
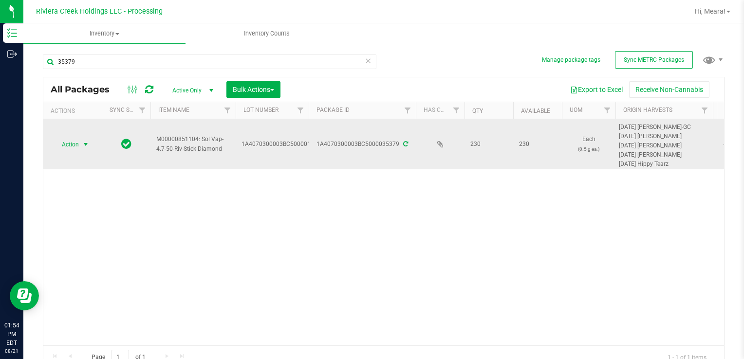
click at [74, 138] on span "Action" at bounding box center [66, 145] width 26 height 14
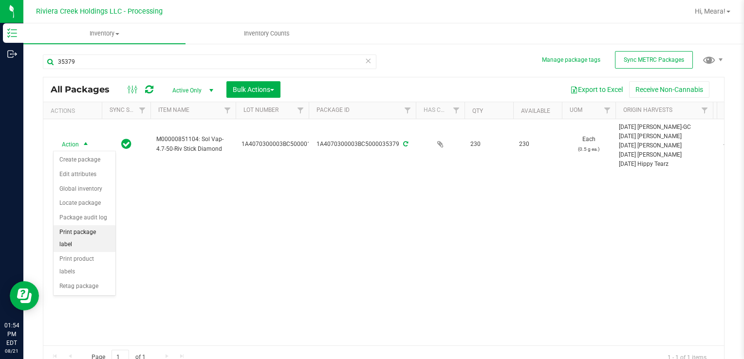
click at [108, 231] on li "Print package label" at bounding box center [85, 238] width 62 height 27
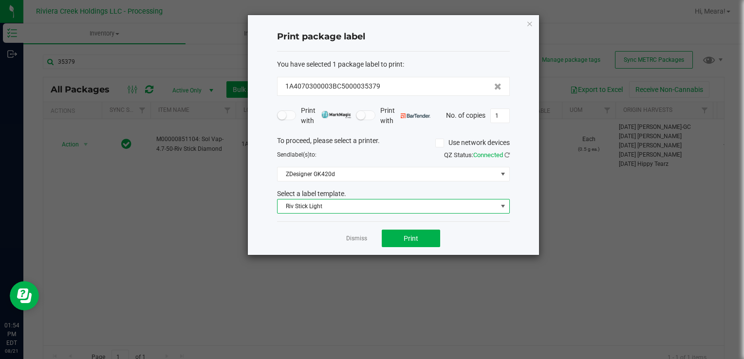
click at [348, 207] on span "Riv Stick Light" at bounding box center [387, 207] width 220 height 14
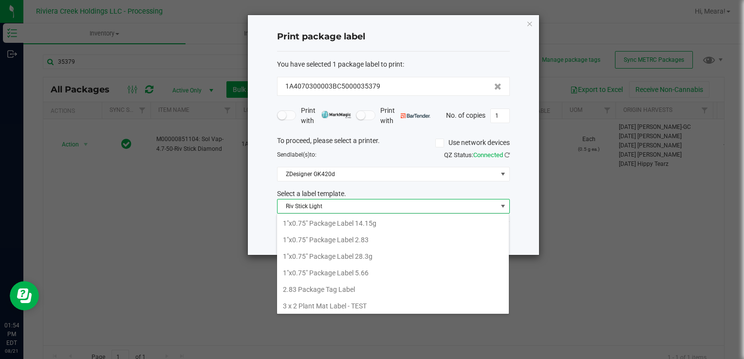
scroll to position [14, 233]
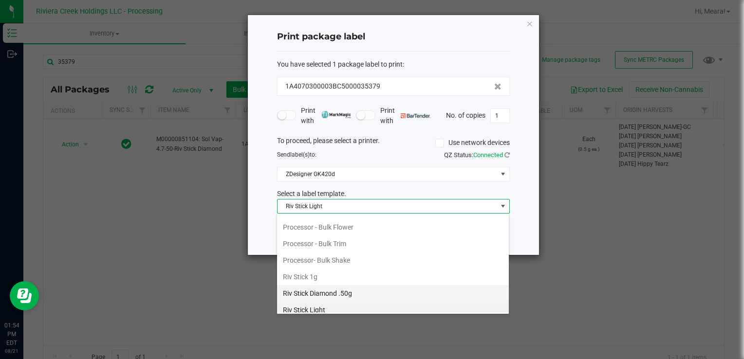
click at [350, 285] on li "Riv Stick Diamond .50g" at bounding box center [393, 293] width 232 height 17
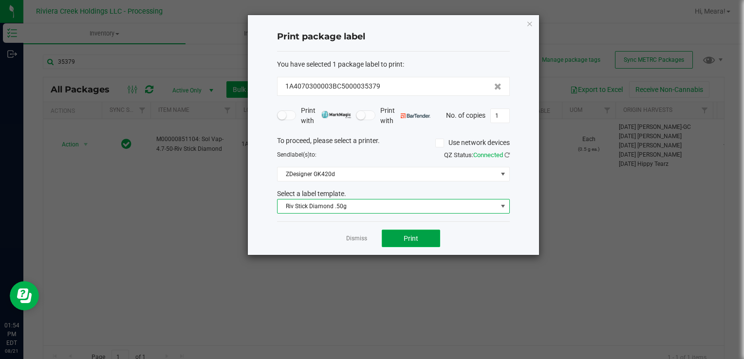
click at [391, 234] on button "Print" at bounding box center [411, 239] width 58 height 18
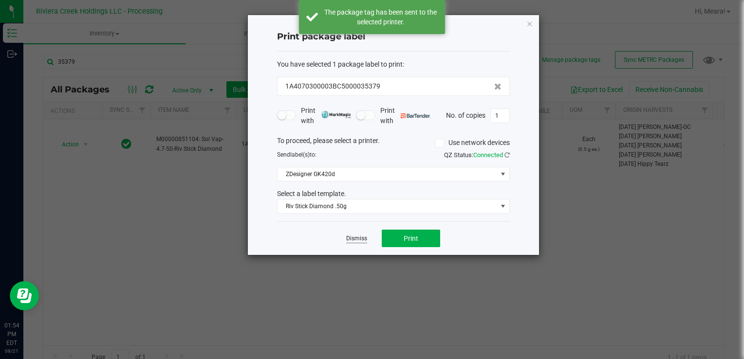
click at [351, 235] on link "Dismiss" at bounding box center [356, 239] width 21 height 8
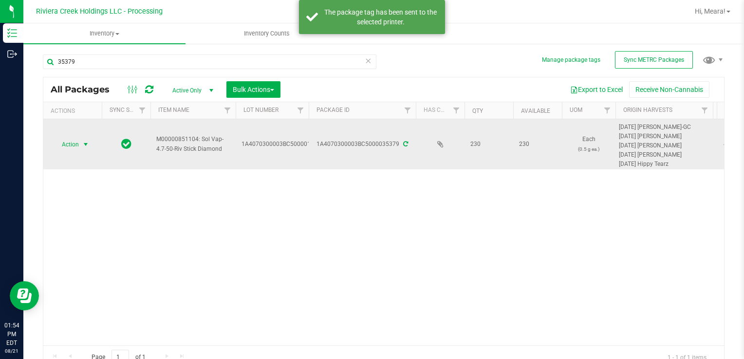
drag, startPoint x: 73, startPoint y: 150, endPoint x: 78, endPoint y: 148, distance: 5.7
click at [74, 150] on span "Action" at bounding box center [66, 145] width 26 height 14
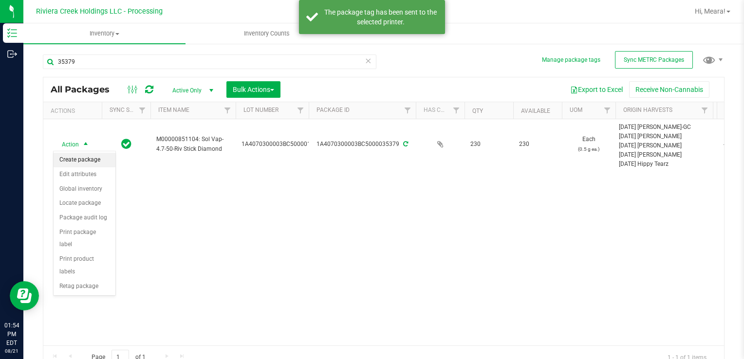
click at [89, 159] on li "Create package" at bounding box center [85, 160] width 62 height 15
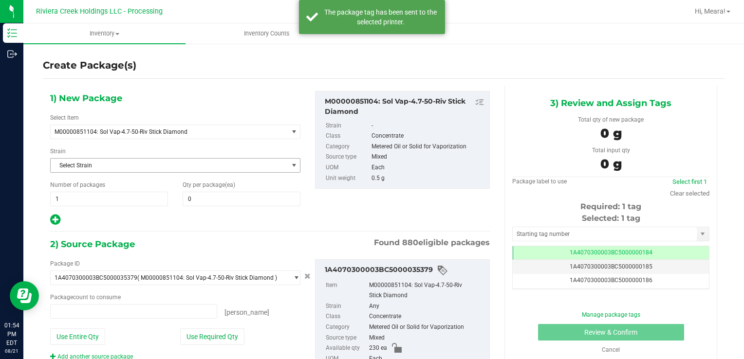
type input "0 ea"
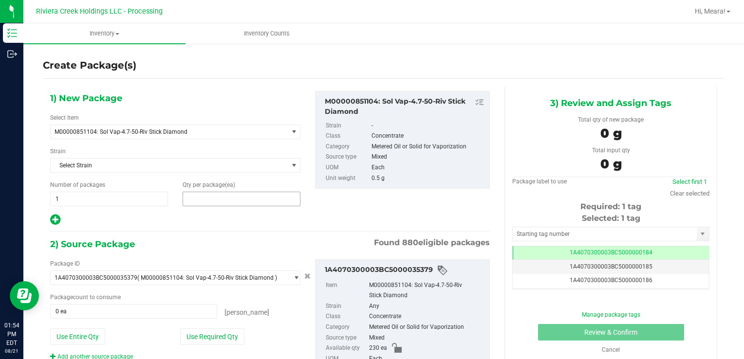
click at [252, 197] on span at bounding box center [242, 199] width 118 height 15
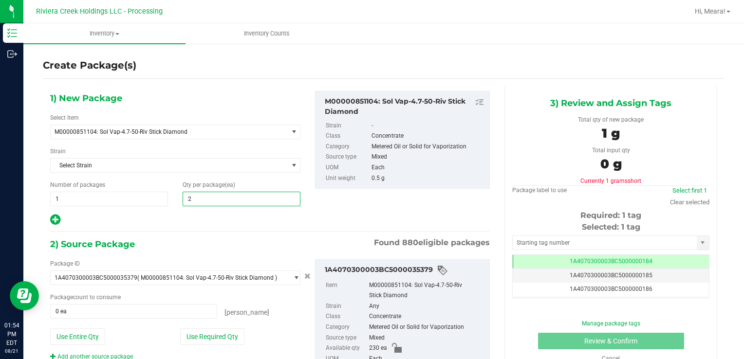
type input "20"
click at [189, 336] on button "Use Required Qty" at bounding box center [212, 337] width 64 height 17
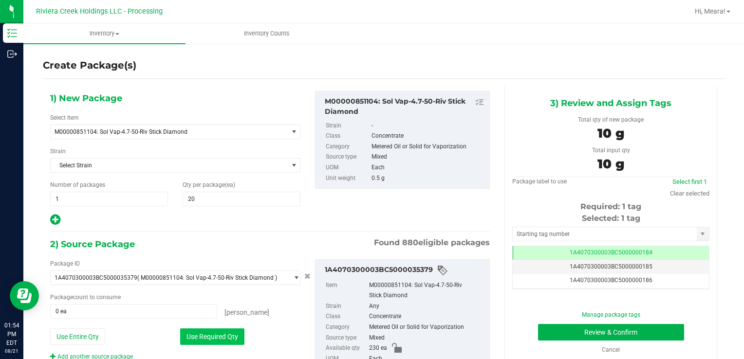
type input "20 ea"
click at [538, 232] on input "text" at bounding box center [605, 234] width 184 height 14
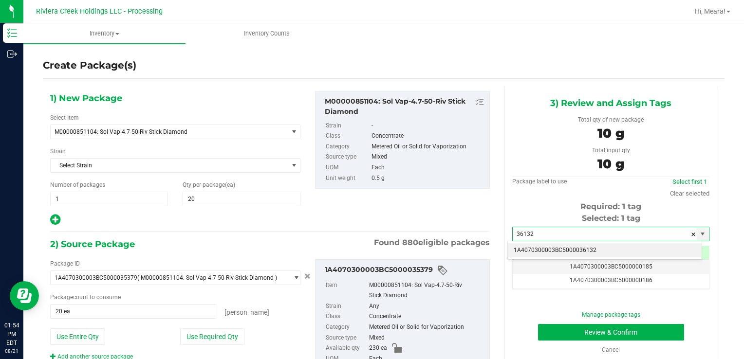
click at [543, 254] on li "1A4070300003BC5000036132" at bounding box center [605, 250] width 194 height 15
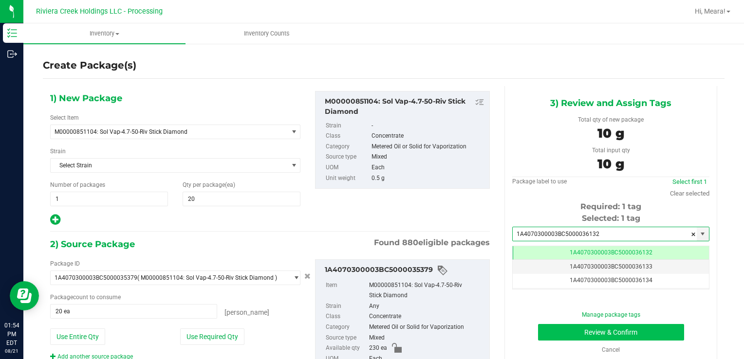
type input "1A4070300003BC5000036132"
click at [556, 332] on button "Review & Confirm" at bounding box center [611, 332] width 146 height 17
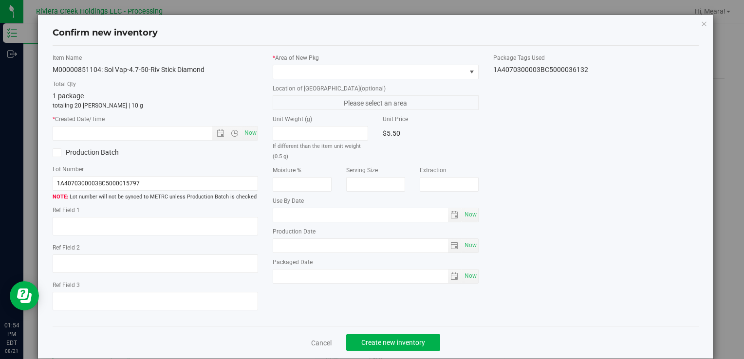
type input "[DATE]"
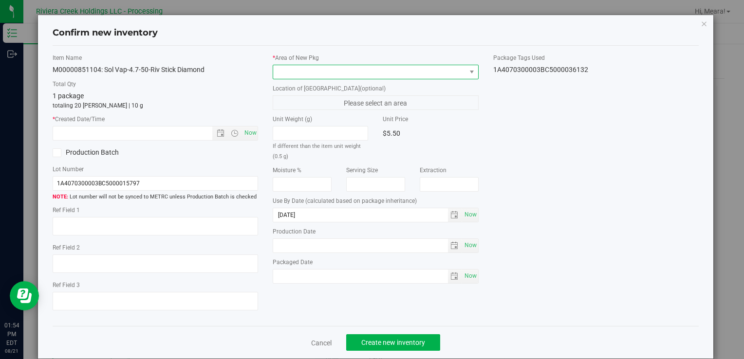
drag, startPoint x: 399, startPoint y: 69, endPoint x: 389, endPoint y: 67, distance: 10.5
click at [399, 69] on span at bounding box center [369, 72] width 192 height 14
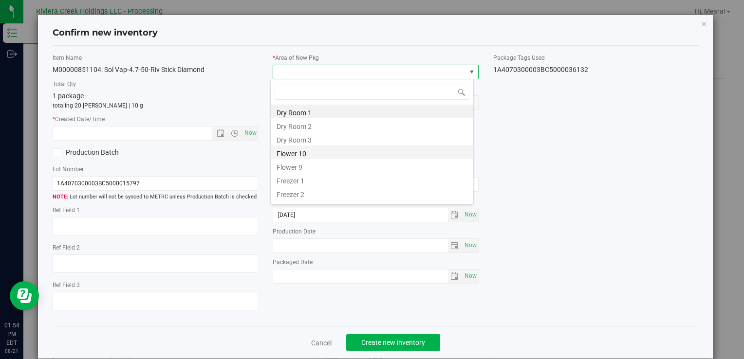
drag, startPoint x: 308, startPoint y: 150, endPoint x: 250, endPoint y: 129, distance: 61.8
click at [307, 150] on li "Flower 10" at bounding box center [372, 153] width 203 height 14
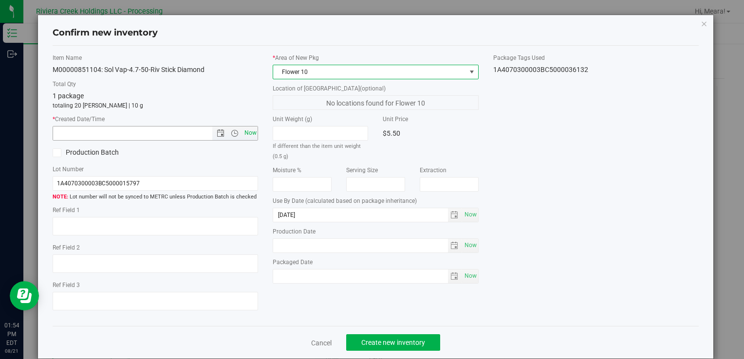
click at [250, 129] on span "Now" at bounding box center [250, 133] width 17 height 14
type input "[DATE] 1:54 PM"
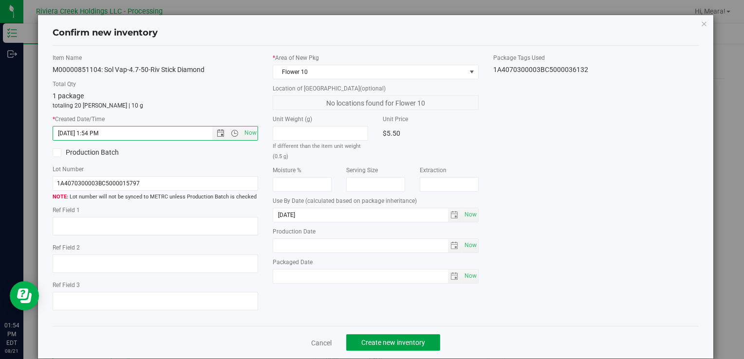
click at [407, 350] on button "Create new inventory" at bounding box center [393, 342] width 94 height 17
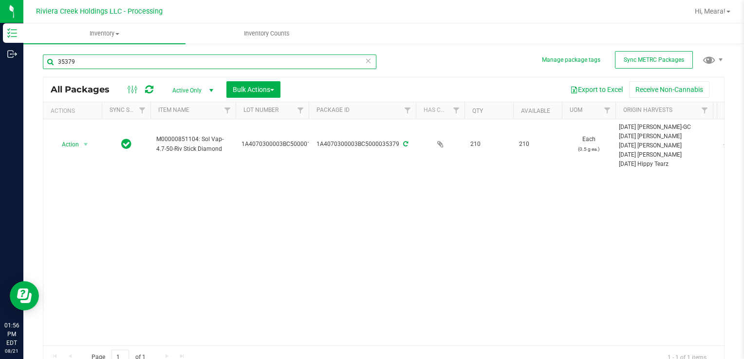
drag, startPoint x: 82, startPoint y: 65, endPoint x: 29, endPoint y: 71, distance: 53.9
click at [28, 70] on div "Manage package tags Sync METRC Packages 35379 All Packages Active Only Active O…" at bounding box center [383, 191] width 720 height 297
type input "35375"
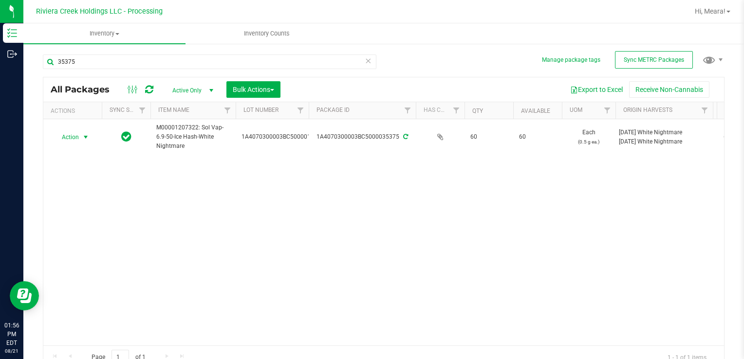
click at [77, 135] on span "Action" at bounding box center [66, 137] width 26 height 14
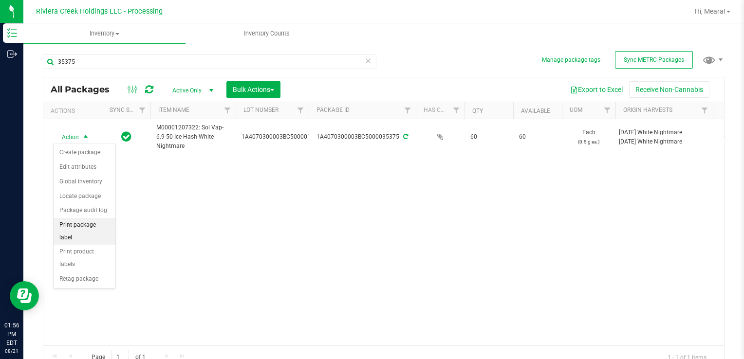
click at [95, 220] on li "Print package label" at bounding box center [85, 231] width 62 height 27
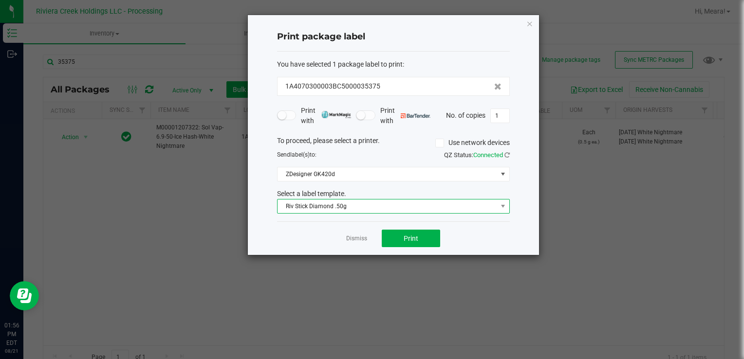
click at [296, 204] on span "Riv Stick Diamond .50g" at bounding box center [387, 207] width 220 height 14
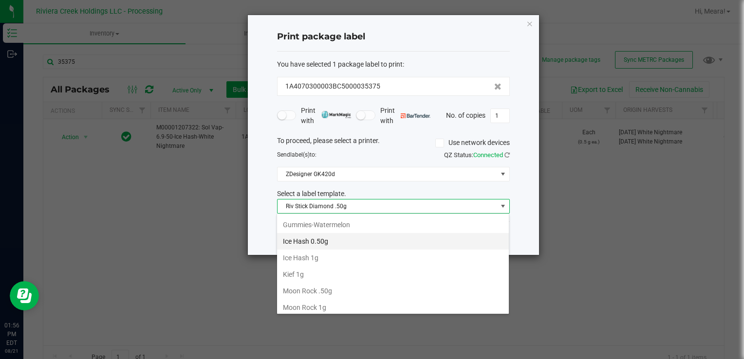
scroll to position [296, 0]
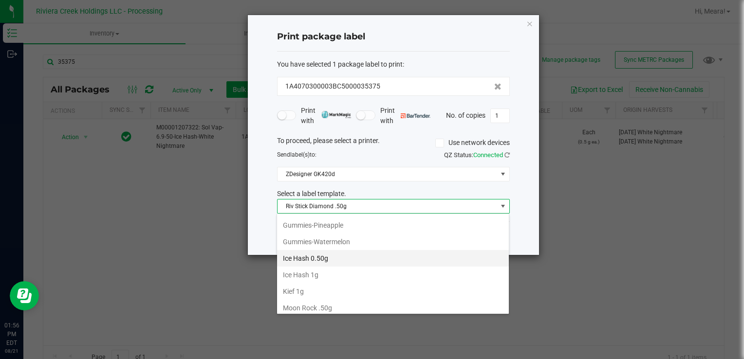
click at [329, 255] on li "Ice Hash 0.50g" at bounding box center [393, 258] width 232 height 17
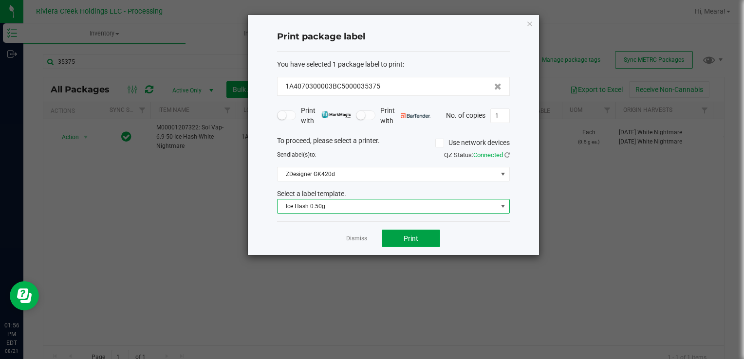
click at [409, 235] on span "Print" at bounding box center [411, 239] width 15 height 8
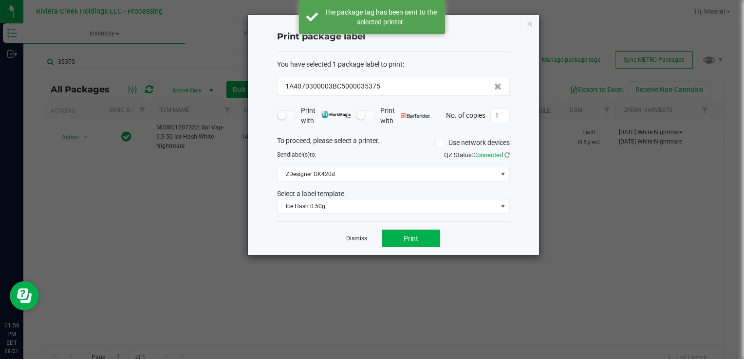
click at [355, 239] on link "Dismiss" at bounding box center [356, 239] width 21 height 8
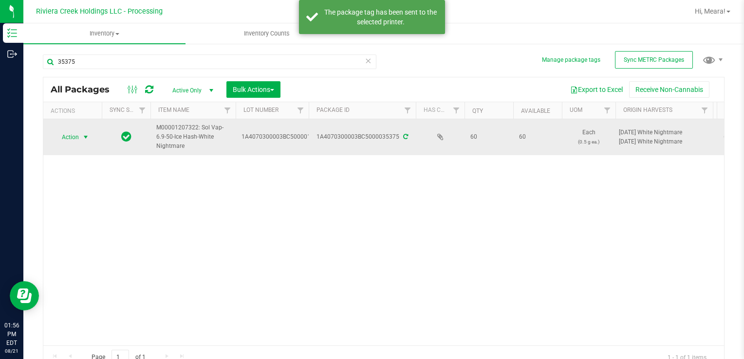
click at [82, 135] on span "select" at bounding box center [86, 137] width 8 height 8
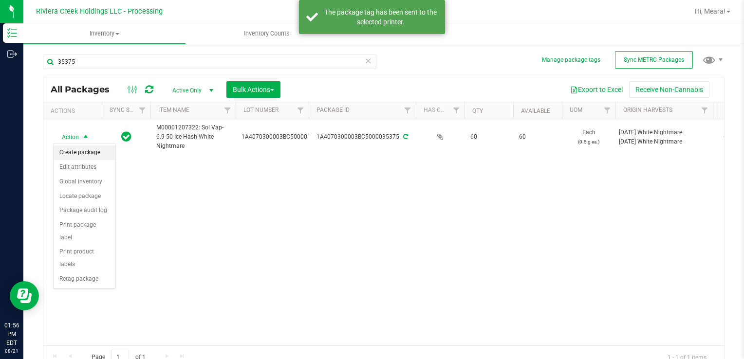
click at [91, 151] on li "Create package" at bounding box center [85, 153] width 62 height 15
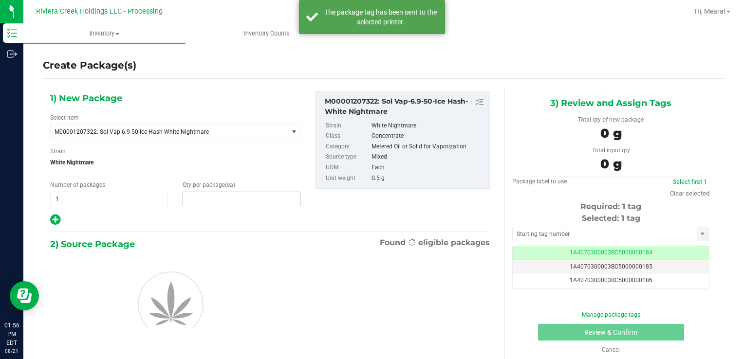
click at [243, 198] on span at bounding box center [242, 199] width 118 height 15
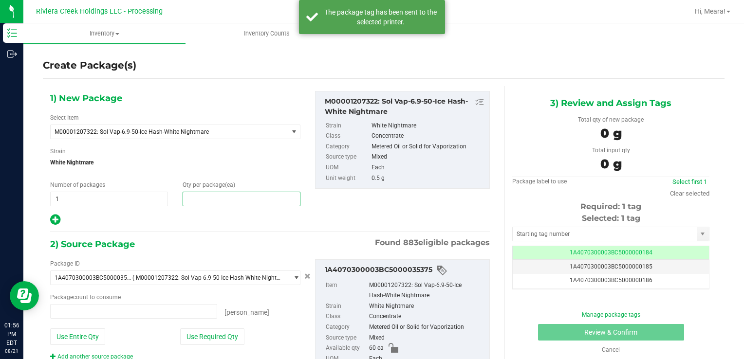
type input "0 ea"
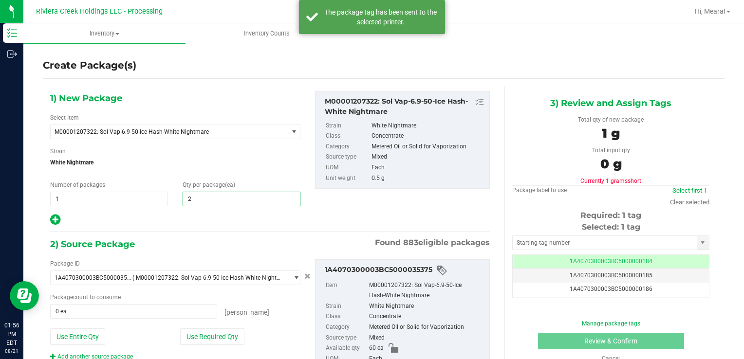
type input "20"
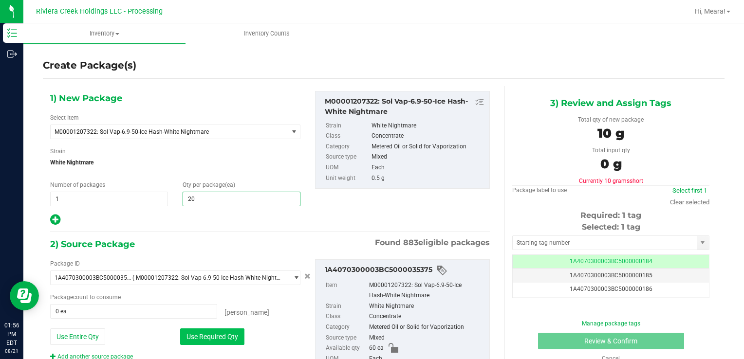
type input "20"
click at [187, 333] on button "Use Required Qty" at bounding box center [212, 337] width 64 height 17
type input "20 ea"
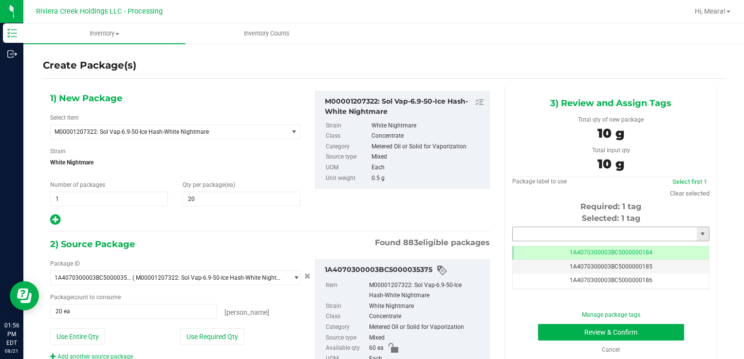
click at [550, 232] on input "text" at bounding box center [605, 234] width 184 height 14
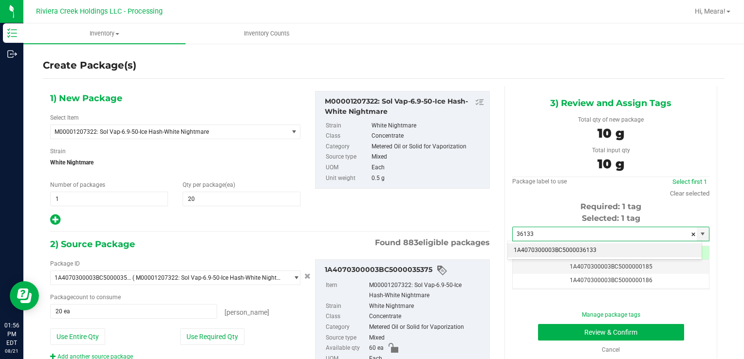
click at [556, 246] on li "1A4070300003BC5000036133" at bounding box center [605, 250] width 194 height 15
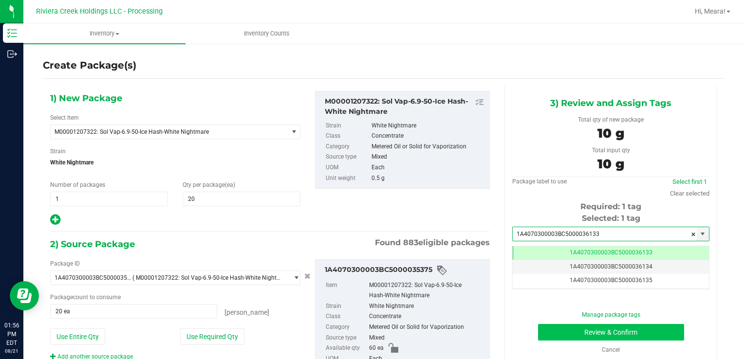
type input "1A4070300003BC5000036133"
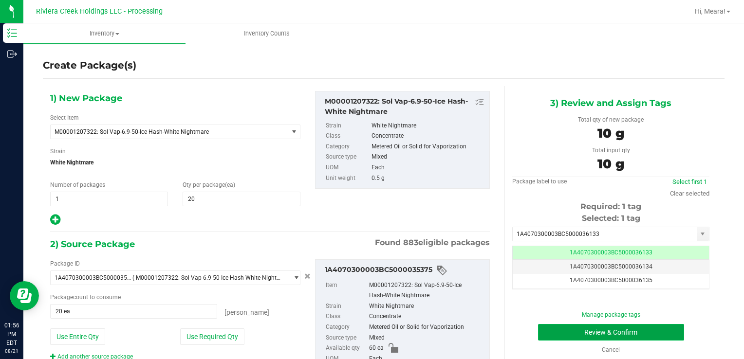
click at [555, 329] on button "Review & Confirm" at bounding box center [611, 332] width 146 height 17
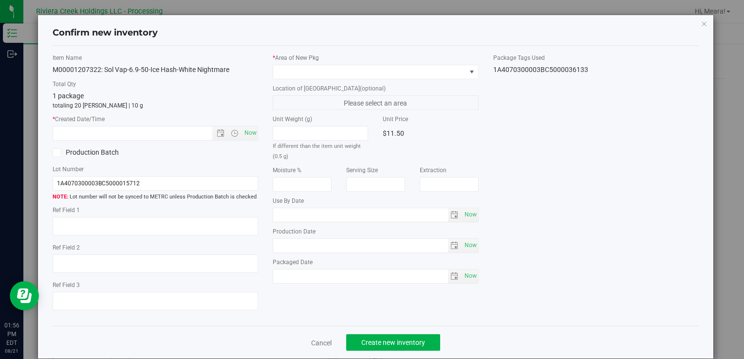
type input "[DATE]"
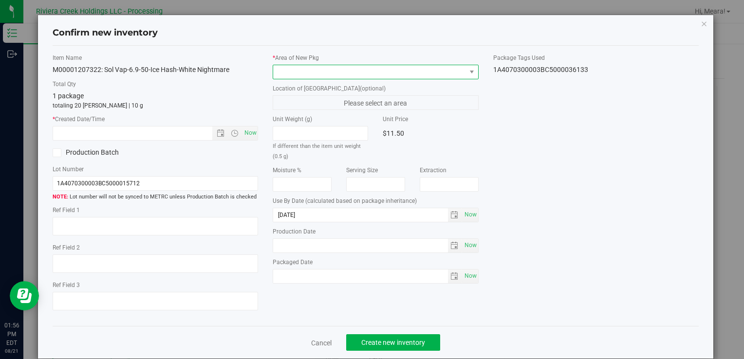
click at [399, 70] on span at bounding box center [369, 72] width 192 height 14
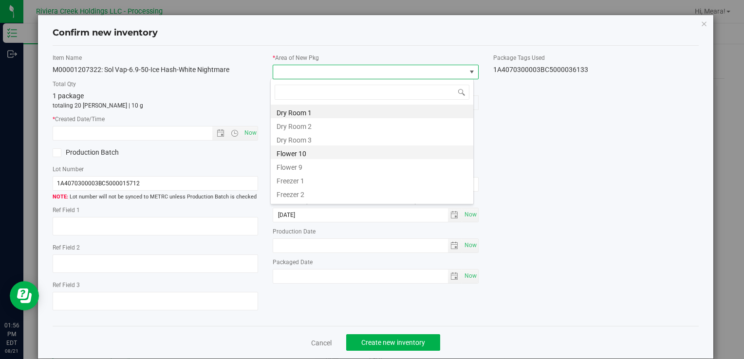
click at [312, 155] on li "Flower 10" at bounding box center [372, 153] width 203 height 14
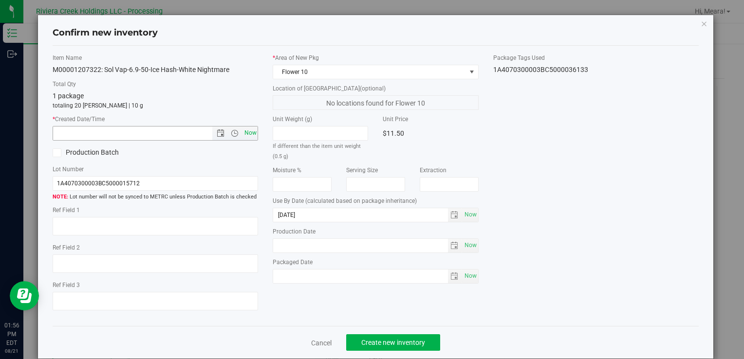
click at [247, 131] on span "Now" at bounding box center [250, 133] width 17 height 14
type input "[DATE] 1:56 PM"
click at [381, 339] on span "Create new inventory" at bounding box center [393, 343] width 64 height 8
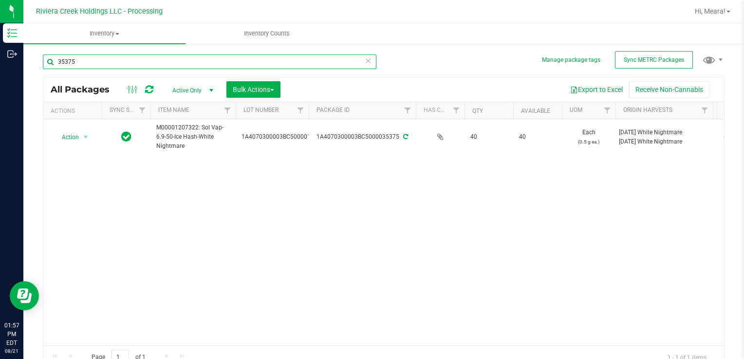
drag, startPoint x: 89, startPoint y: 55, endPoint x: 46, endPoint y: 75, distance: 47.5
click at [45, 74] on div "35375" at bounding box center [209, 66] width 333 height 22
type input "34744"
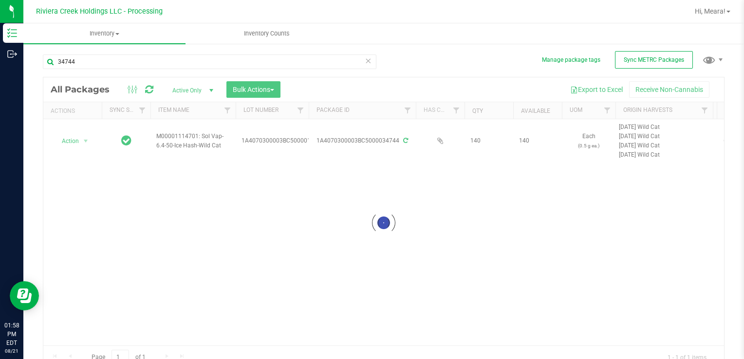
click at [82, 141] on div at bounding box center [383, 223] width 681 height 292
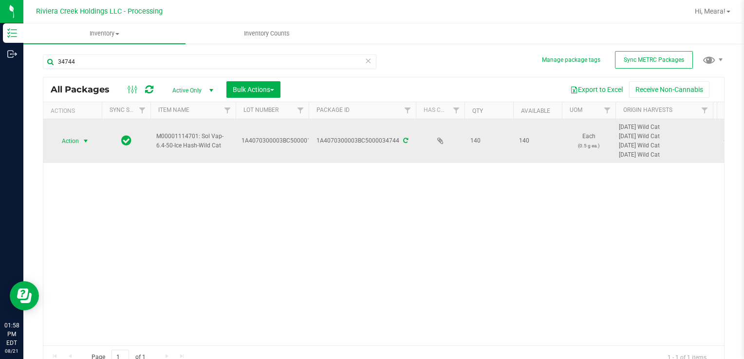
drag, startPoint x: 76, startPoint y: 142, endPoint x: 81, endPoint y: 143, distance: 5.4
click at [77, 142] on span "Action" at bounding box center [66, 141] width 26 height 14
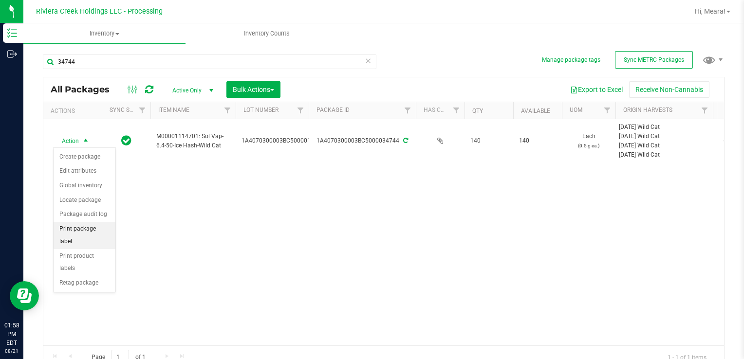
click at [104, 224] on li "Print package label" at bounding box center [85, 235] width 62 height 27
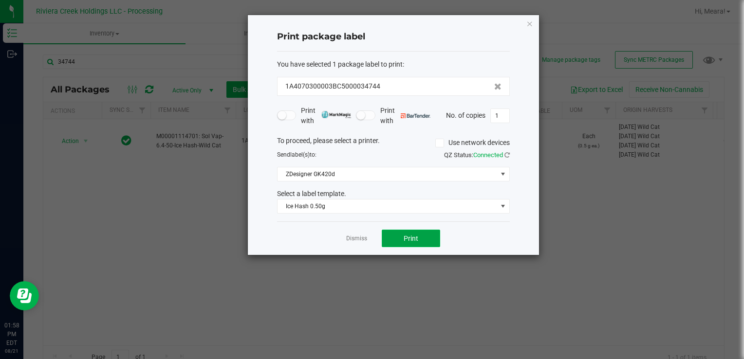
click at [415, 241] on button "Print" at bounding box center [411, 239] width 58 height 18
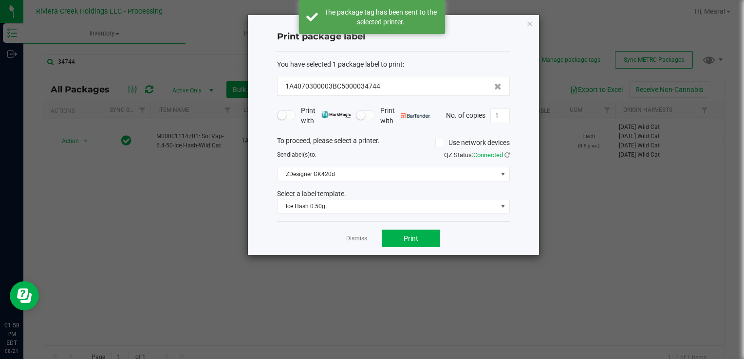
click at [352, 236] on link "Dismiss" at bounding box center [356, 239] width 21 height 8
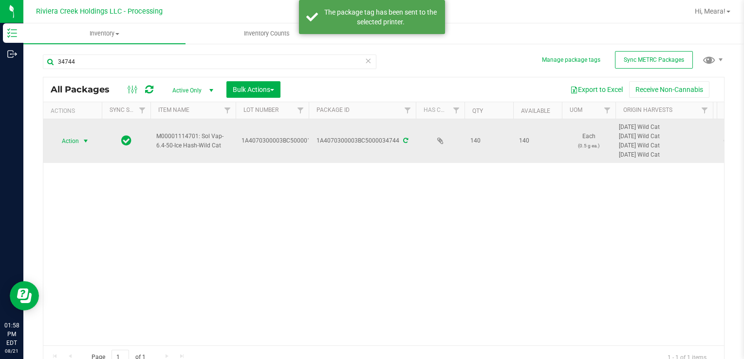
click at [78, 143] on span "Action" at bounding box center [66, 141] width 26 height 14
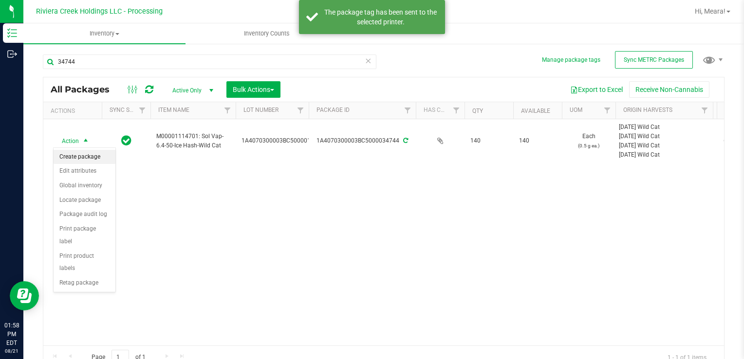
click at [86, 157] on li "Create package" at bounding box center [85, 157] width 62 height 15
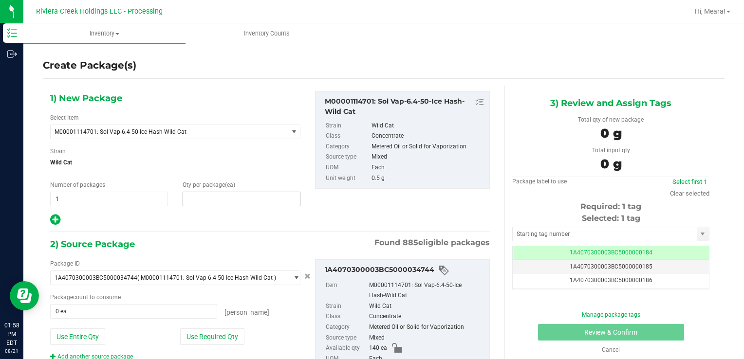
click at [226, 196] on span at bounding box center [242, 199] width 118 height 15
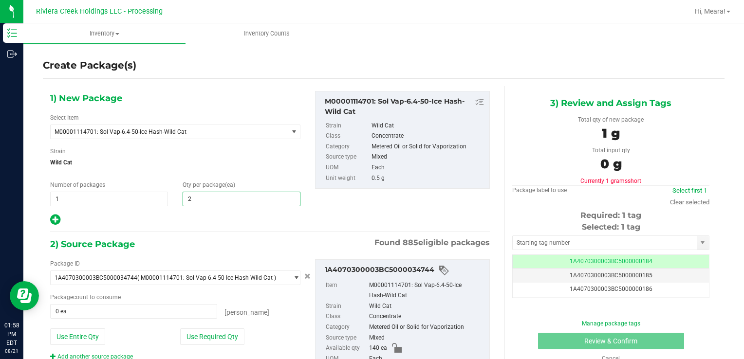
type input "20"
click at [189, 332] on button "Use Required Qty" at bounding box center [212, 337] width 64 height 17
type input "20 ea"
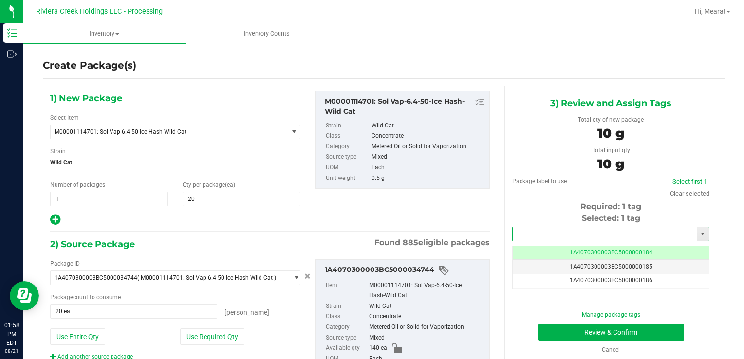
click at [535, 234] on input "text" at bounding box center [605, 234] width 184 height 14
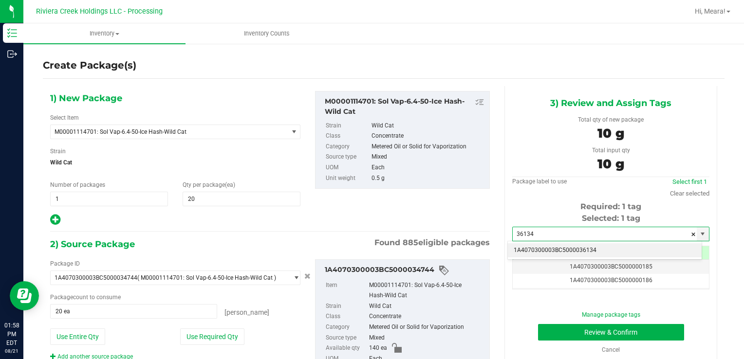
click at [555, 251] on li "1A4070300003BC5000036134" at bounding box center [605, 250] width 194 height 15
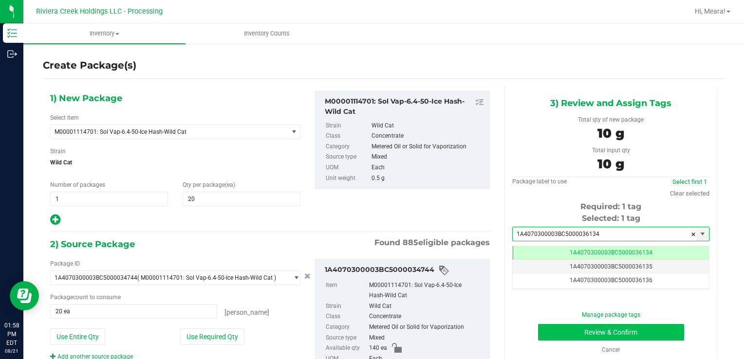
type input "1A4070300003BC5000036134"
click at [555, 329] on button "Review & Confirm" at bounding box center [611, 332] width 146 height 17
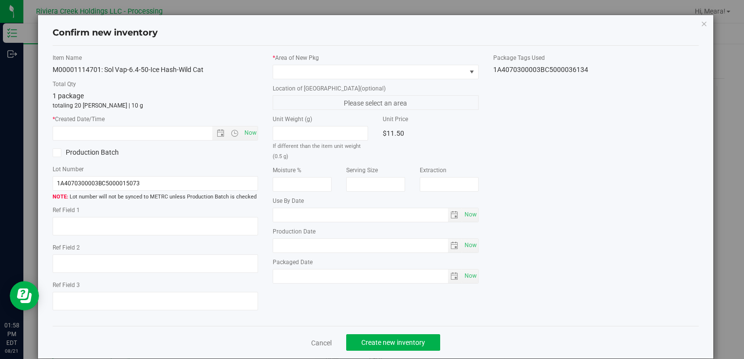
type input "[DATE]"
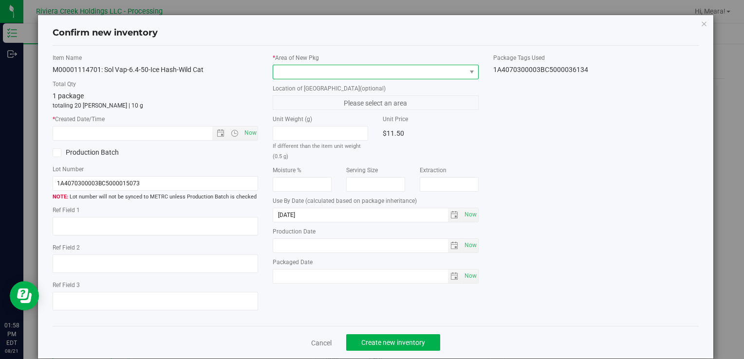
click at [348, 72] on span at bounding box center [369, 72] width 192 height 14
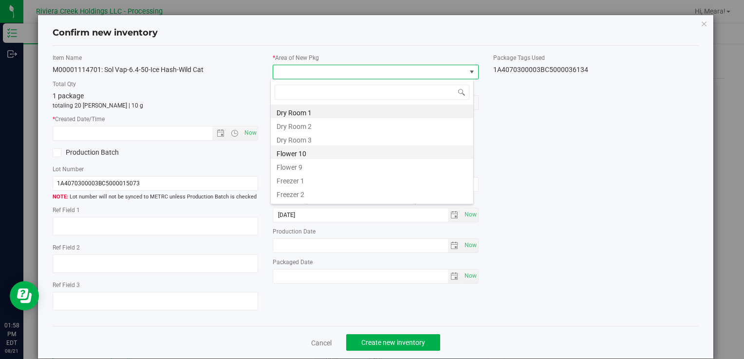
click at [303, 155] on li "Flower 10" at bounding box center [372, 153] width 203 height 14
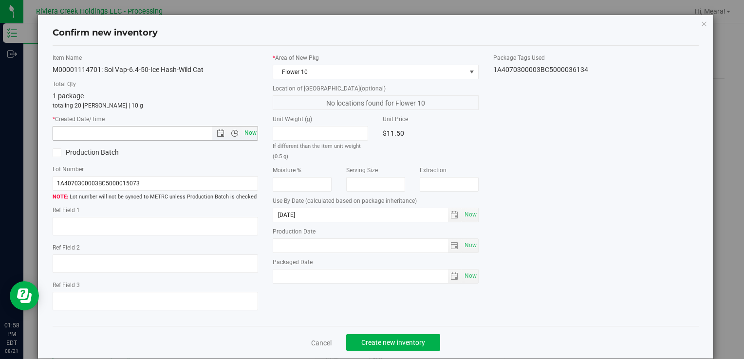
click at [245, 134] on span "Now" at bounding box center [250, 133] width 17 height 14
type input "[DATE] 1:58 PM"
click at [414, 342] on span "Create new inventory" at bounding box center [393, 343] width 64 height 8
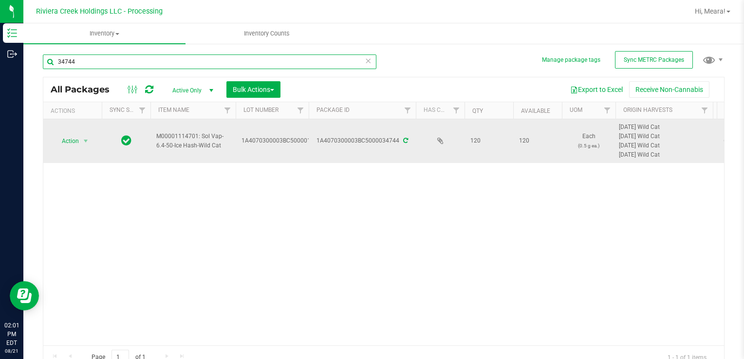
drag, startPoint x: 84, startPoint y: 61, endPoint x: 220, endPoint y: 162, distance: 169.1
click at [36, 77] on div "Manage package tags Sync METRC Packages 34744 All Packages Active Only Active O…" at bounding box center [383, 191] width 720 height 297
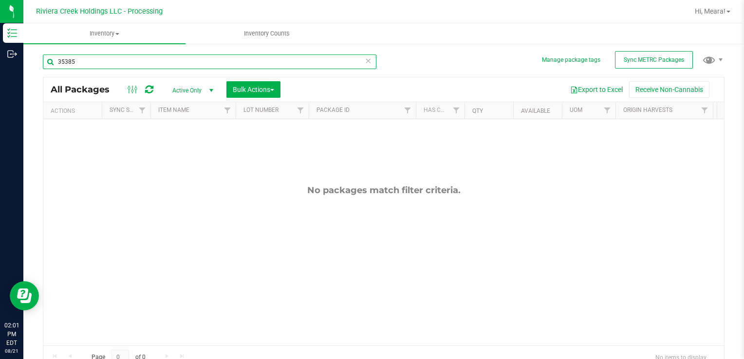
type input "35385"
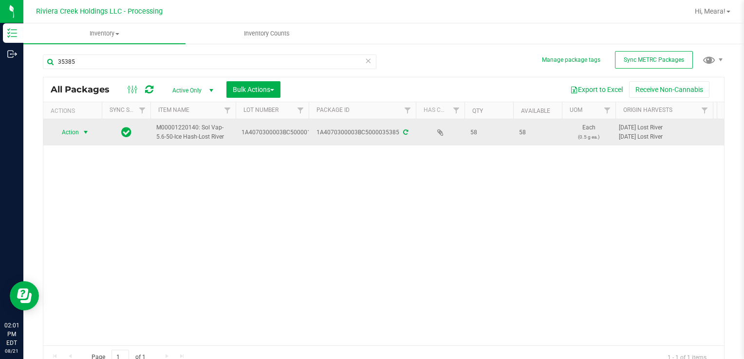
click at [72, 135] on span "Action" at bounding box center [66, 133] width 26 height 14
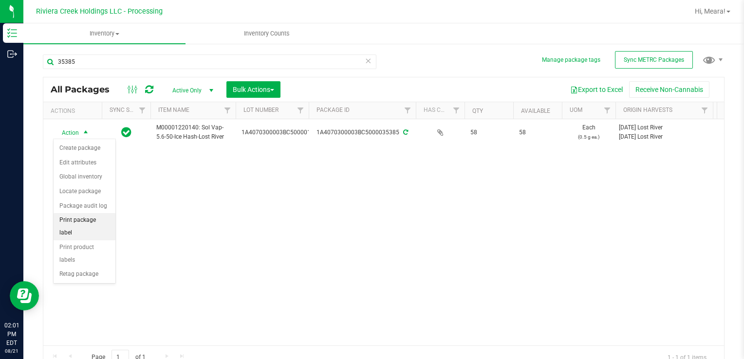
click at [111, 219] on li "Print package label" at bounding box center [85, 226] width 62 height 27
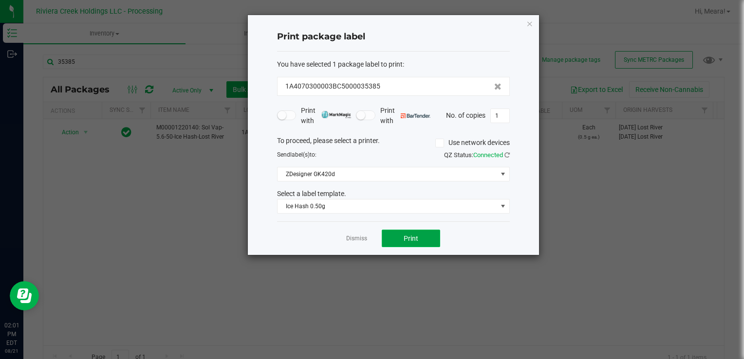
click at [421, 230] on button "Print" at bounding box center [411, 239] width 58 height 18
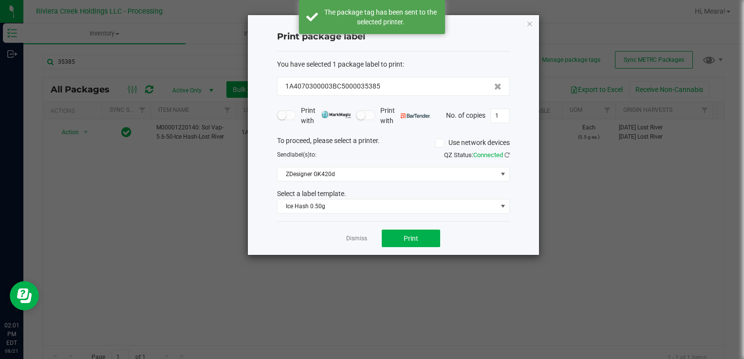
drag, startPoint x: 363, startPoint y: 235, endPoint x: 356, endPoint y: 236, distance: 6.9
click at [363, 235] on link "Dismiss" at bounding box center [356, 239] width 21 height 8
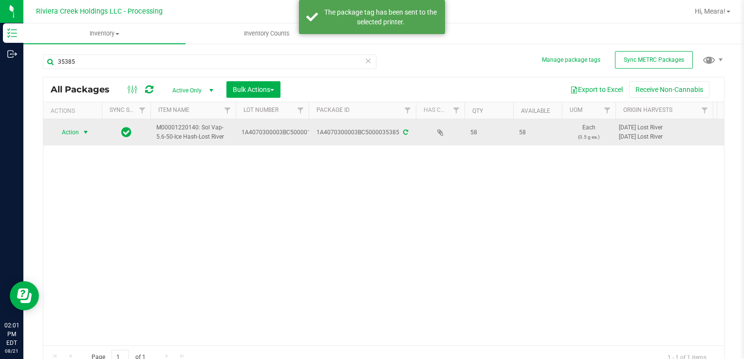
click at [79, 131] on span "Action" at bounding box center [66, 133] width 26 height 14
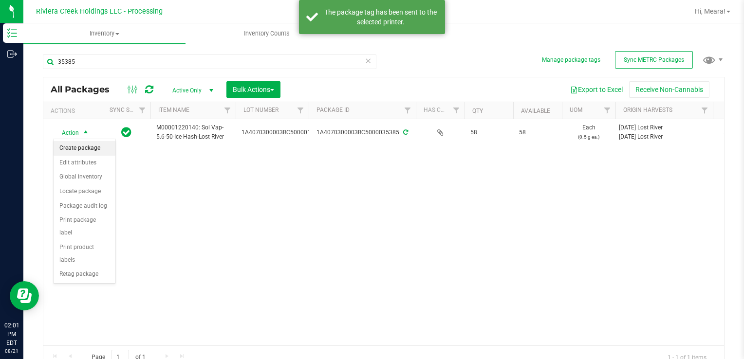
click at [88, 147] on li "Create package" at bounding box center [85, 148] width 62 height 15
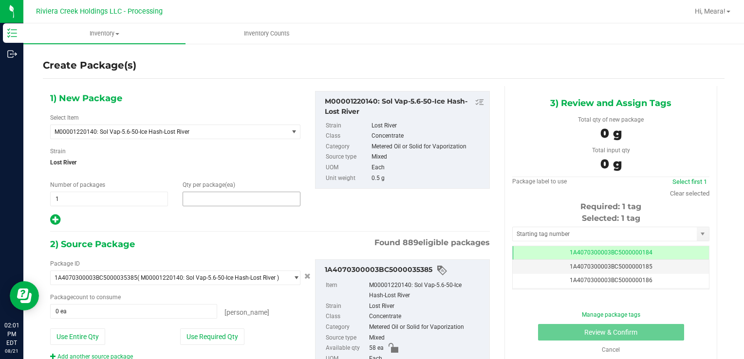
drag, startPoint x: 268, startPoint y: 191, endPoint x: 268, endPoint y: 196, distance: 5.4
click at [268, 196] on span at bounding box center [242, 199] width 118 height 15
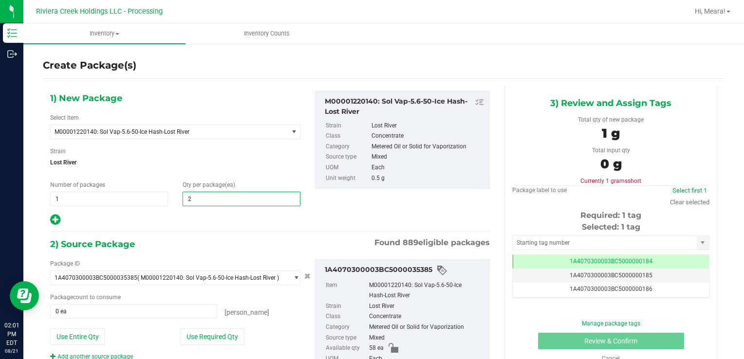
type input "20"
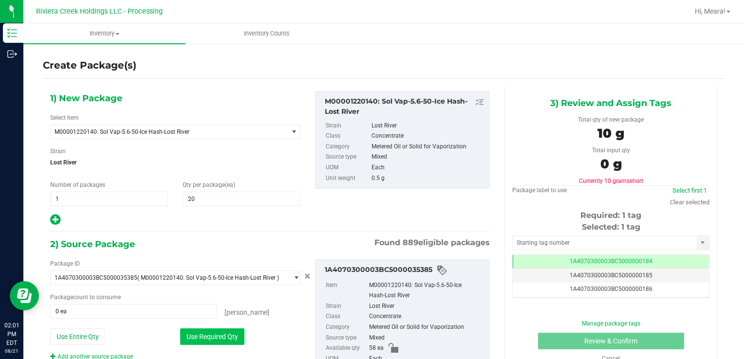
drag, startPoint x: 197, startPoint y: 342, endPoint x: 193, endPoint y: 338, distance: 5.9
click at [196, 342] on button "Use Required Qty" at bounding box center [212, 337] width 64 height 17
type input "20 ea"
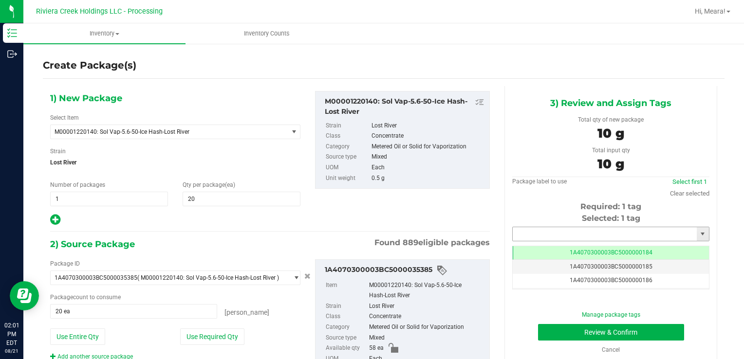
click at [572, 233] on input "text" at bounding box center [605, 234] width 184 height 14
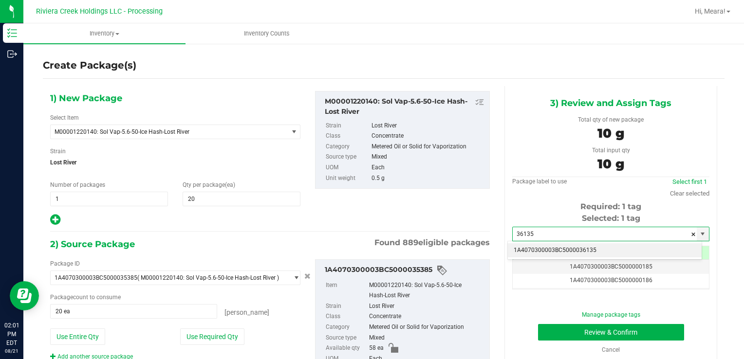
click at [574, 250] on li "1A4070300003BC5000036135" at bounding box center [605, 250] width 194 height 15
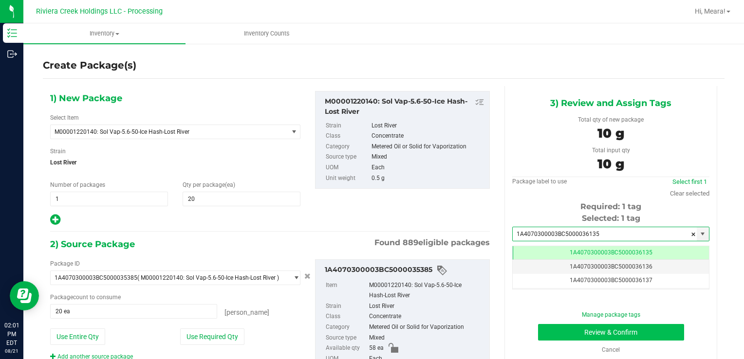
type input "1A4070300003BC5000036135"
click at [560, 330] on button "Review & Confirm" at bounding box center [611, 332] width 146 height 17
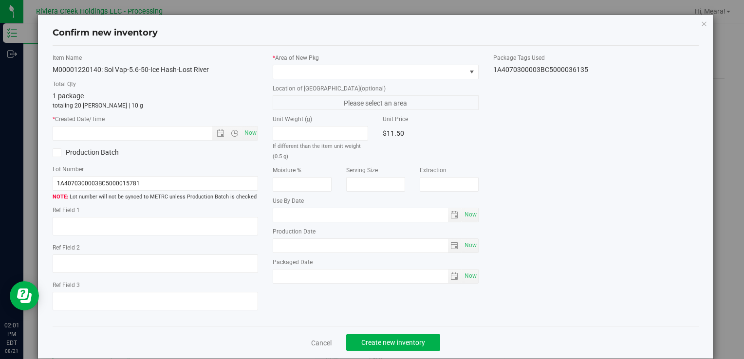
type input "[DATE]"
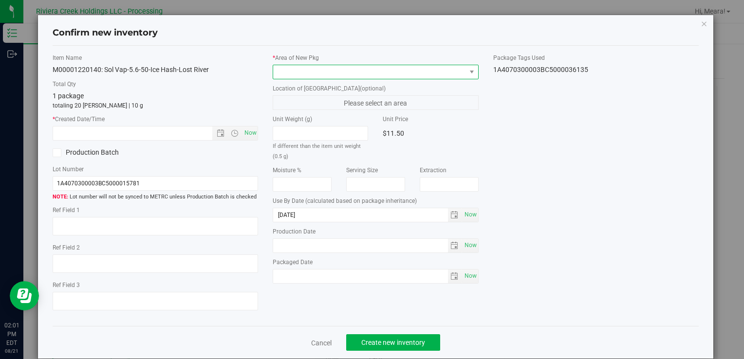
click at [411, 66] on span at bounding box center [369, 72] width 192 height 14
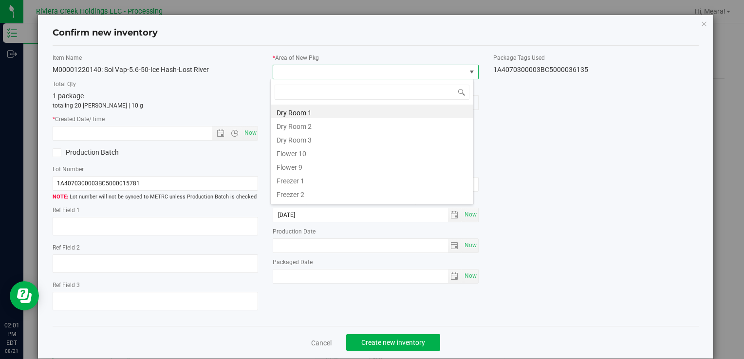
click at [322, 153] on li "Flower 10" at bounding box center [372, 153] width 203 height 14
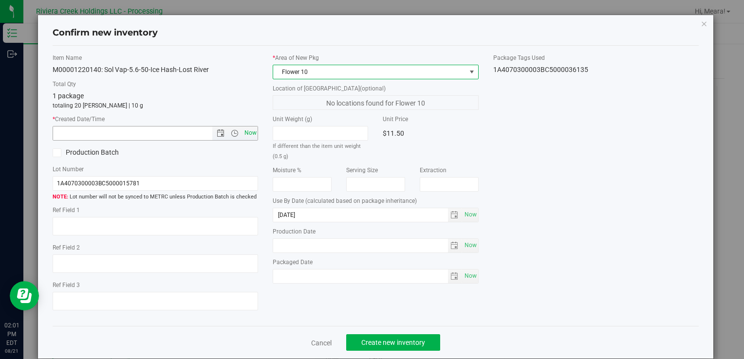
click at [251, 128] on span "Now" at bounding box center [250, 133] width 17 height 14
type input "[DATE] 2:01 PM"
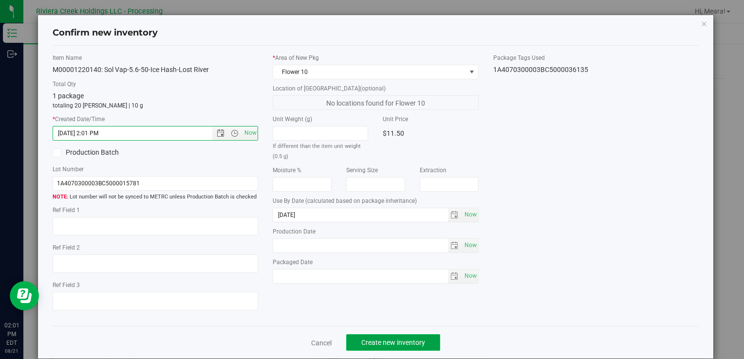
click at [411, 338] on button "Create new inventory" at bounding box center [393, 342] width 94 height 17
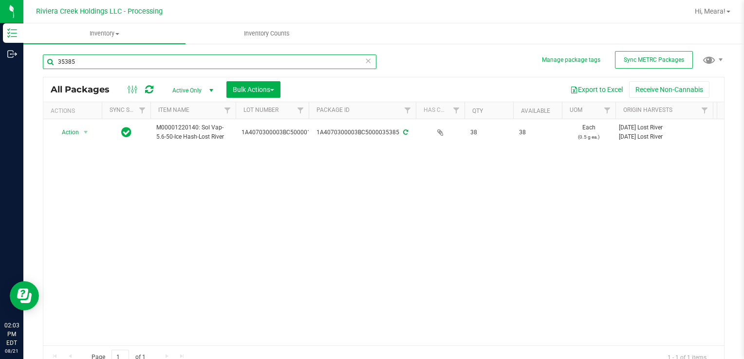
drag, startPoint x: 102, startPoint y: 64, endPoint x: 54, endPoint y: 71, distance: 48.7
click at [33, 61] on div "Manage package tags Sync METRC Packages 35385 All Packages Active Only Active O…" at bounding box center [383, 191] width 720 height 297
type input "33217"
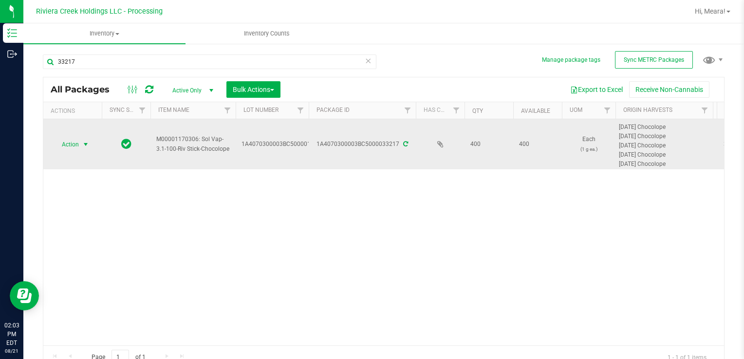
click at [80, 145] on span "select" at bounding box center [86, 145] width 12 height 14
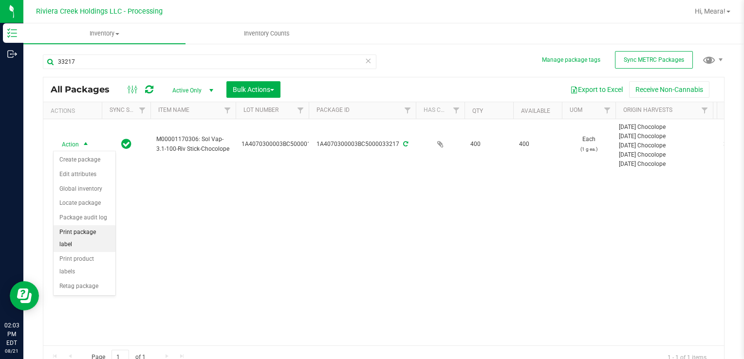
click at [109, 230] on li "Print package label" at bounding box center [85, 238] width 62 height 27
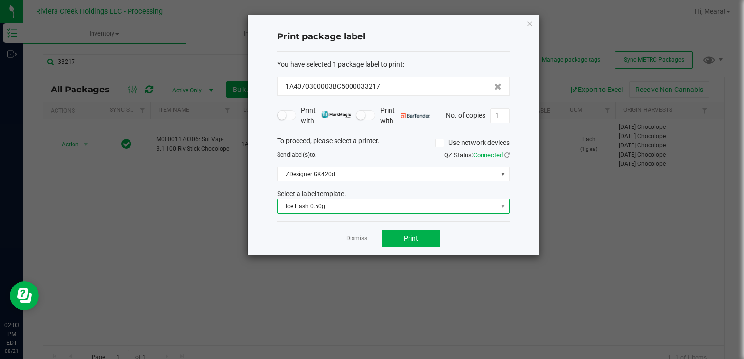
click at [351, 208] on span "Ice Hash 0.50g" at bounding box center [387, 207] width 220 height 14
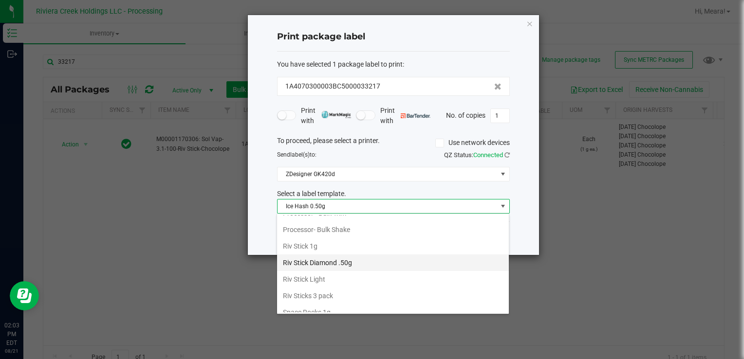
scroll to position [441, 0]
click at [324, 244] on li "Riv Stick 1g" at bounding box center [393, 246] width 232 height 17
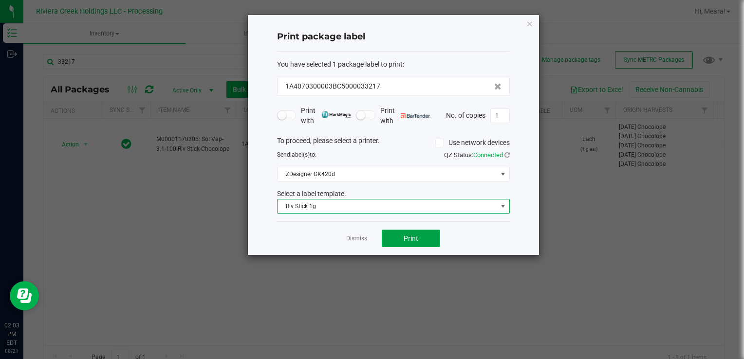
click at [405, 240] on span "Print" at bounding box center [411, 239] width 15 height 8
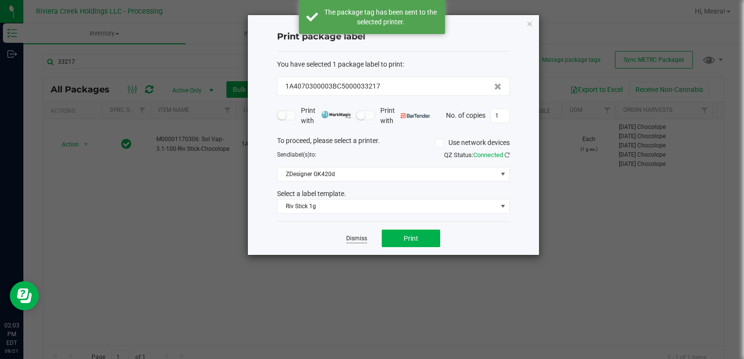
click at [356, 236] on link "Dismiss" at bounding box center [356, 239] width 21 height 8
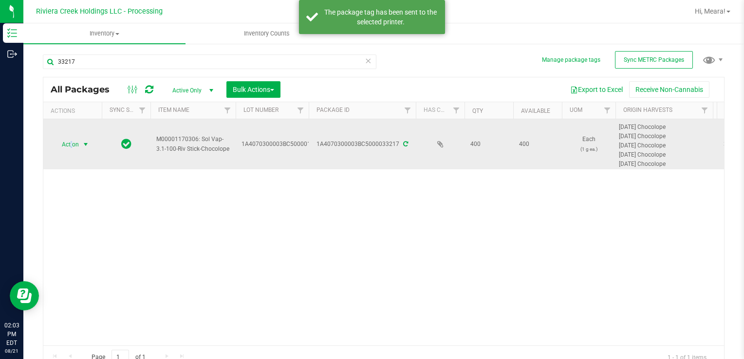
click at [71, 141] on span "Action" at bounding box center [66, 145] width 26 height 14
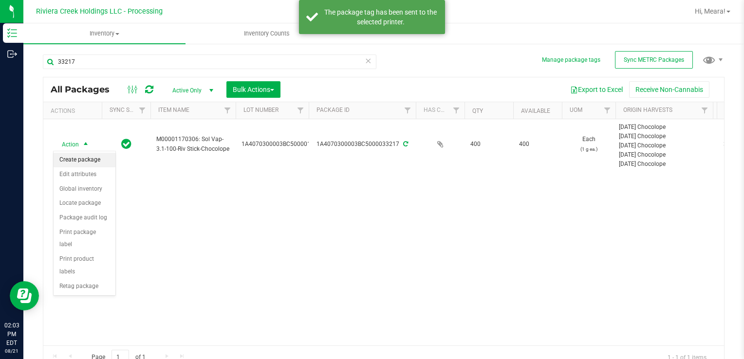
click at [86, 159] on li "Create package" at bounding box center [85, 160] width 62 height 15
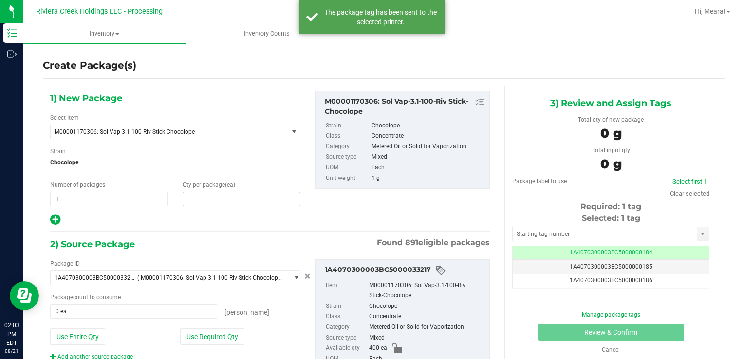
click at [271, 204] on span at bounding box center [242, 199] width 118 height 15
type input "20"
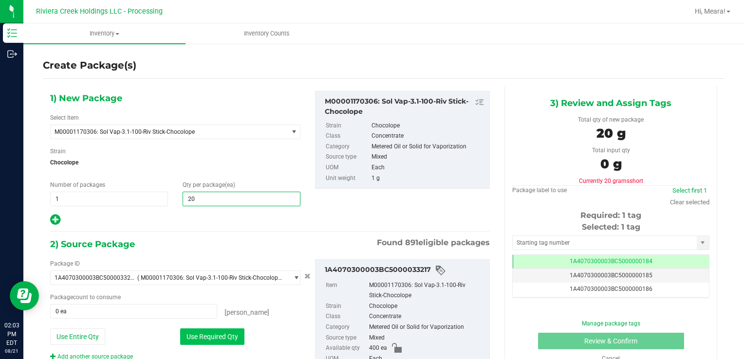
type input "20"
click at [204, 338] on button "Use Required Qty" at bounding box center [212, 337] width 64 height 17
type input "20 ea"
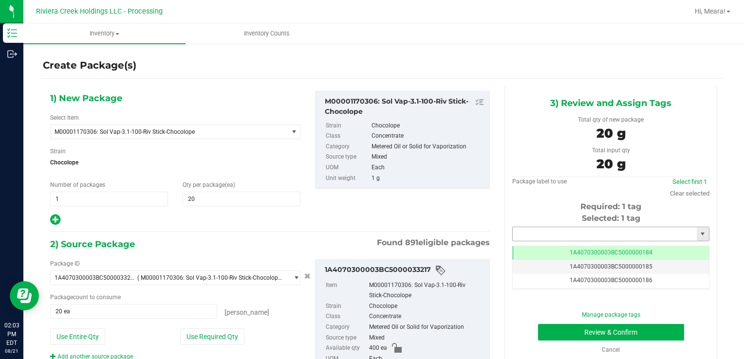
click at [537, 231] on input "text" at bounding box center [605, 234] width 184 height 14
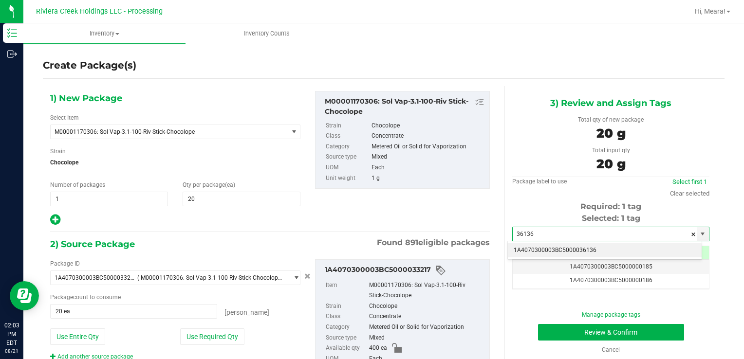
click at [586, 250] on li "1A4070300003BC5000036136" at bounding box center [605, 250] width 194 height 15
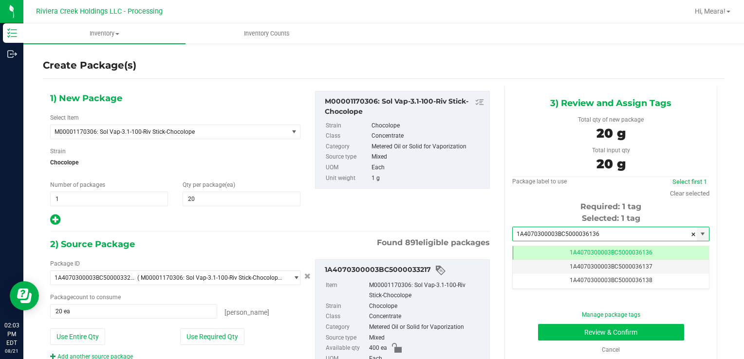
type input "1A4070300003BC5000036136"
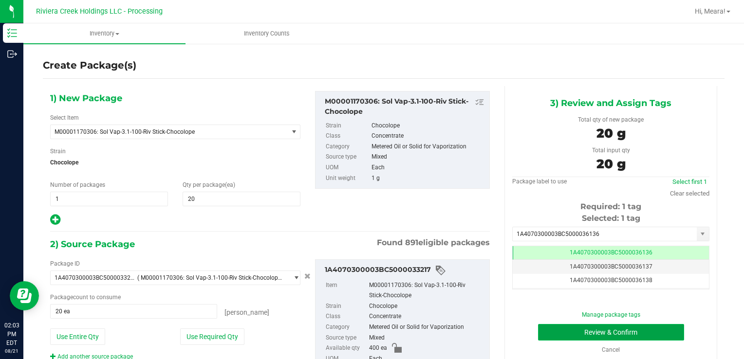
click at [548, 326] on button "Review & Confirm" at bounding box center [611, 332] width 146 height 17
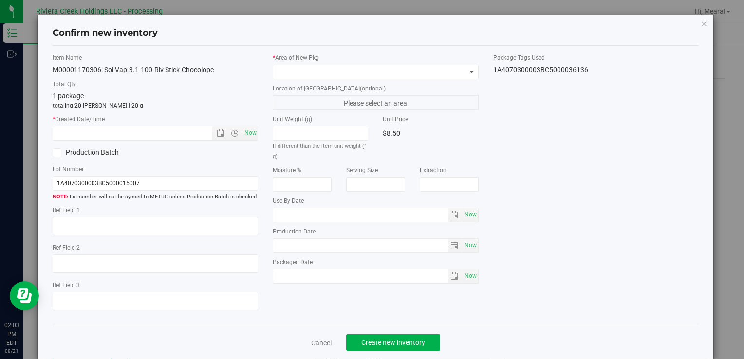
type input "[DATE]"
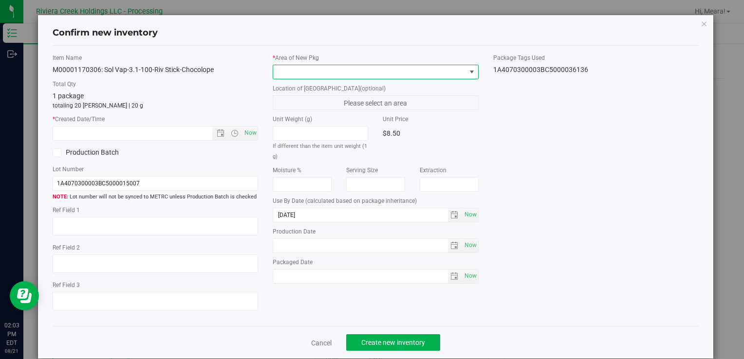
drag, startPoint x: 406, startPoint y: 75, endPoint x: 401, endPoint y: 76, distance: 5.4
click at [405, 74] on span at bounding box center [369, 72] width 192 height 14
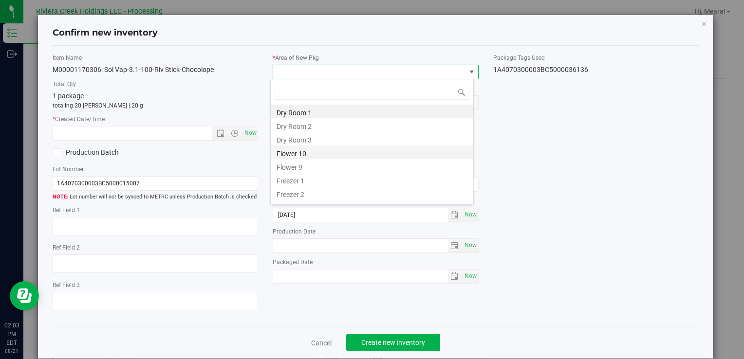
click at [317, 155] on li "Flower 10" at bounding box center [372, 153] width 203 height 14
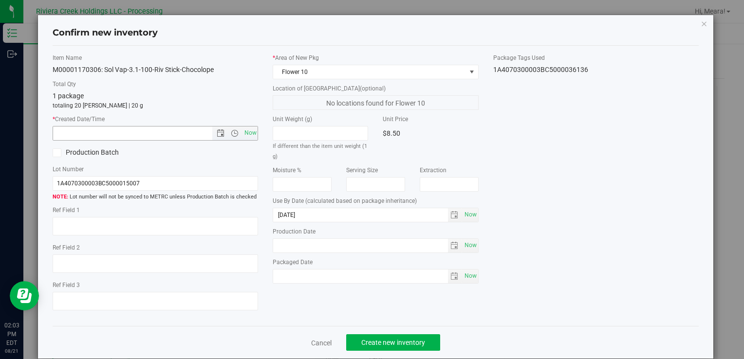
drag, startPoint x: 250, startPoint y: 135, endPoint x: 279, endPoint y: 172, distance: 47.2
click at [251, 135] on span "Now" at bounding box center [250, 133] width 17 height 14
type input "[DATE] 2:03 PM"
click at [394, 339] on span "Create new inventory" at bounding box center [393, 343] width 64 height 8
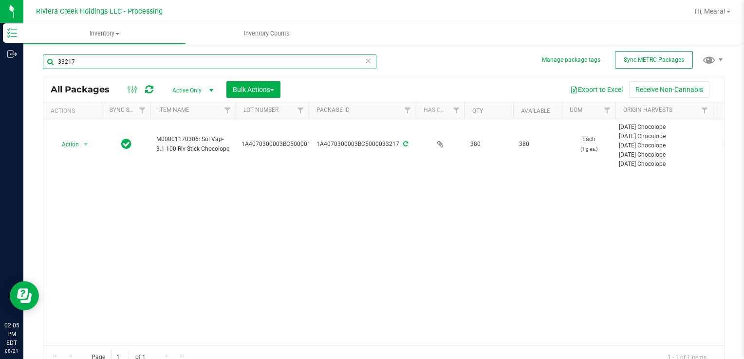
drag, startPoint x: 95, startPoint y: 64, endPoint x: 171, endPoint y: 214, distance: 168.1
click at [139, 192] on div "33217 All Packages Active Only Active Only Lab Samples Locked All External Inte…" at bounding box center [383, 207] width 681 height 324
type input "36018"
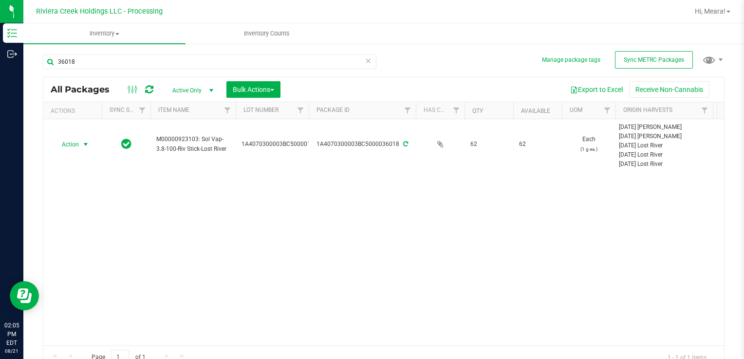
drag, startPoint x: 73, startPoint y: 147, endPoint x: 116, endPoint y: 200, distance: 67.8
click at [72, 147] on span "Action" at bounding box center [66, 145] width 26 height 14
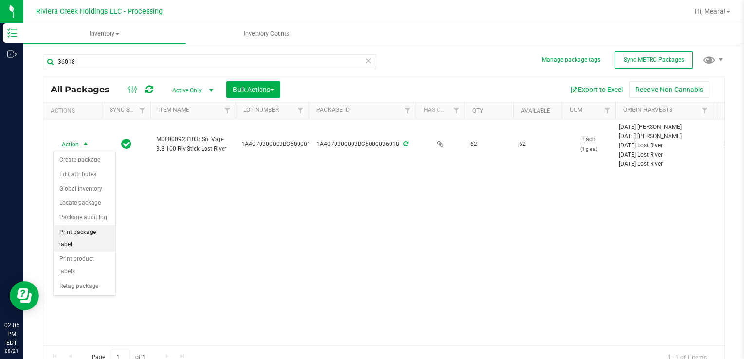
drag, startPoint x: 115, startPoint y: 231, endPoint x: 109, endPoint y: 230, distance: 6.4
click at [111, 231] on li "Print package label" at bounding box center [85, 238] width 62 height 27
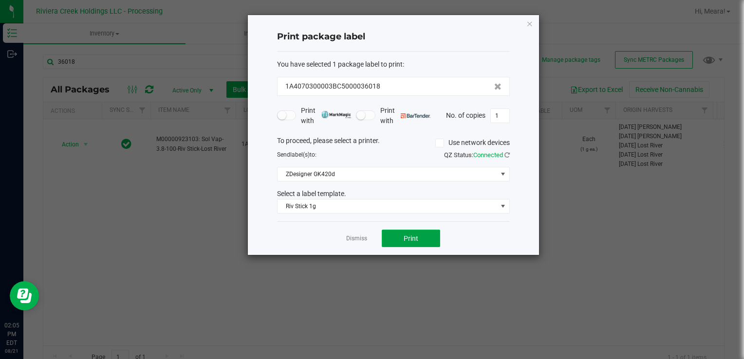
click at [420, 241] on button "Print" at bounding box center [411, 239] width 58 height 18
click at [362, 239] on link "Dismiss" at bounding box center [356, 239] width 21 height 8
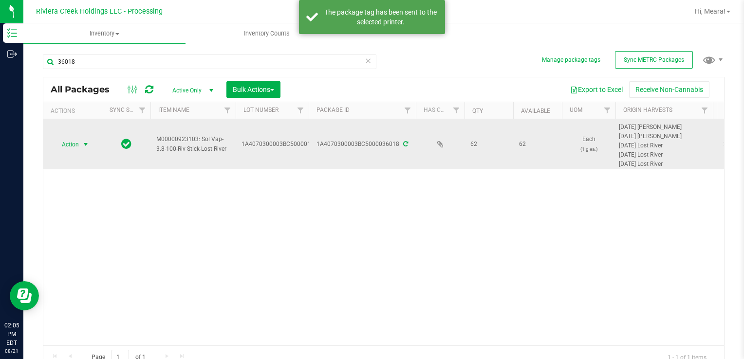
click at [65, 141] on span "Action" at bounding box center [66, 145] width 26 height 14
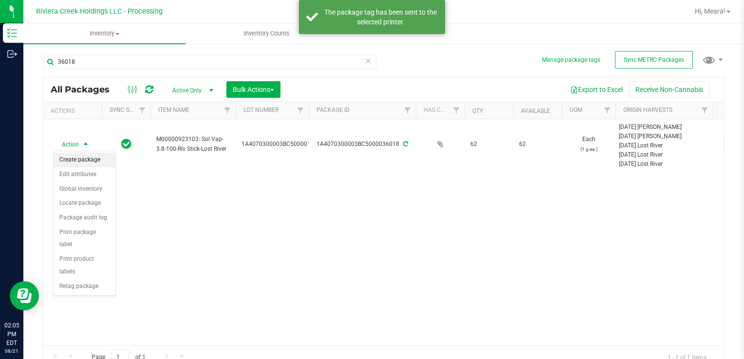
click at [85, 159] on li "Create package" at bounding box center [85, 160] width 62 height 15
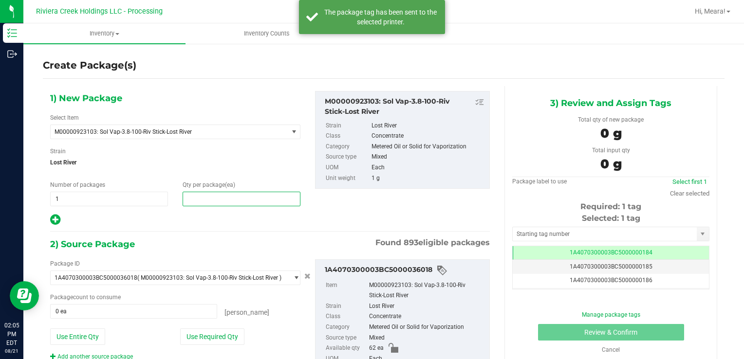
click at [242, 195] on span at bounding box center [242, 199] width 118 height 15
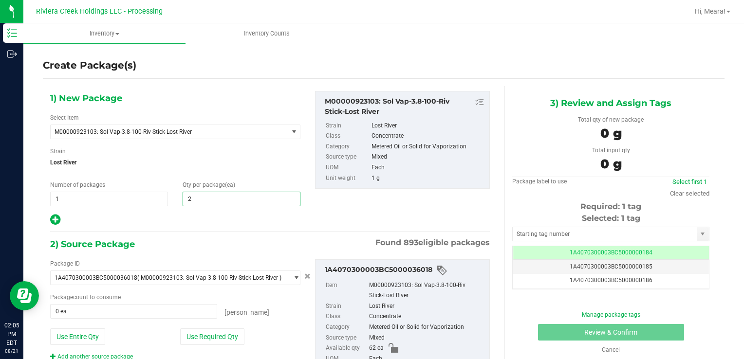
type input "20"
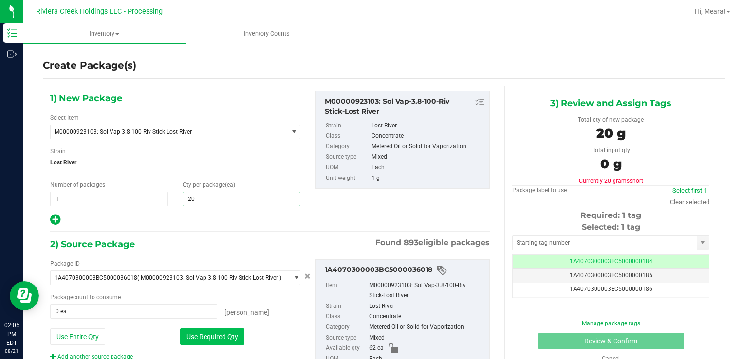
type input "20"
drag, startPoint x: 185, startPoint y: 332, endPoint x: 199, endPoint y: 315, distance: 21.4
click at [185, 332] on button "Use Required Qty" at bounding box center [212, 337] width 64 height 17
type input "20 ea"
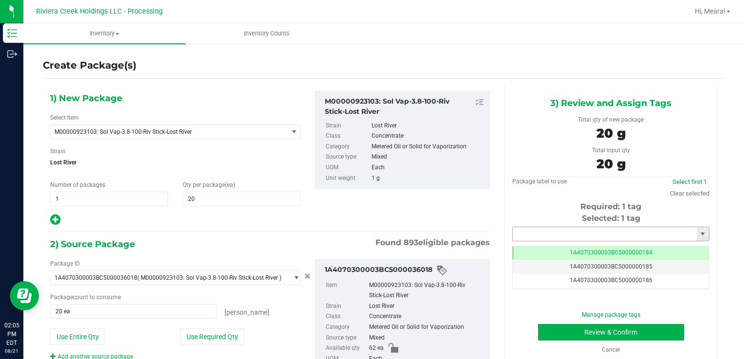
click at [526, 232] on input "text" at bounding box center [605, 234] width 184 height 14
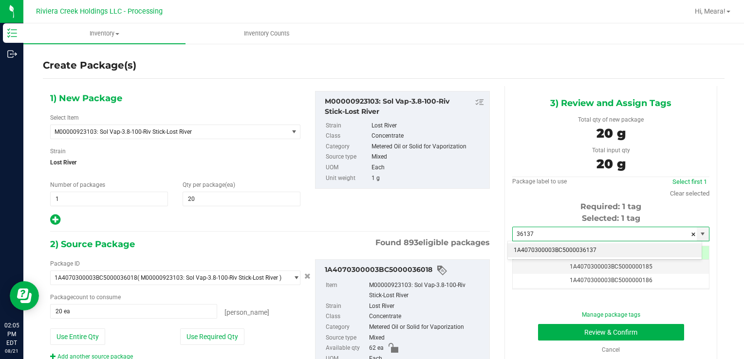
click at [569, 246] on li "1A4070300003BC5000036137" at bounding box center [605, 250] width 194 height 15
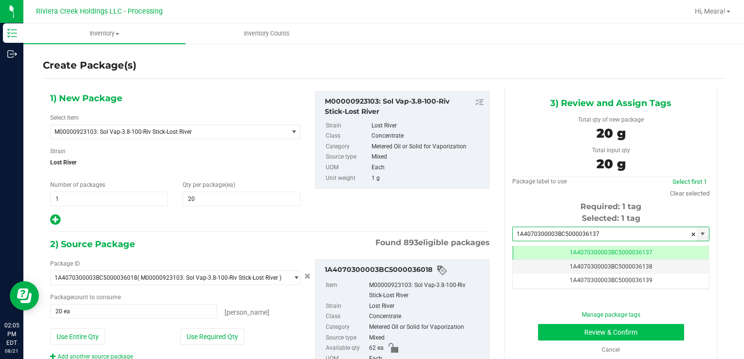
type input "1A4070300003BC5000036137"
click at [552, 332] on button "Review & Confirm" at bounding box center [611, 332] width 146 height 17
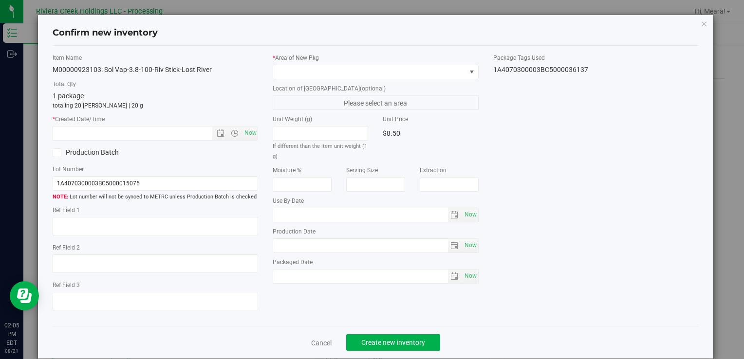
type input "[DATE]"
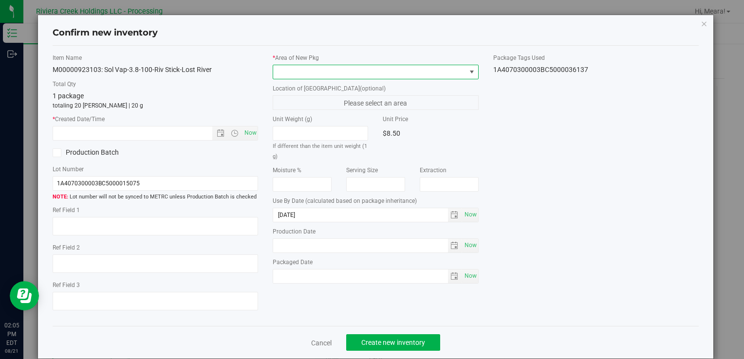
click at [379, 70] on span at bounding box center [369, 72] width 192 height 14
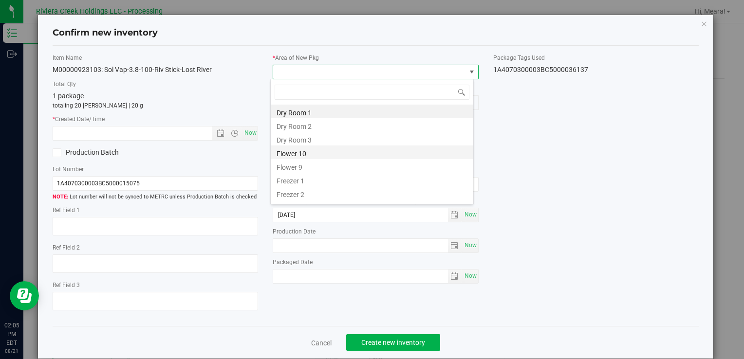
click at [311, 155] on li "Flower 10" at bounding box center [372, 153] width 203 height 14
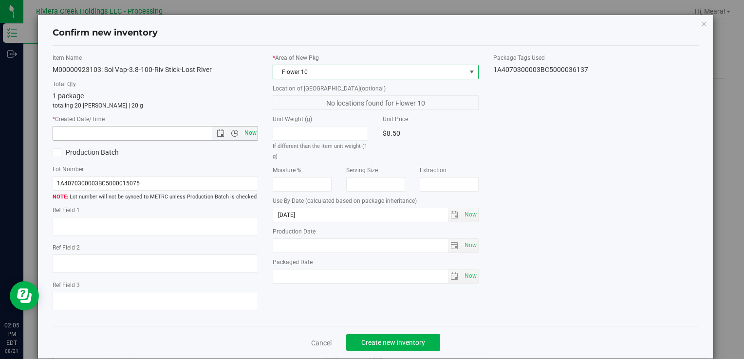
drag, startPoint x: 252, startPoint y: 130, endPoint x: 253, endPoint y: 139, distance: 8.4
click at [251, 130] on span "Now" at bounding box center [250, 133] width 17 height 14
type input "[DATE] 2:05 PM"
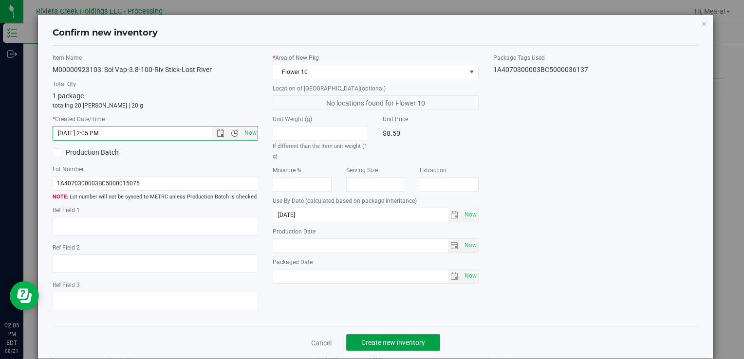
click at [409, 335] on button "Create new inventory" at bounding box center [393, 342] width 94 height 17
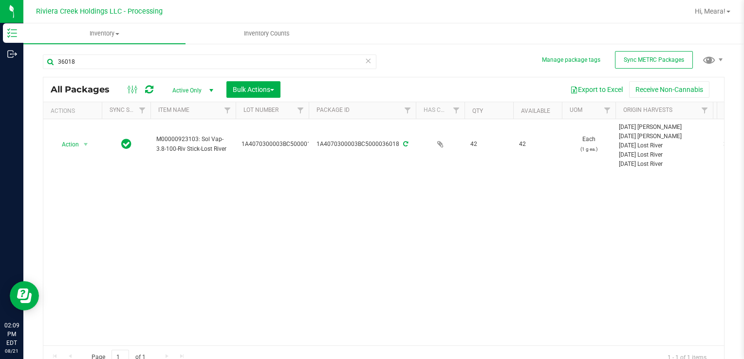
click at [515, 264] on div "Action Action Create package Edit attributes Global inventory Locate package Pa…" at bounding box center [383, 232] width 681 height 226
